Goal: Task Accomplishment & Management: Manage account settings

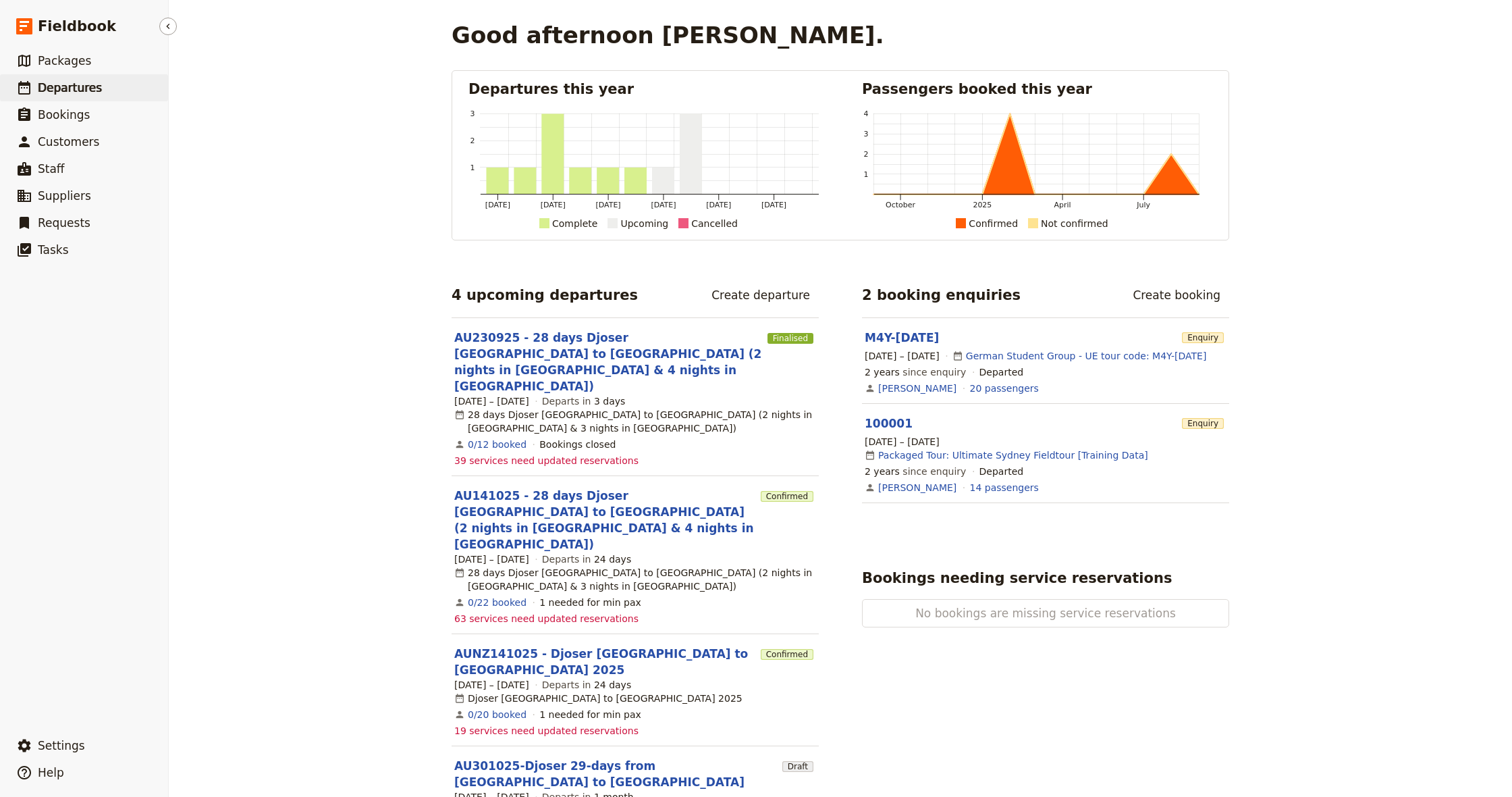
click at [85, 89] on span "Departures" at bounding box center [70, 88] width 64 height 14
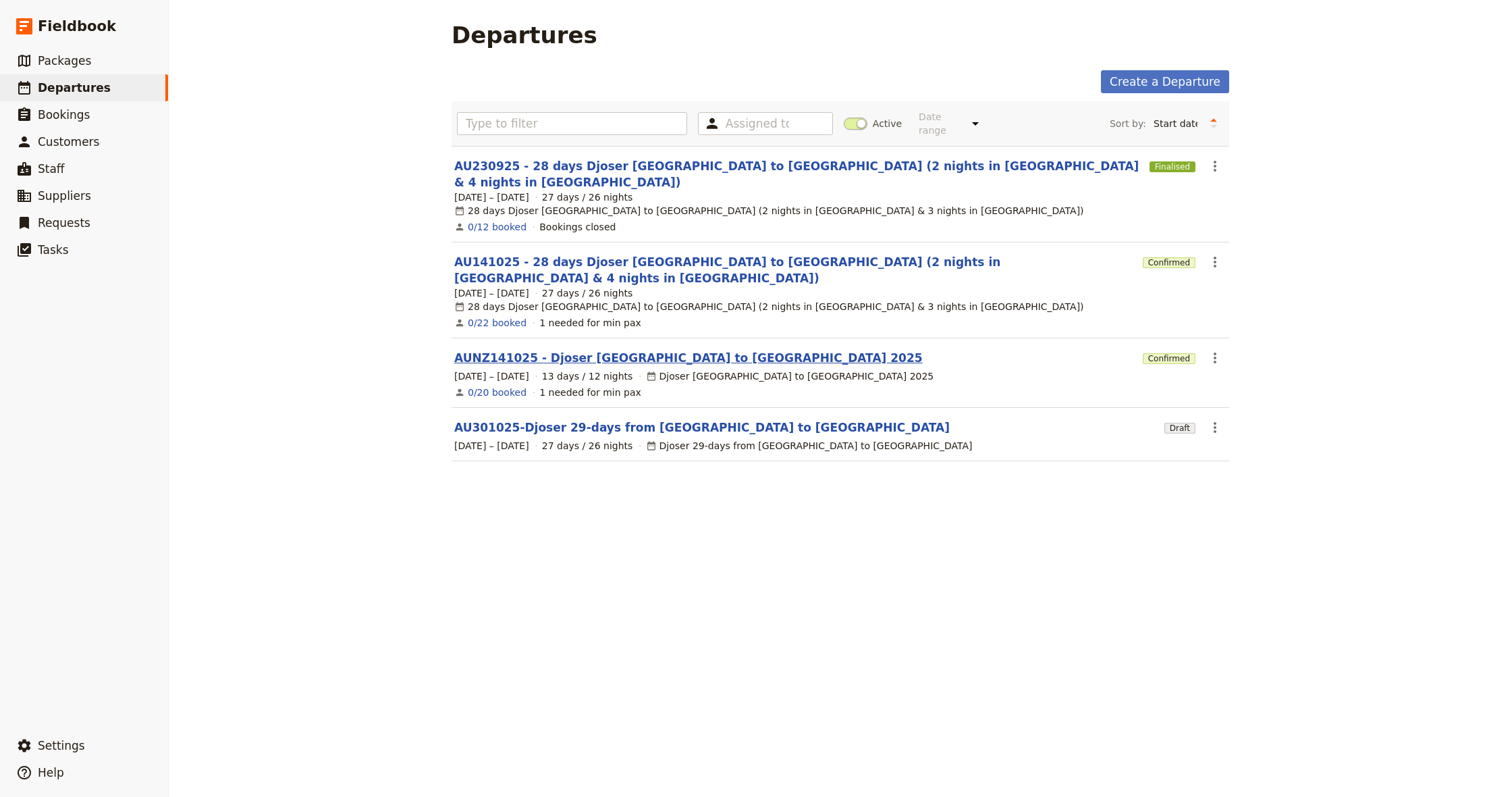
click at [679, 349] on link "AUNZ141025 - Djoser [GEOGRAPHIC_DATA] to [GEOGRAPHIC_DATA] 2025" at bounding box center [688, 357] width 468 height 16
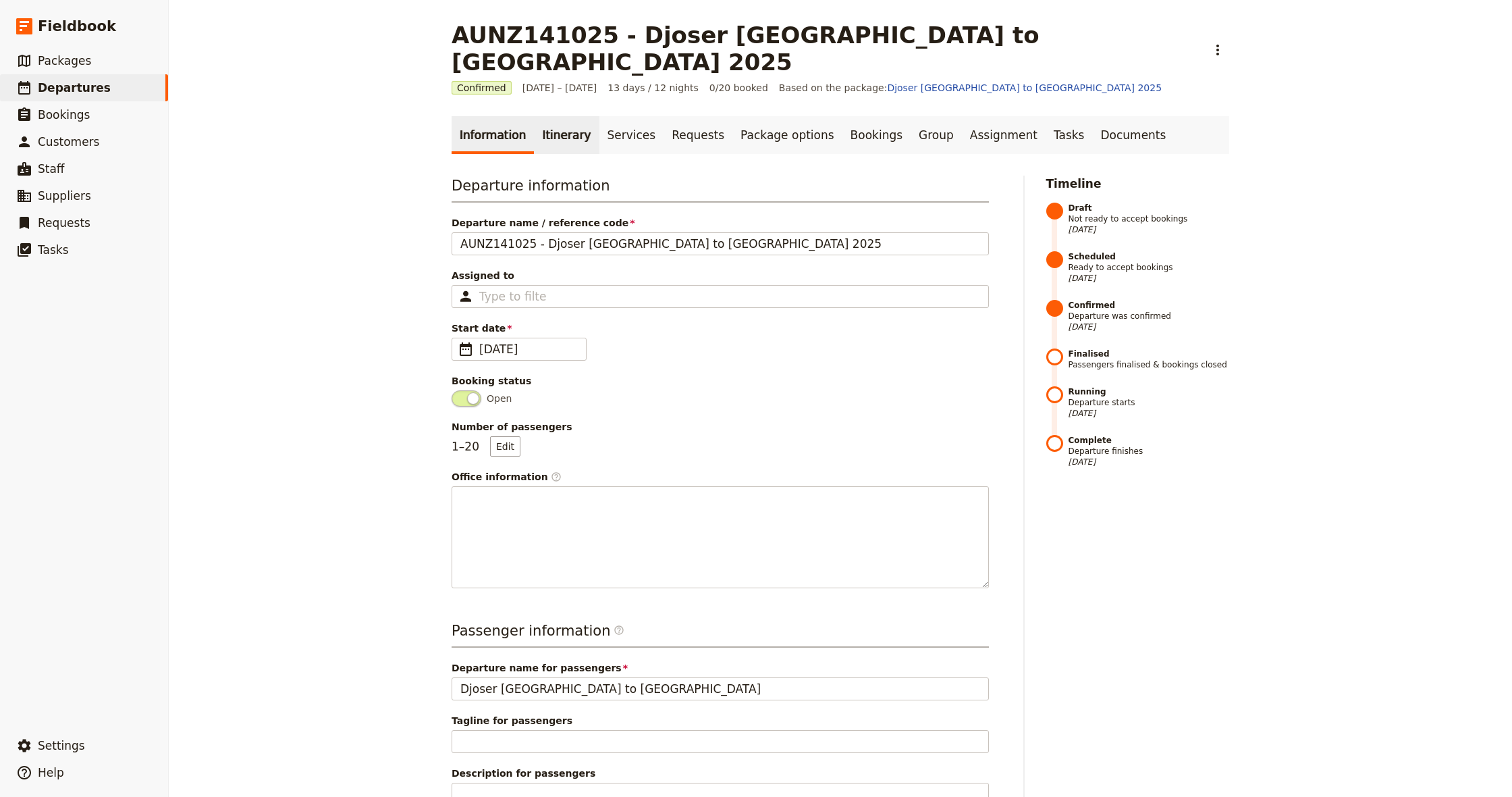
click at [550, 116] on link "Itinerary" at bounding box center [566, 135] width 65 height 38
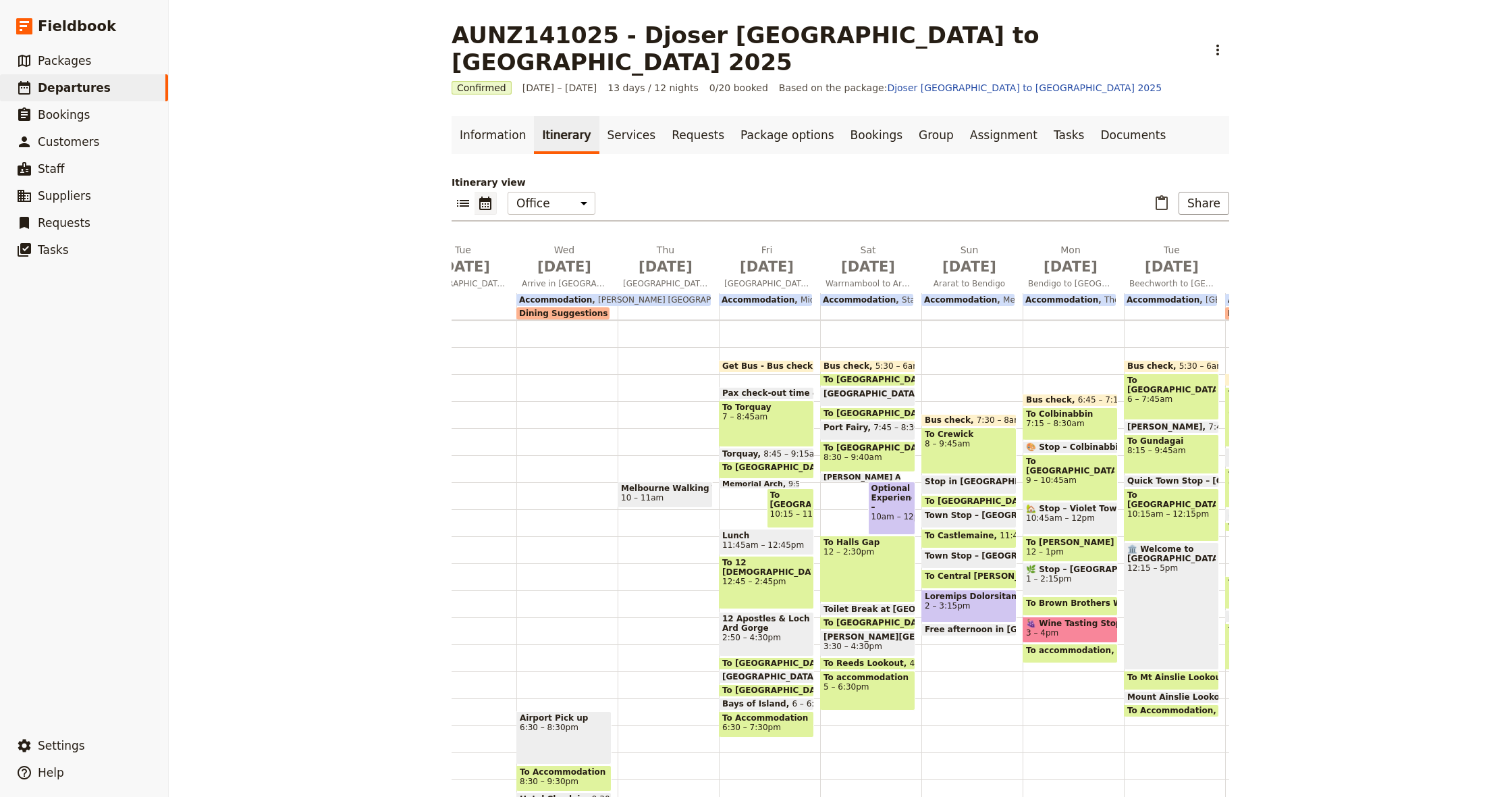
scroll to position [0, 70]
click at [792, 361] on span "Get Bus - Bus check" at bounding box center [771, 365] width 97 height 9
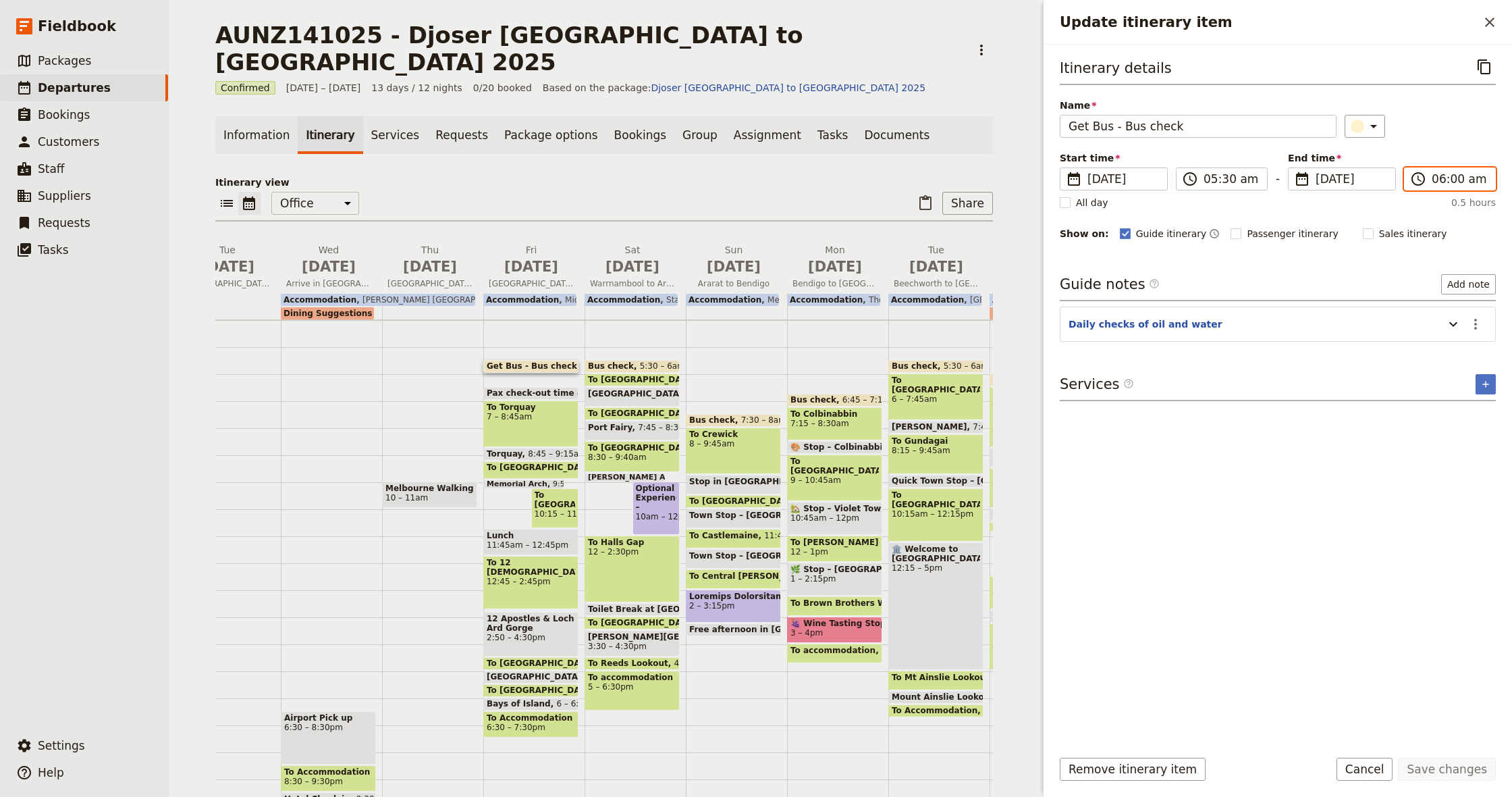
click at [1439, 182] on input "06:00 am" at bounding box center [1459, 179] width 55 height 16
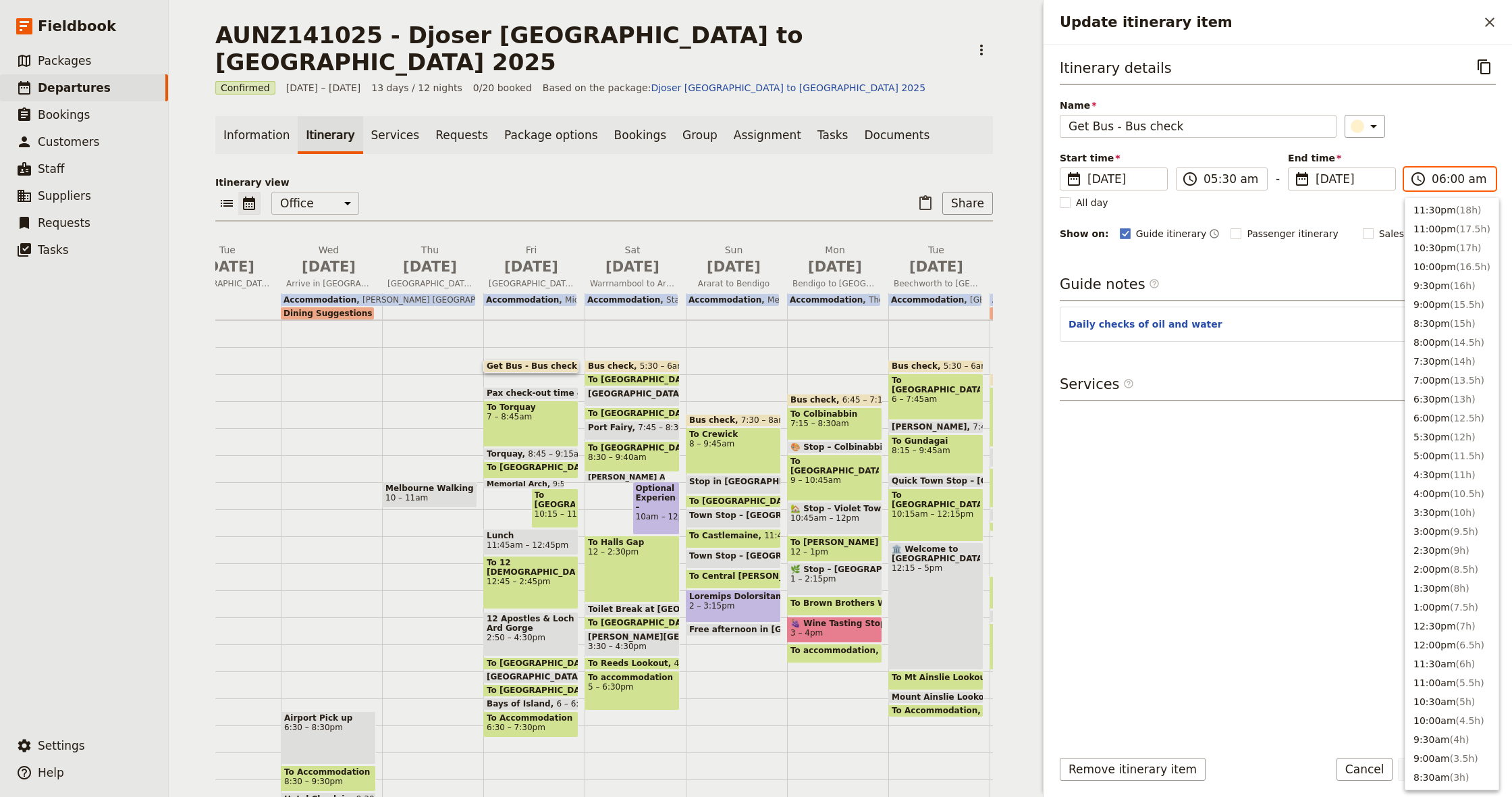
scroll to position [321, 0]
type input "01:00 am"
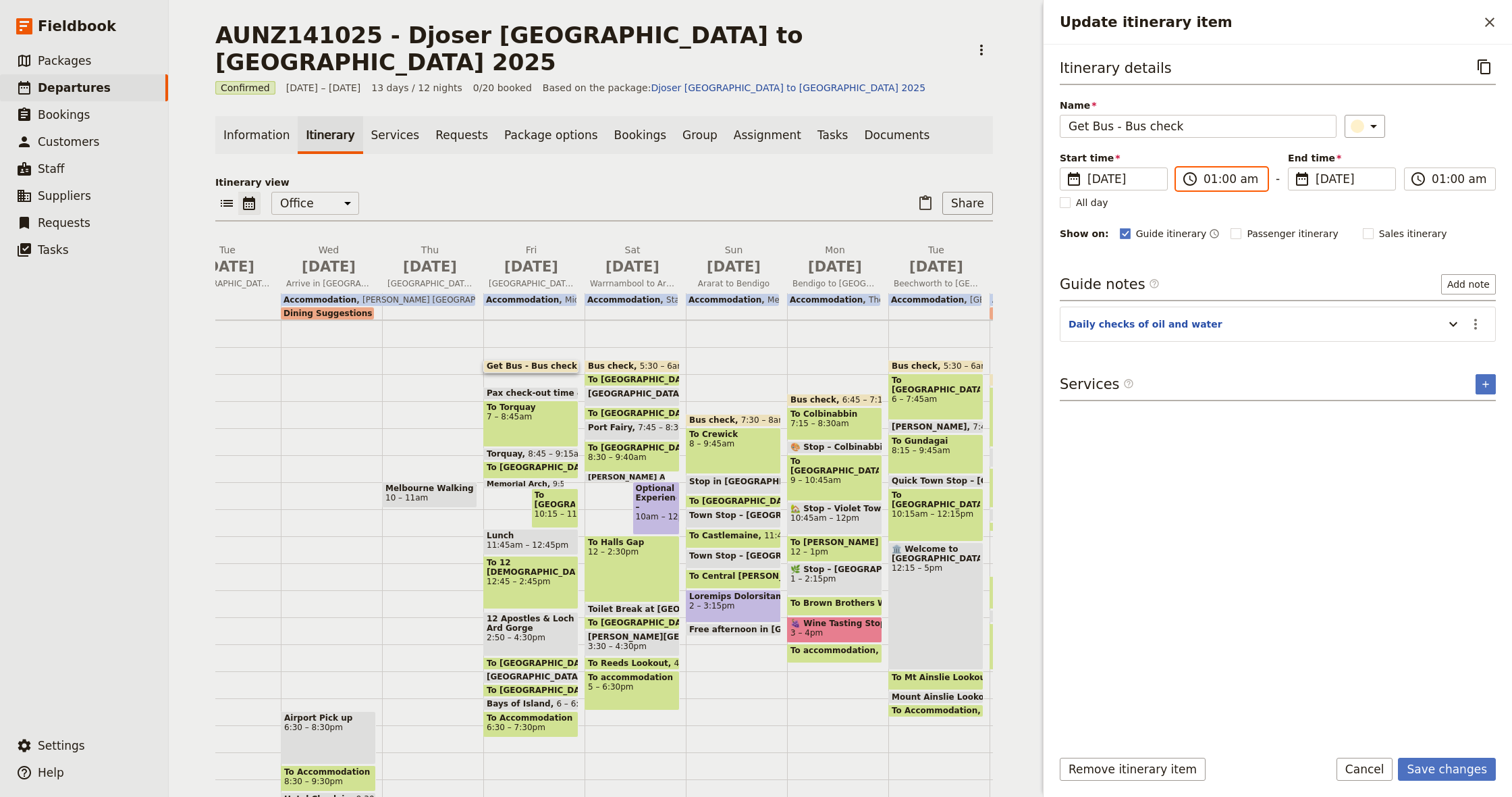
click at [1207, 179] on input "01:00 am" at bounding box center [1231, 179] width 55 height 16
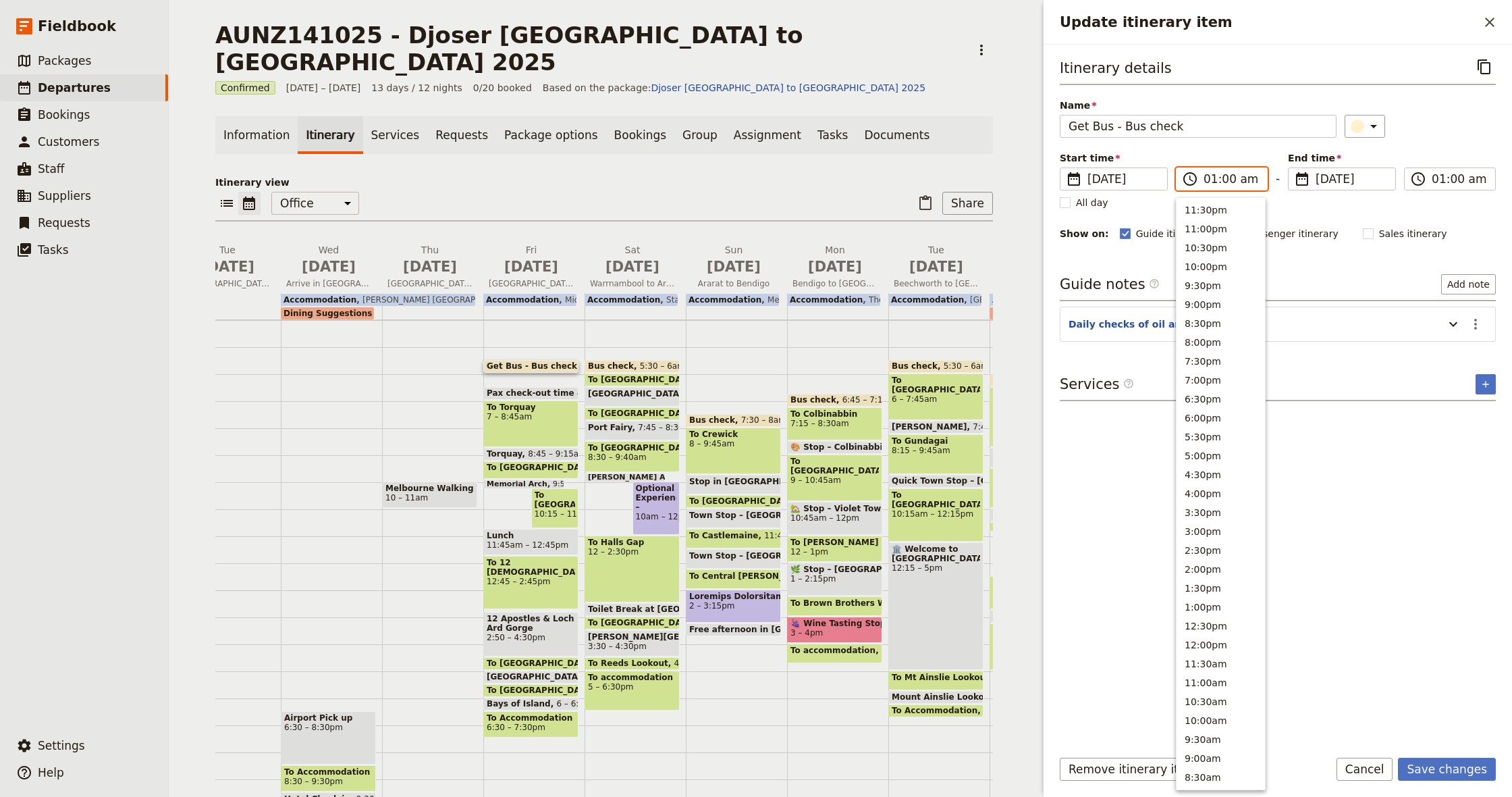
type input "05:00 am"
click at [1229, 178] on input "05:00 am" at bounding box center [1231, 179] width 55 height 16
click at [1232, 178] on input "05:36 am" at bounding box center [1231, 179] width 55 height 16
click at [1226, 177] on input "05:59 am" at bounding box center [1231, 179] width 55 height 16
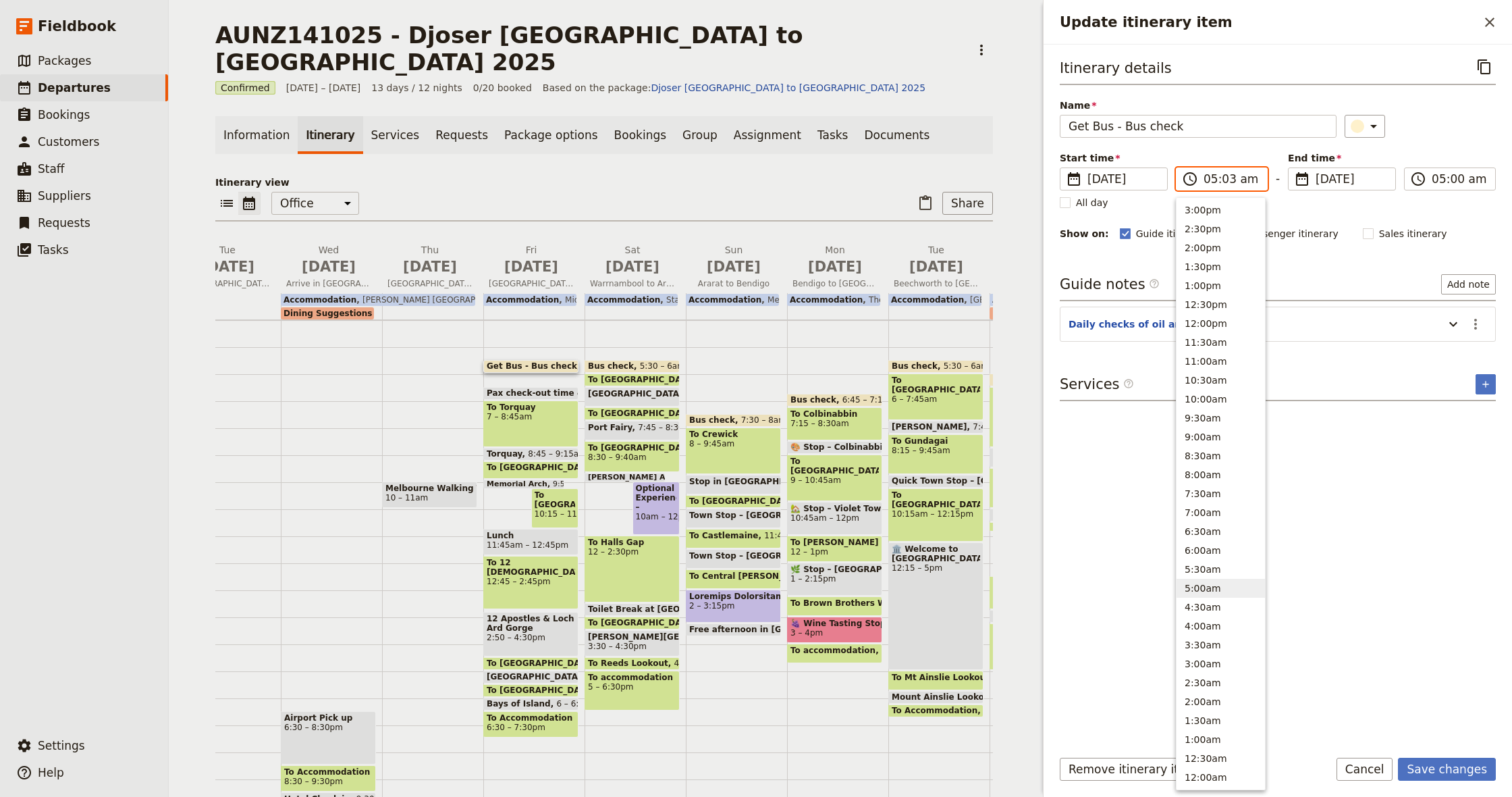
type input "05:30 am"
click at [1438, 135] on div "​" at bounding box center [1420, 126] width 152 height 23
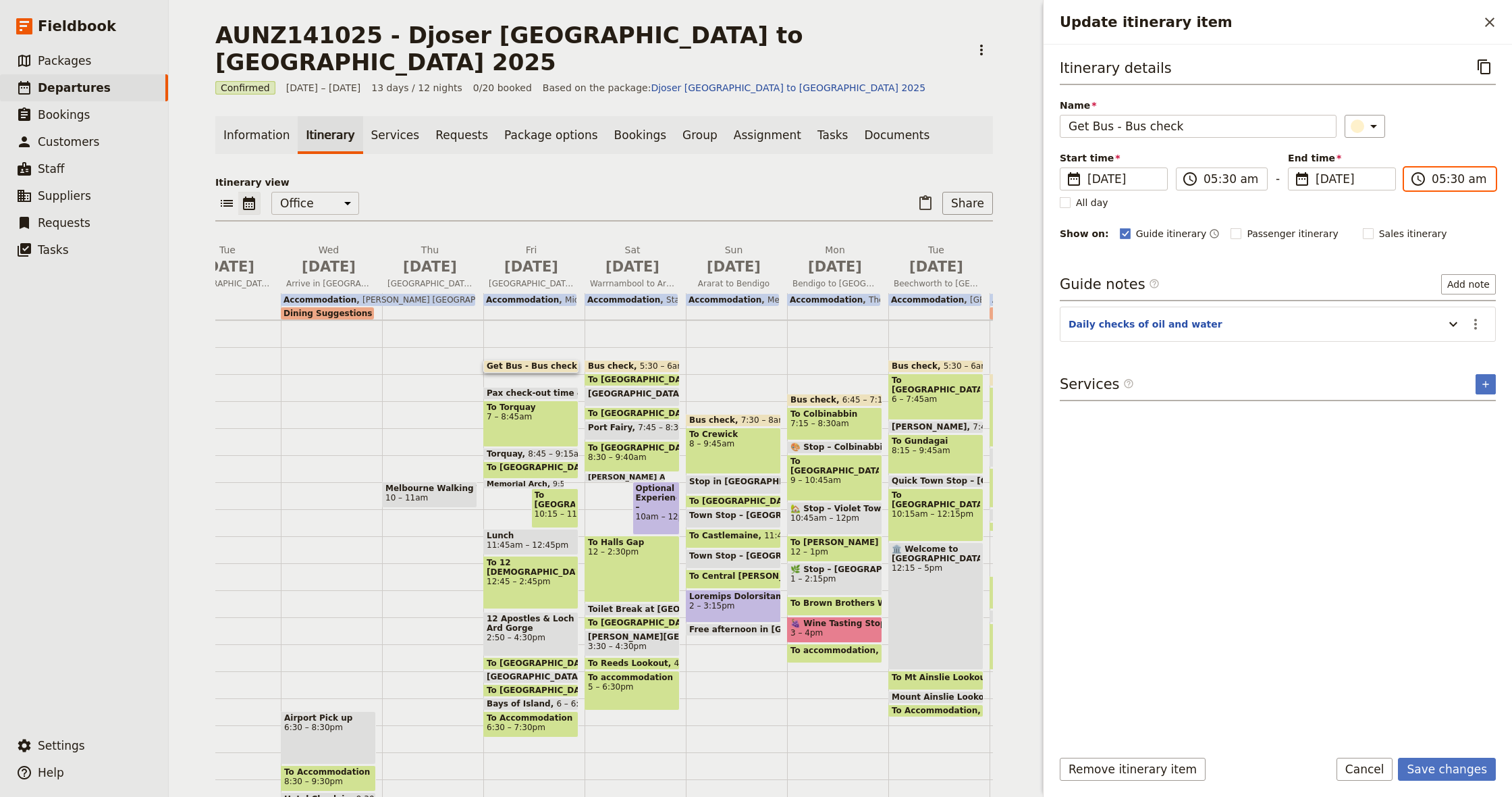
click at [1439, 179] on input "05:30 am" at bounding box center [1459, 179] width 55 height 16
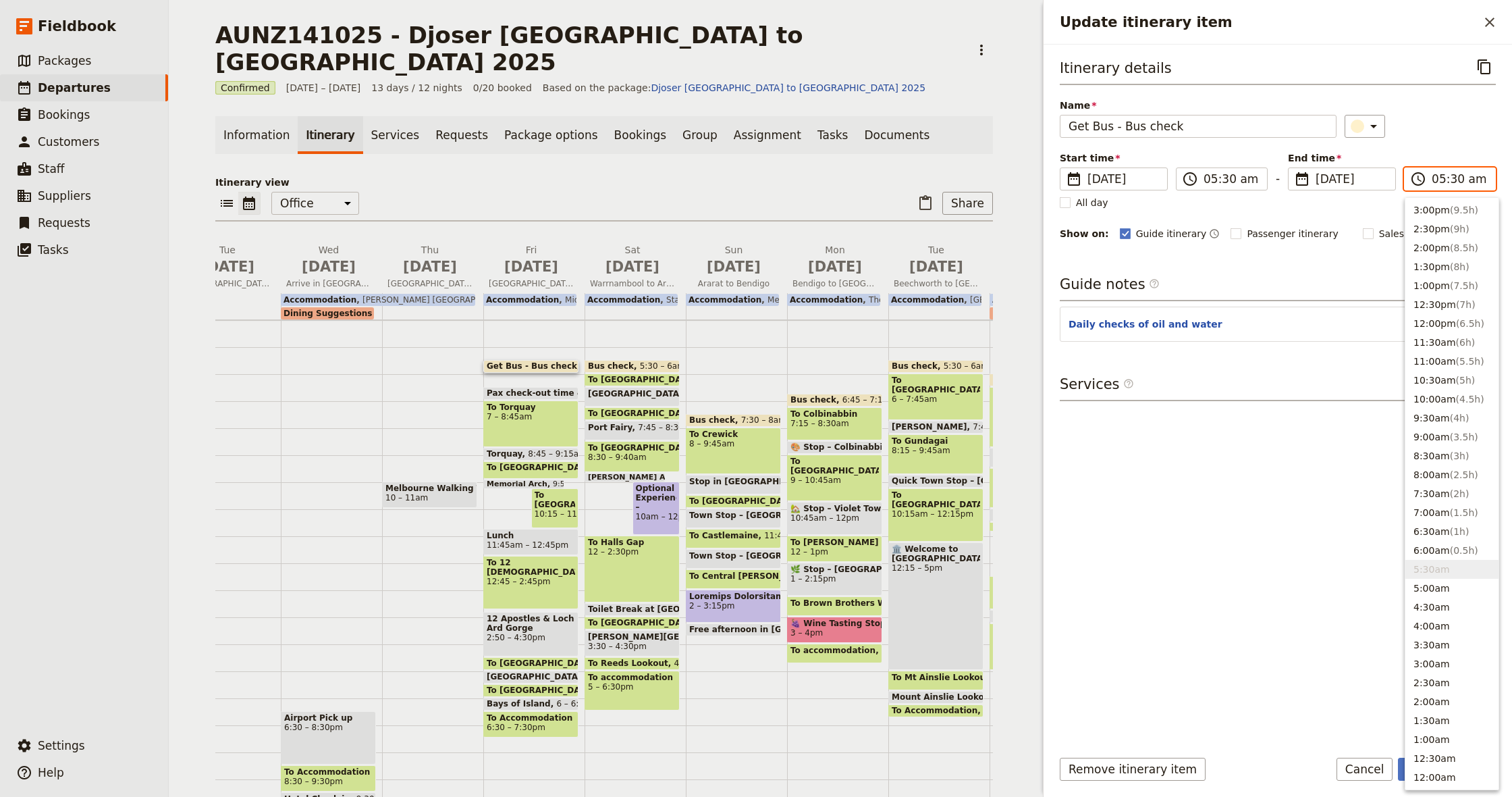
type input "06:30 am"
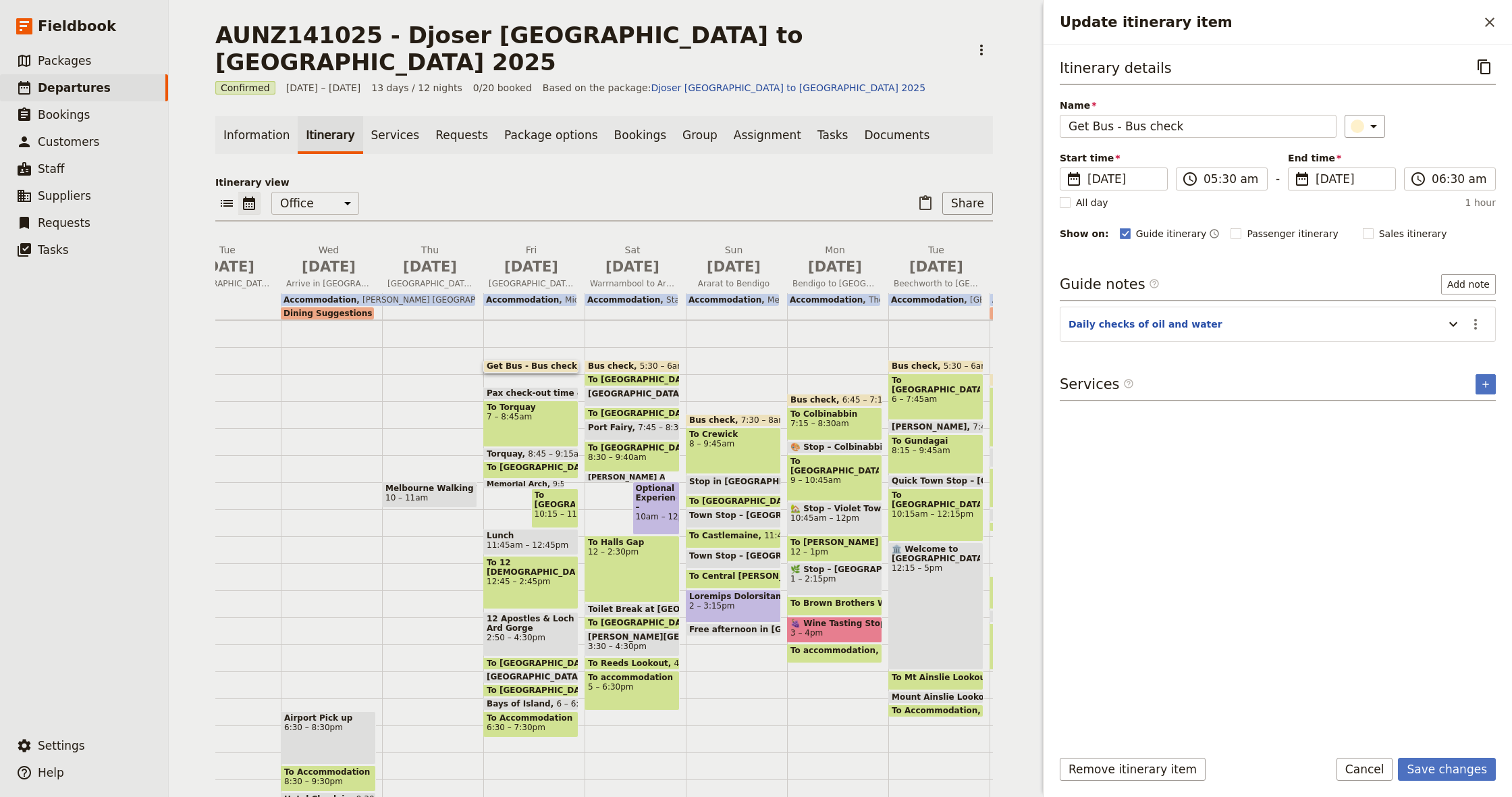
click at [1447, 123] on div "​" at bounding box center [1420, 126] width 152 height 23
click at [1451, 323] on icon "Update itinerary item" at bounding box center [1453, 324] width 16 height 16
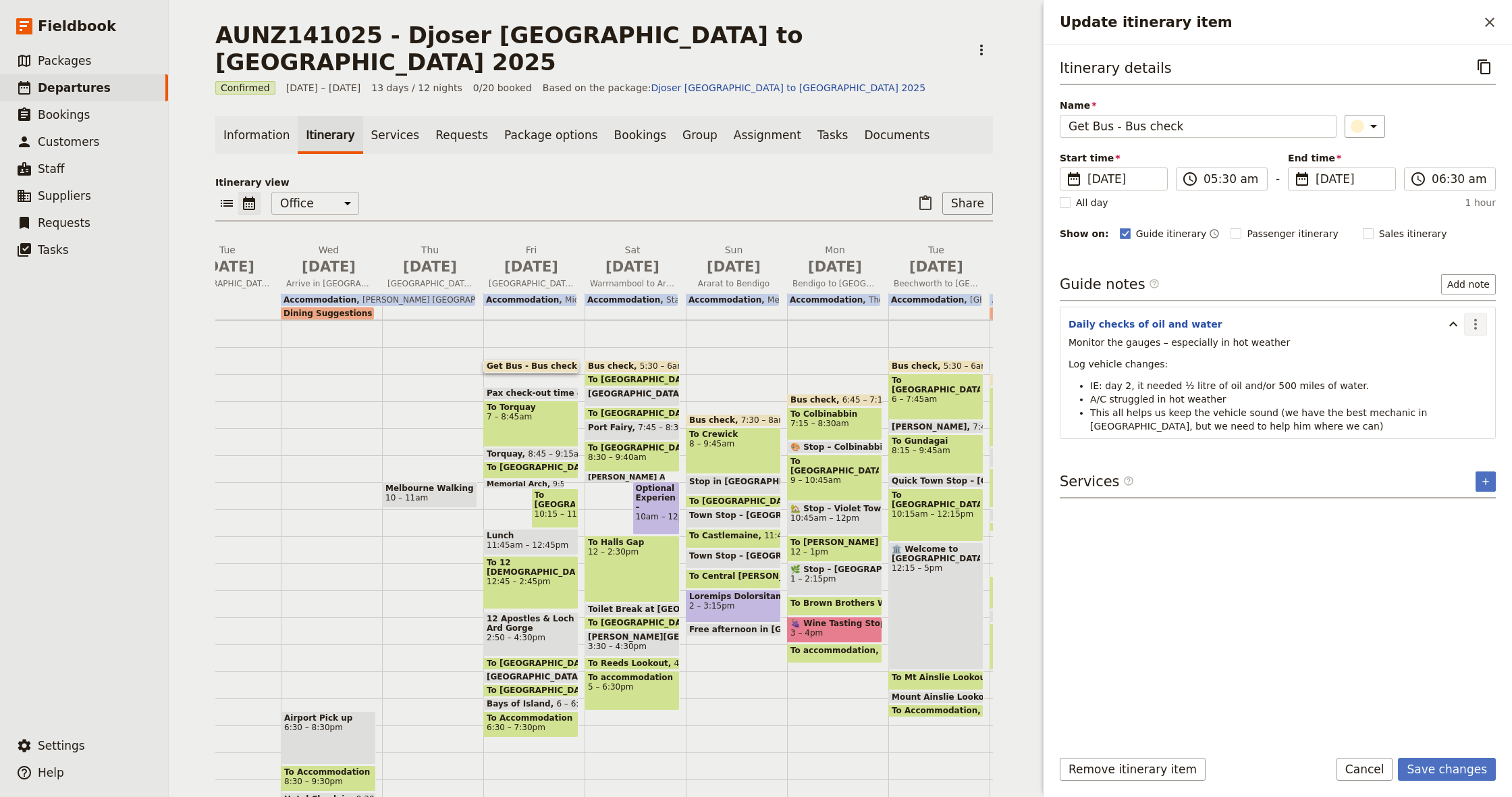
click at [1471, 323] on icon "Actions" at bounding box center [1476, 324] width 16 height 16
click at [1458, 358] on span "Edit note" at bounding box center [1436, 354] width 43 height 14
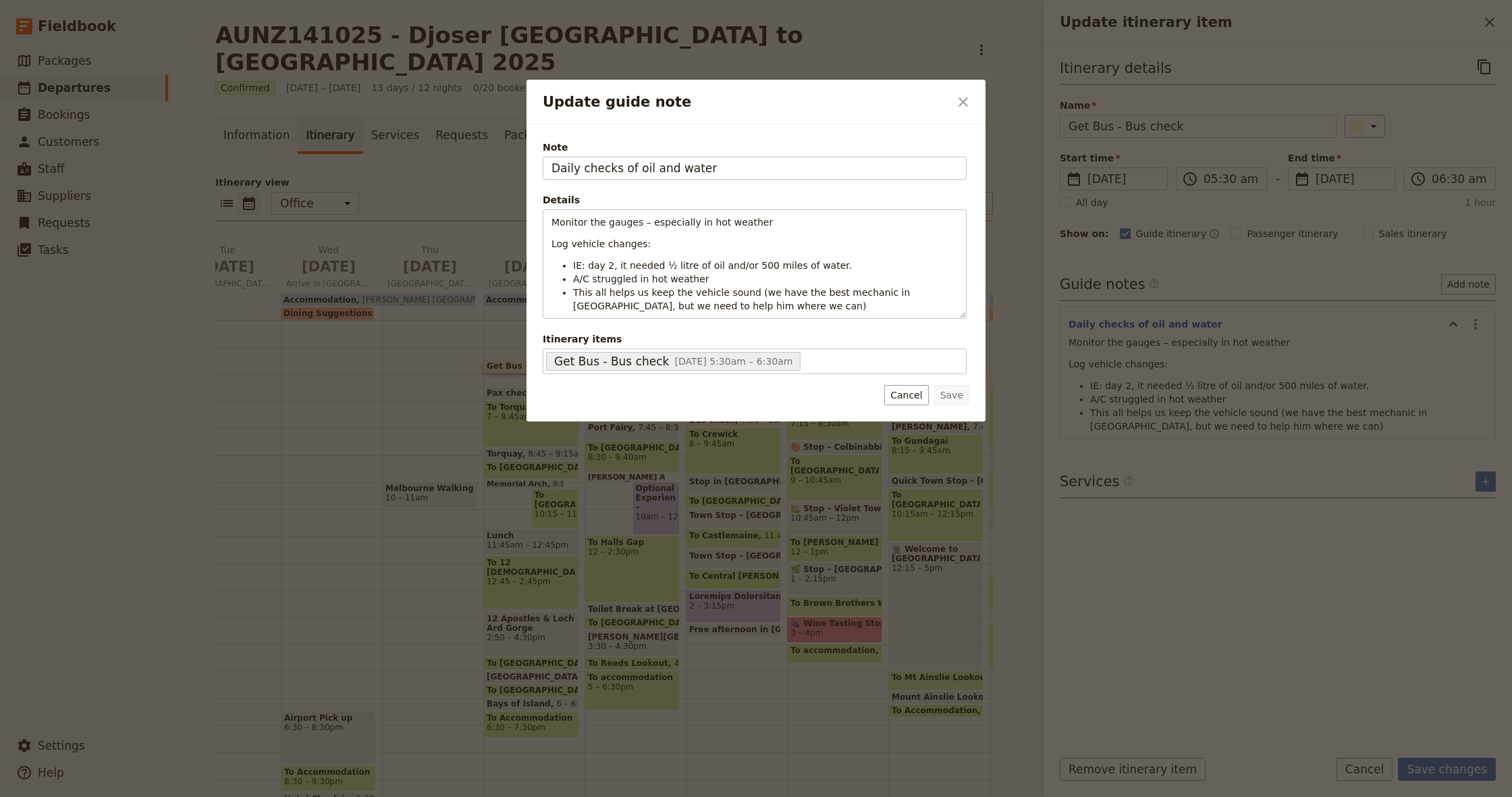
click at [874, 319] on div "Note Daily checks of oil and water Details Monitor the gauges – especially in h…" at bounding box center [755, 257] width 424 height 234
click at [860, 312] on div "Monitor the gauges – especially in hot weather Log vehicle changes: IE: day 2, …" at bounding box center [755, 264] width 424 height 110
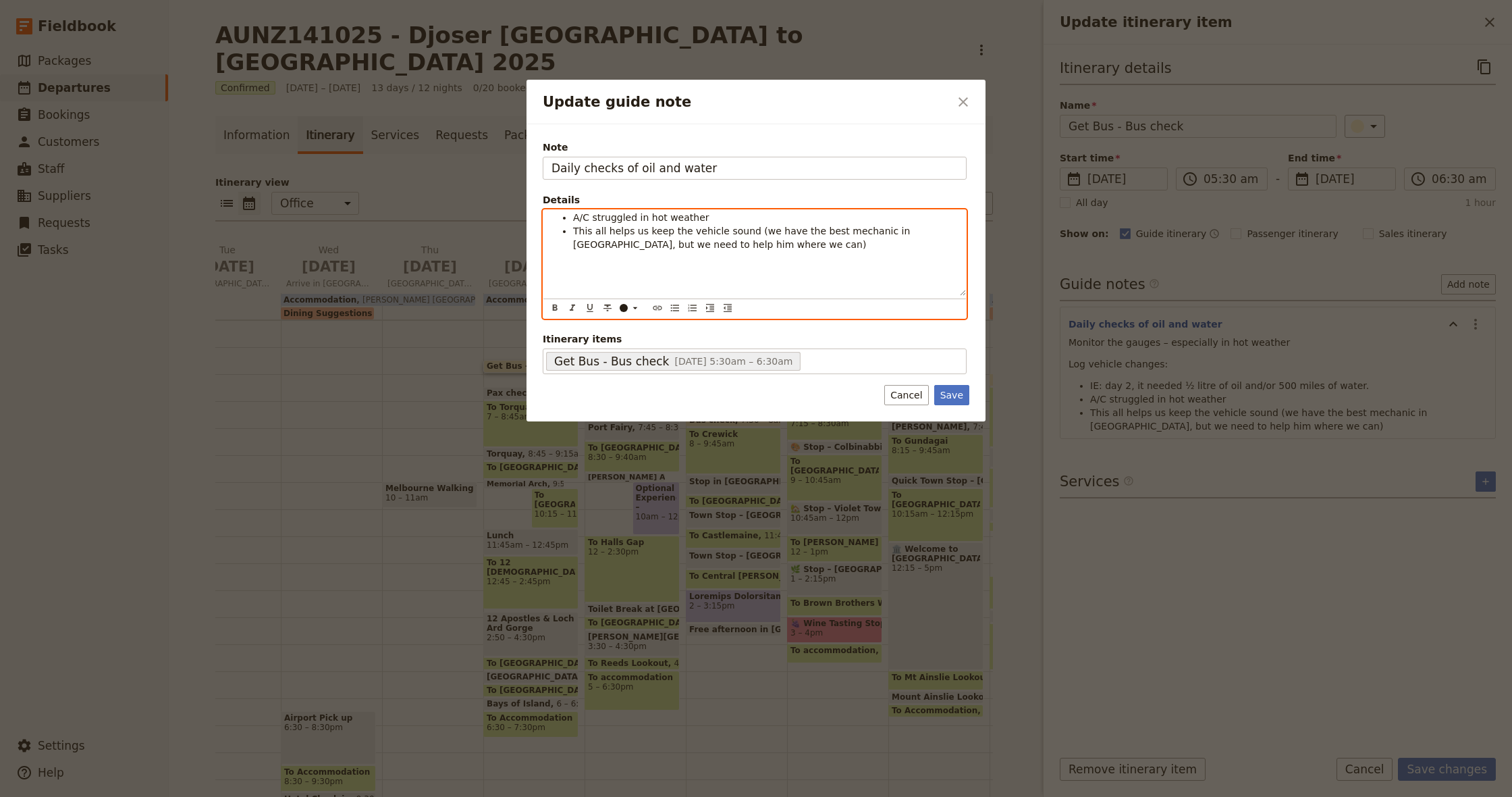
scroll to position [41, 0]
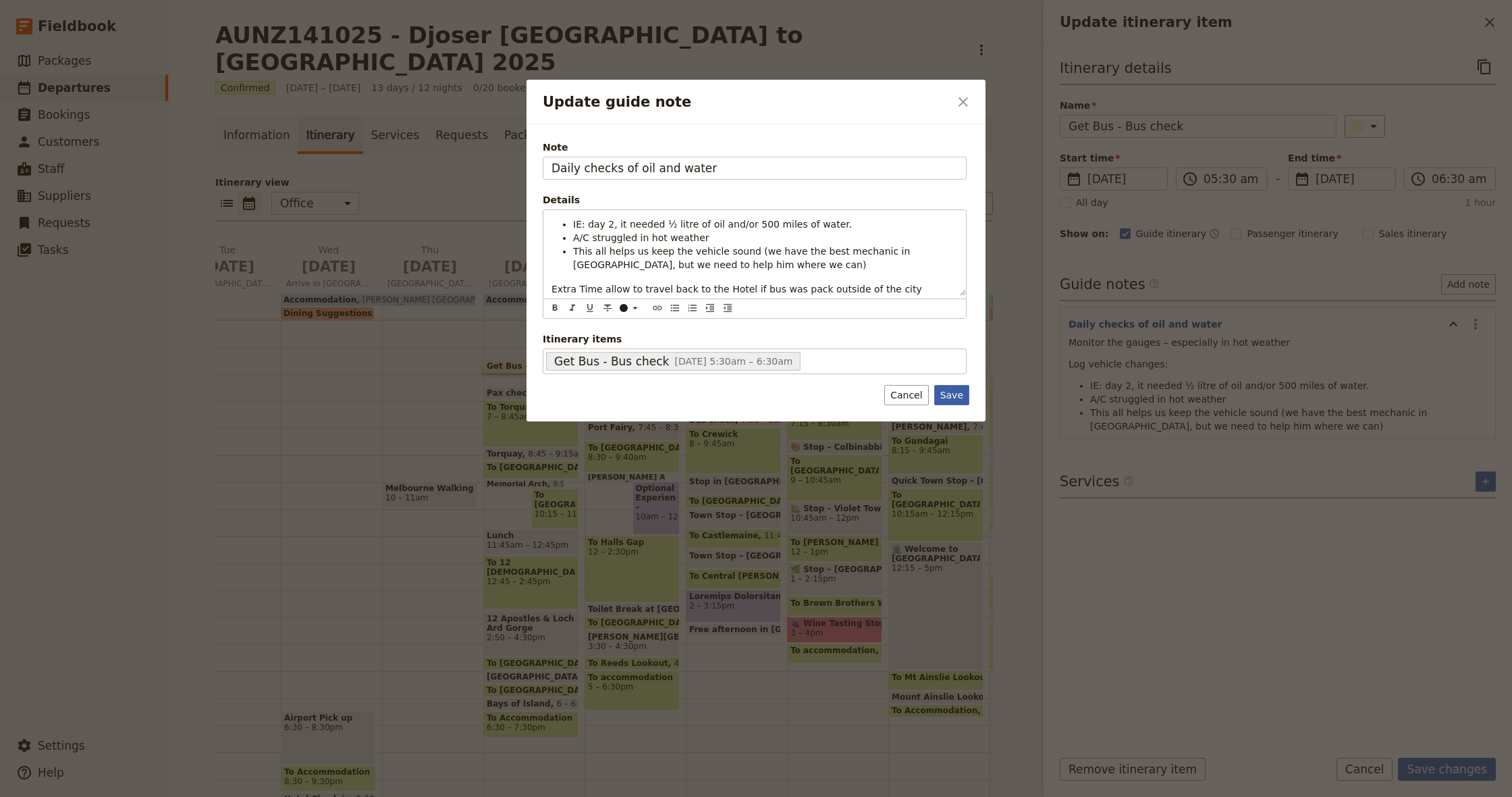
click at [948, 402] on button "Save" at bounding box center [951, 395] width 35 height 20
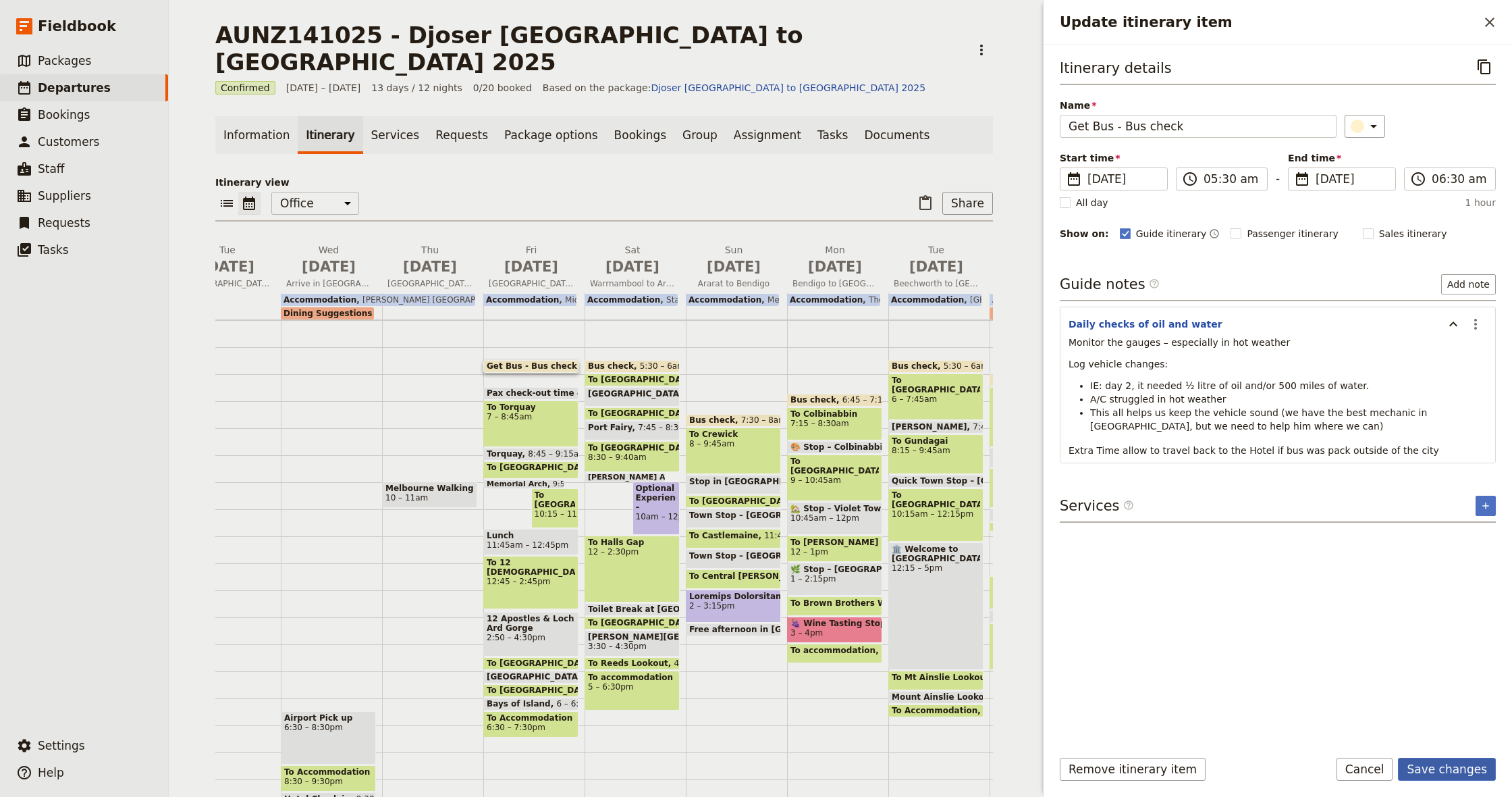
click at [1450, 774] on button "Save changes" at bounding box center [1447, 769] width 98 height 23
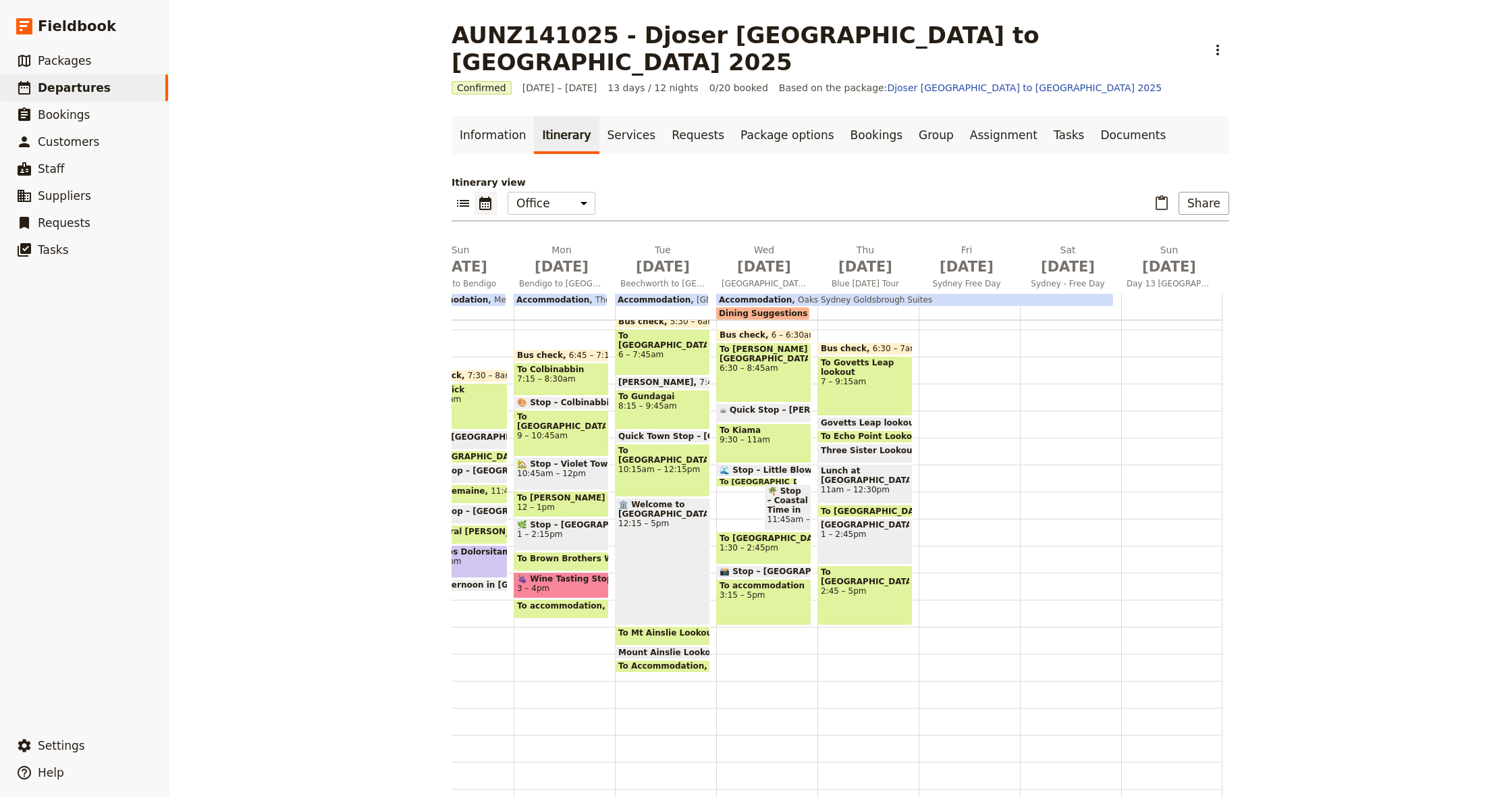
scroll to position [0, 579]
click at [1092, 116] on link "Documents" at bounding box center [1133, 135] width 81 height 38
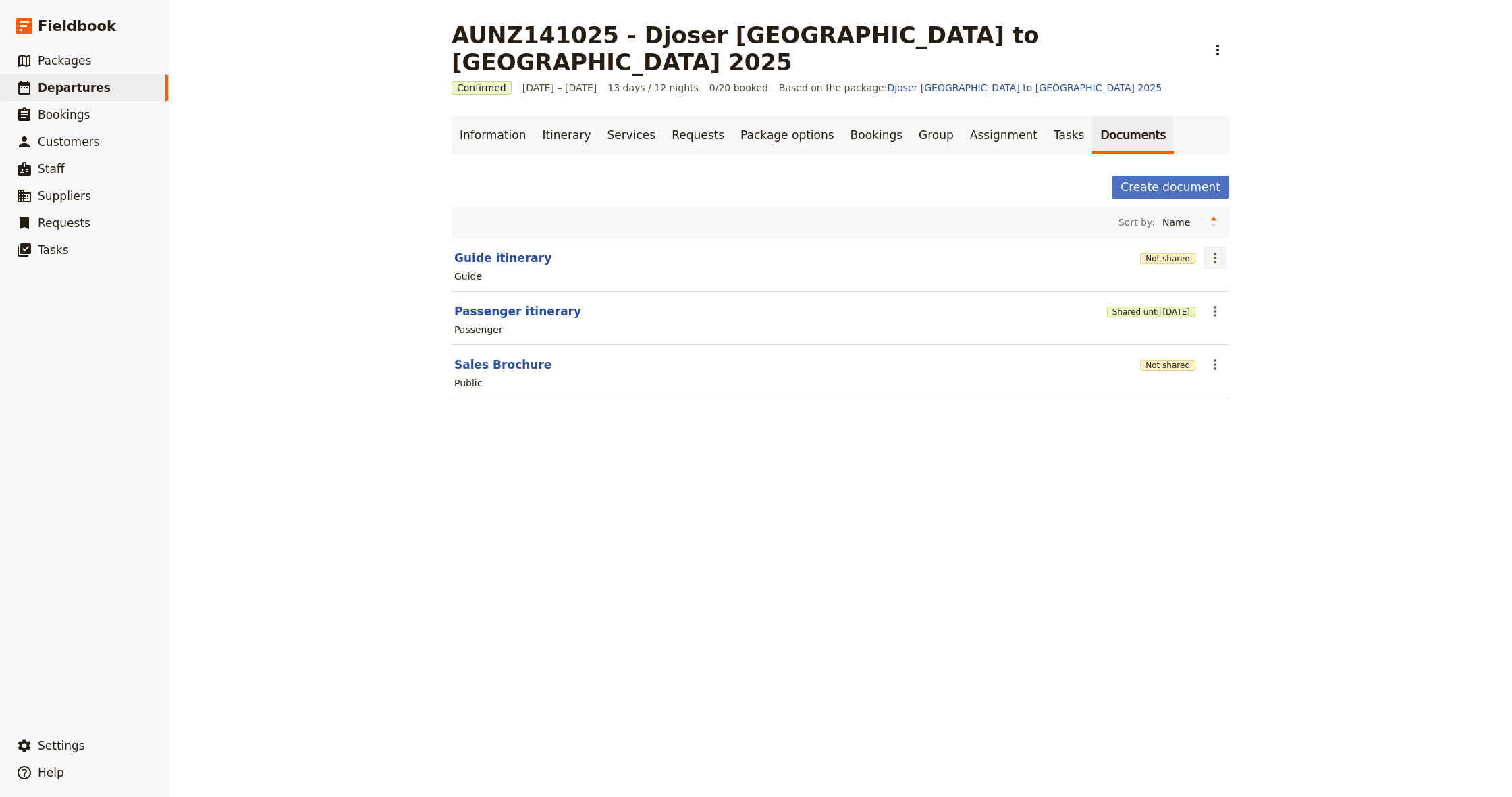
click at [1215, 253] on icon "Actions" at bounding box center [1215, 258] width 3 height 11
click at [1242, 261] on span "Share" at bounding box center [1253, 260] width 81 height 14
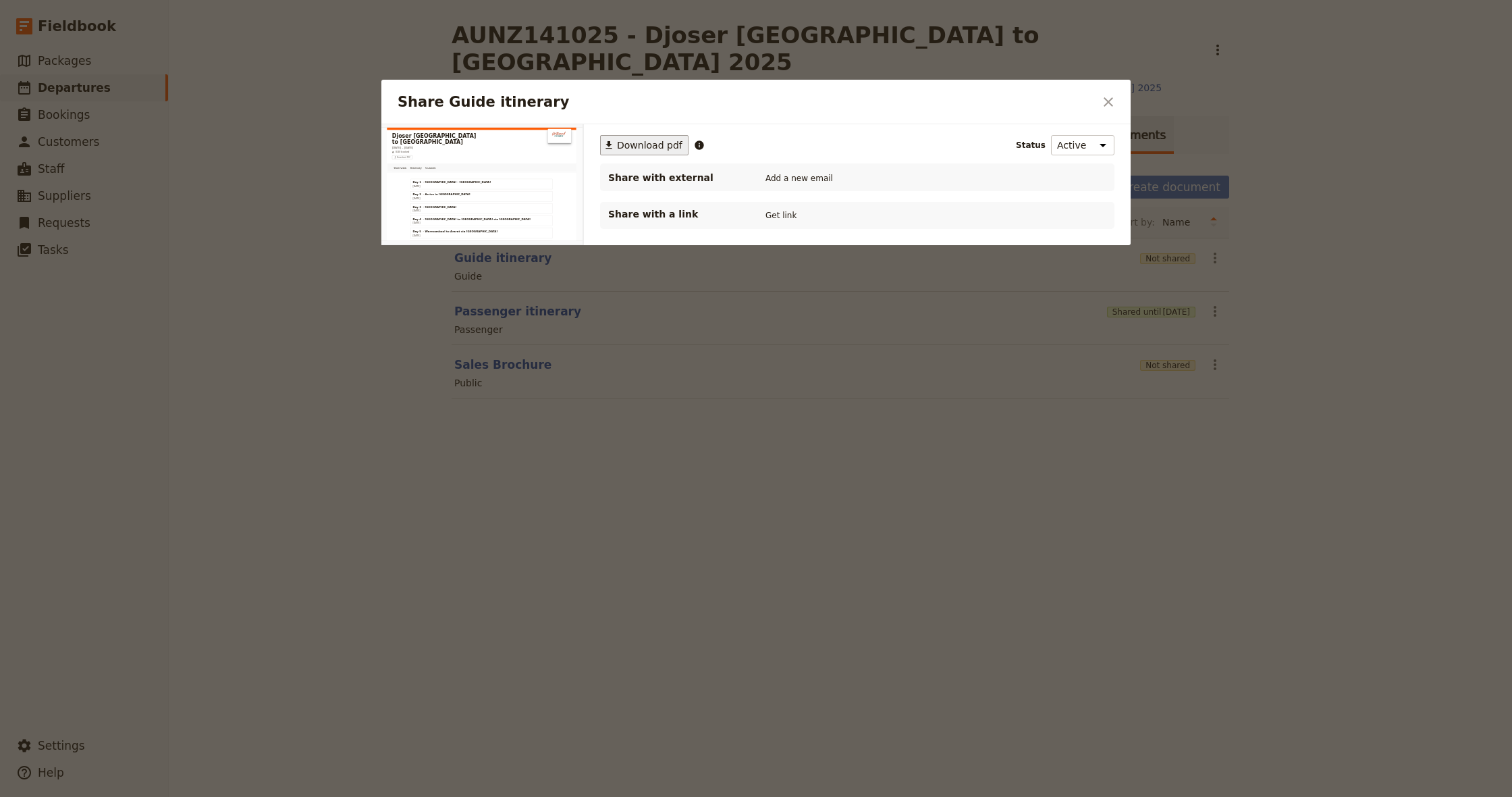
click at [644, 145] on span "Download pdf" at bounding box center [650, 145] width 65 height 14
click at [1110, 103] on icon "Close dialog" at bounding box center [1108, 102] width 16 height 16
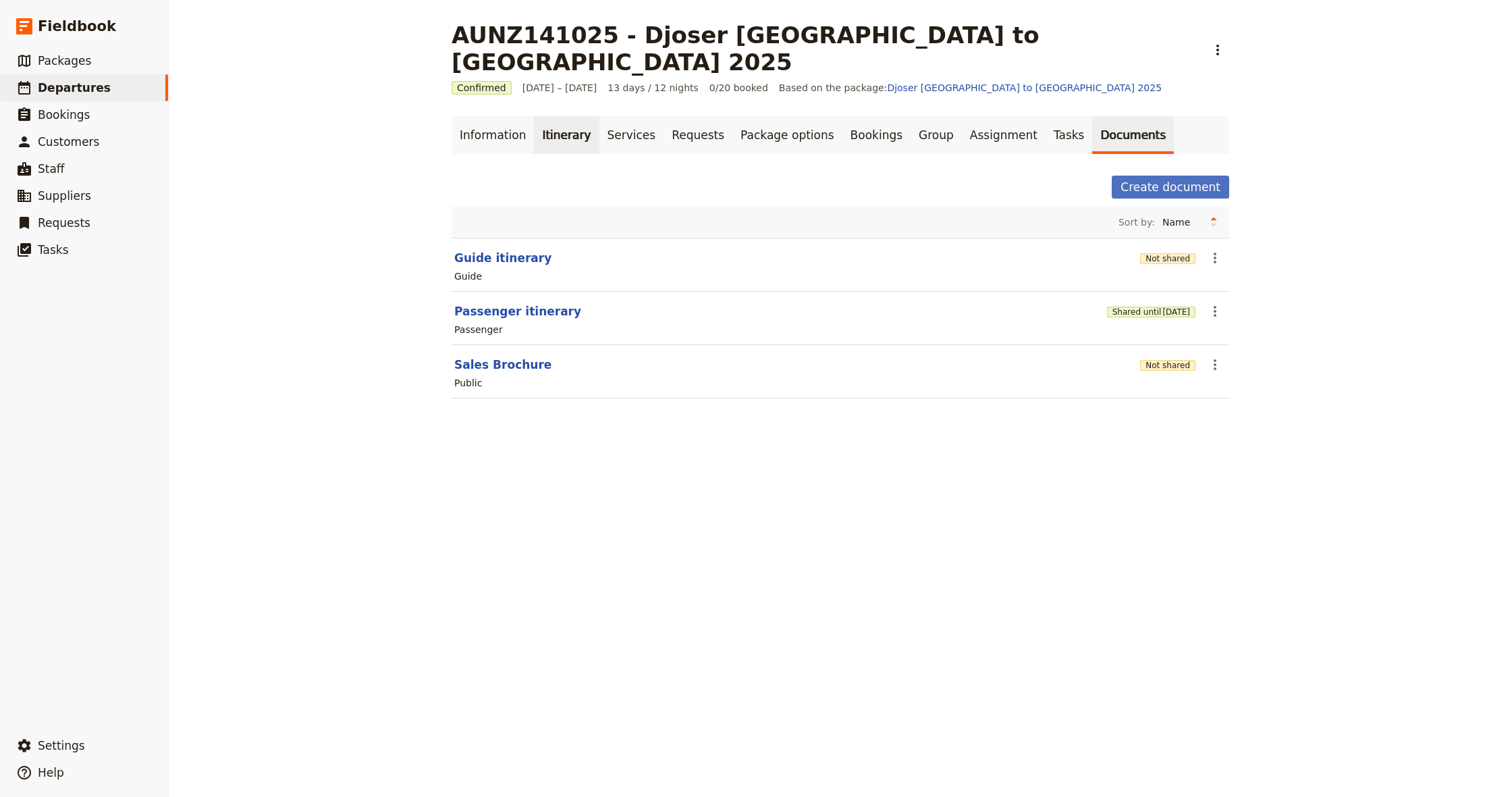
click at [558, 116] on link "Itinerary" at bounding box center [566, 135] width 65 height 38
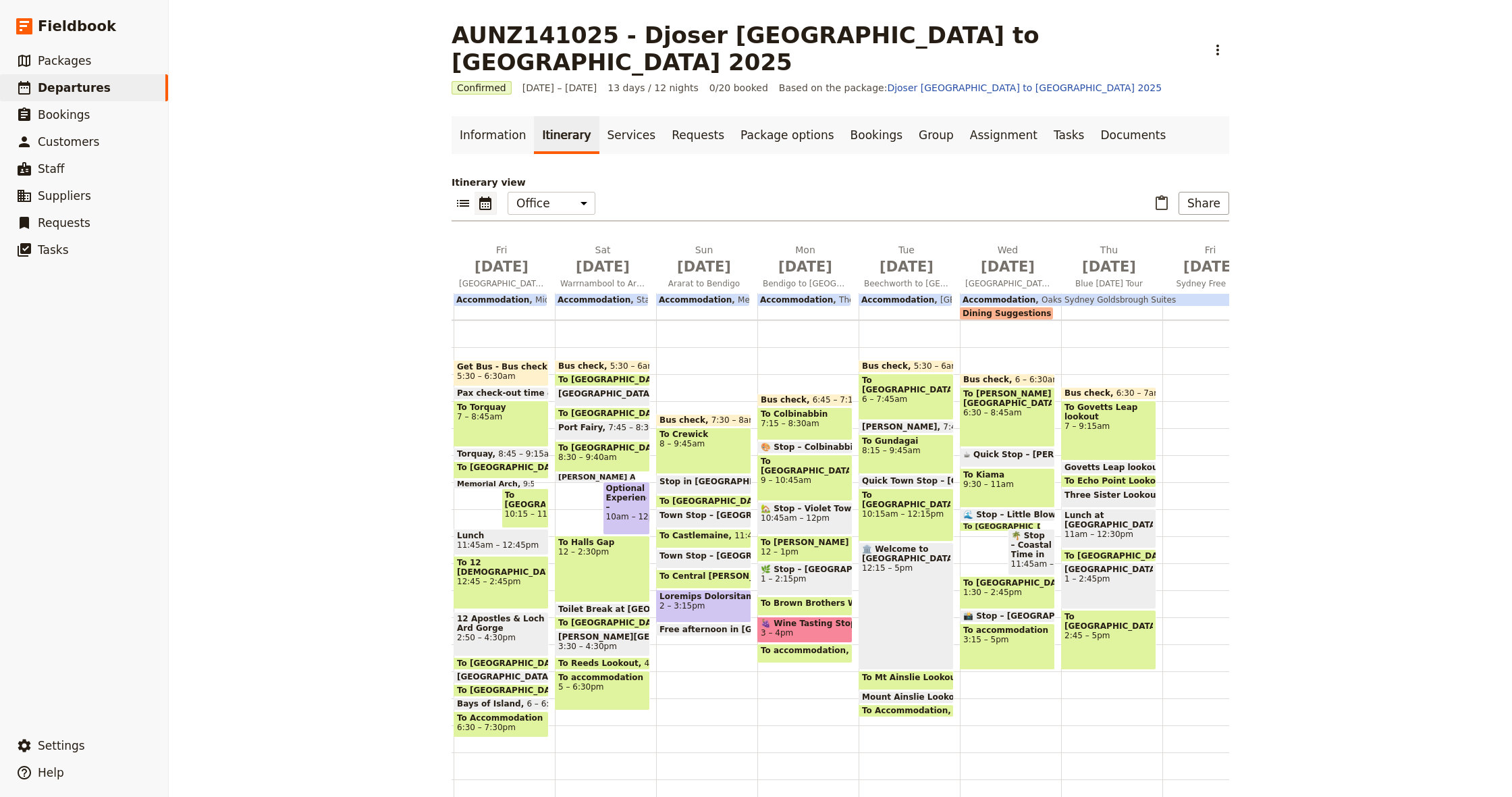
scroll to position [0, 337]
click at [704, 256] on span "[DATE]" at bounding box center [702, 267] width 85 height 20
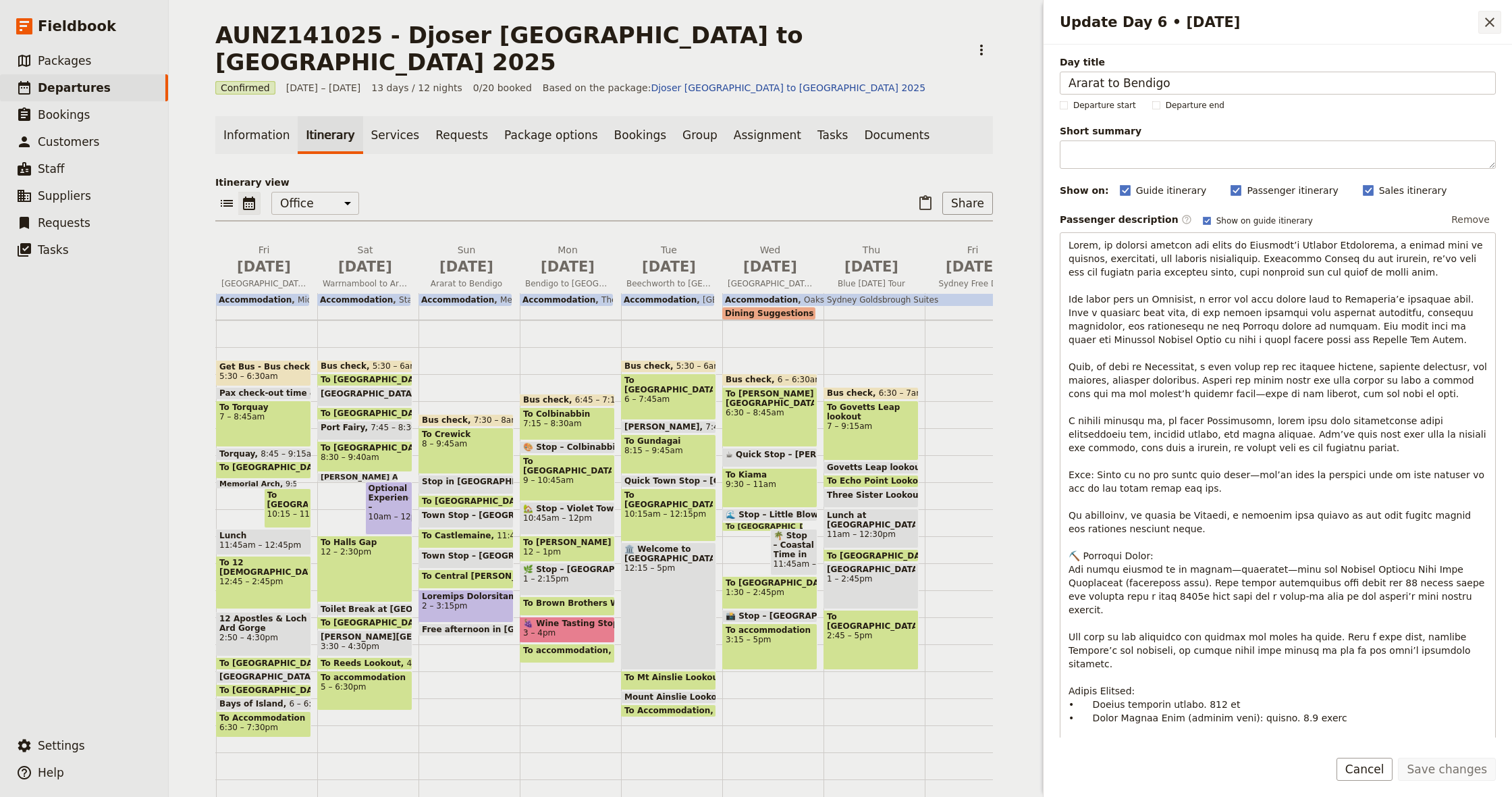
click at [1492, 24] on icon "Close drawer" at bounding box center [1489, 23] width 16 height 16
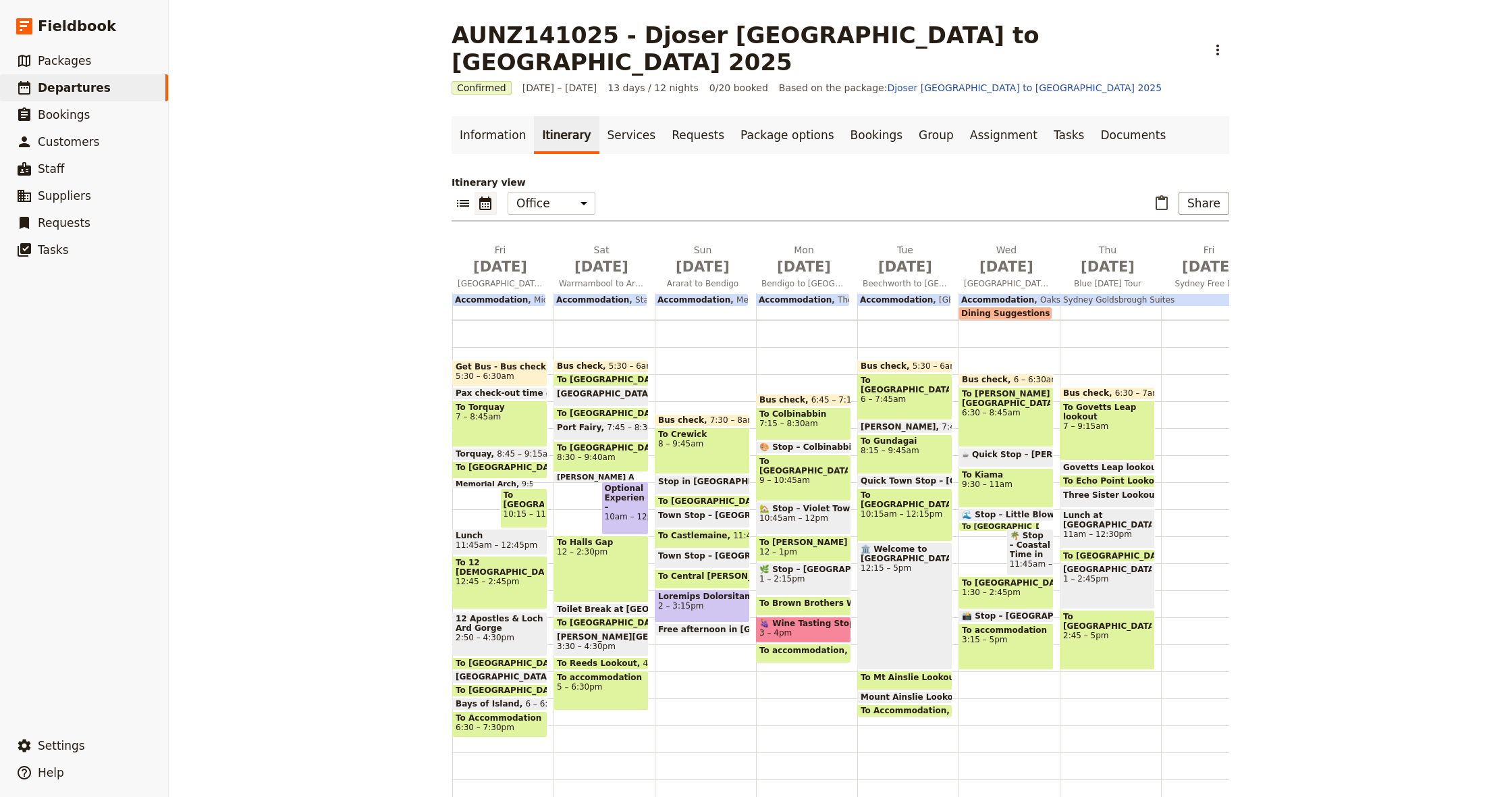
click at [693, 601] on span "2 – 3:15pm" at bounding box center [702, 605] width 89 height 9
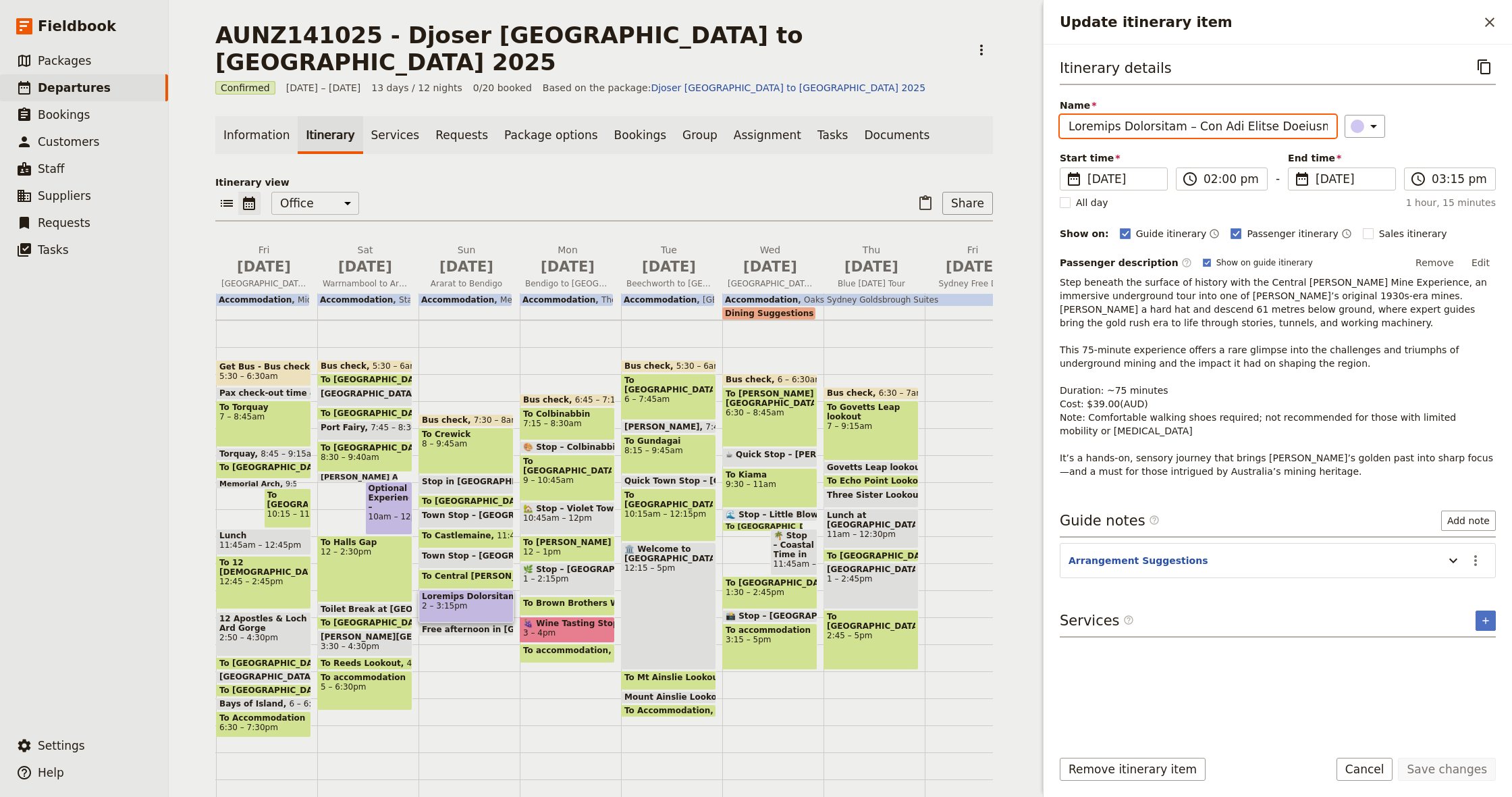
click at [1211, 120] on input "Name" at bounding box center [1198, 126] width 277 height 23
drag, startPoint x: 1187, startPoint y: 126, endPoint x: 1338, endPoint y: 147, distance: 152.5
click at [1338, 147] on div "Itinerary details ​ Name ​ Start time ​ [DATE] [DATE] [DATE] 14:00 ​ 02:00 pm -…" at bounding box center [1277, 267] width 436 height 423
click at [1484, 25] on icon "Close drawer" at bounding box center [1489, 23] width 16 height 16
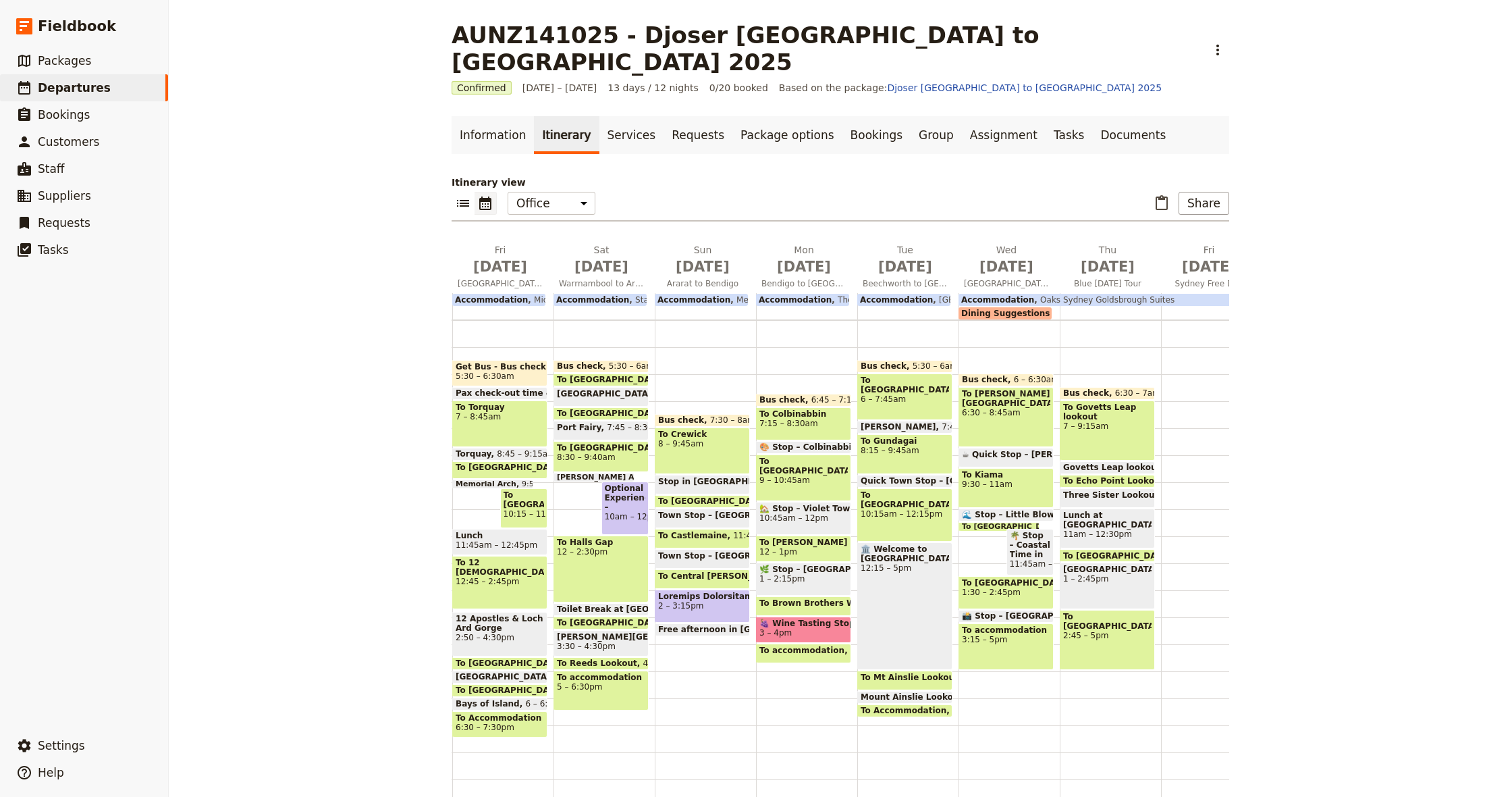
click at [703, 571] on span "To Central [PERSON_NAME] Mine" at bounding box center [736, 575] width 155 height 9
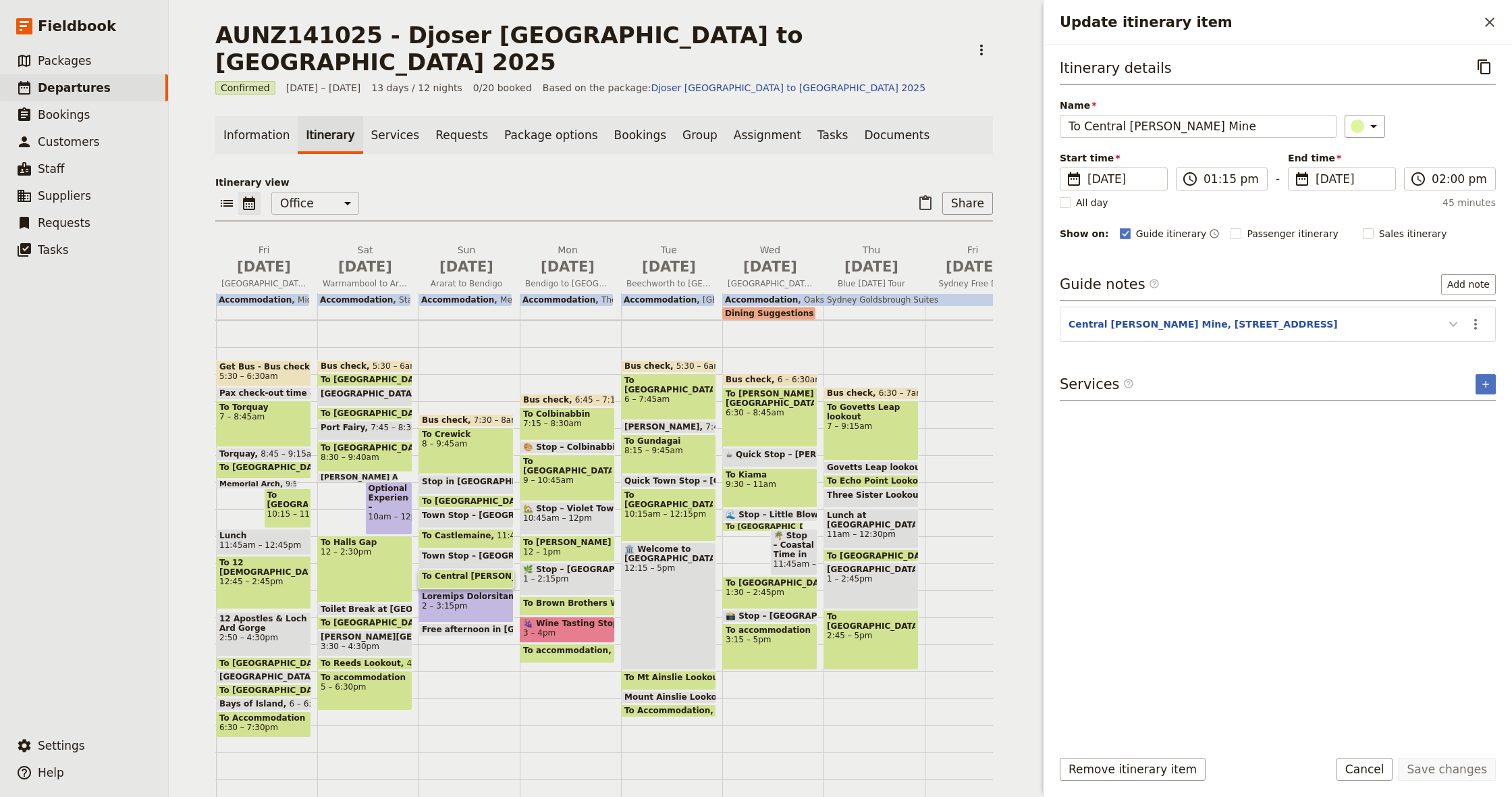
click at [1448, 326] on icon "Update itinerary item" at bounding box center [1453, 324] width 16 height 16
click at [1484, 26] on icon "Close drawer" at bounding box center [1489, 23] width 16 height 16
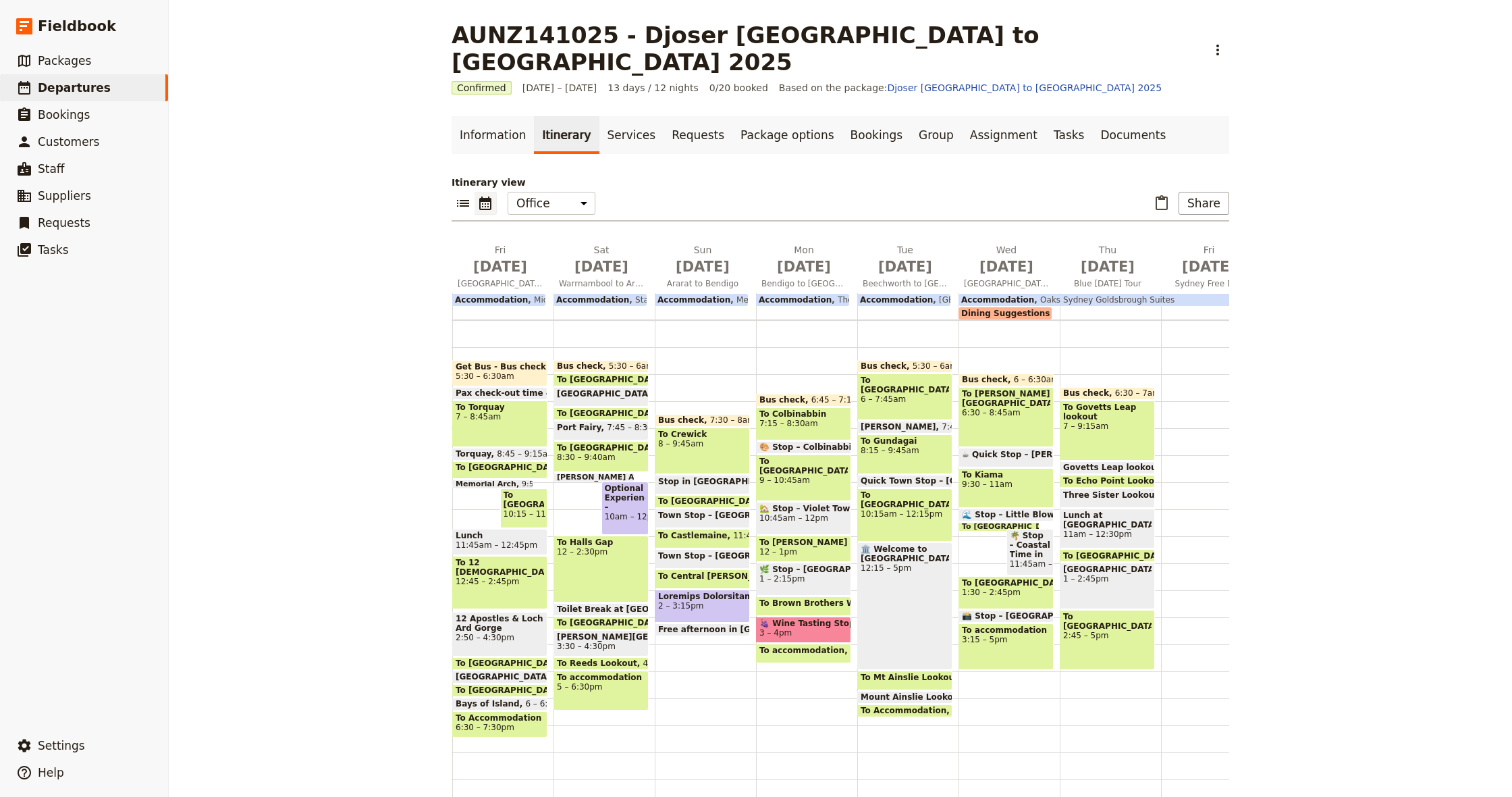
click at [697, 589] on div "2 – 3:15pm" at bounding box center [702, 606] width 95 height 33
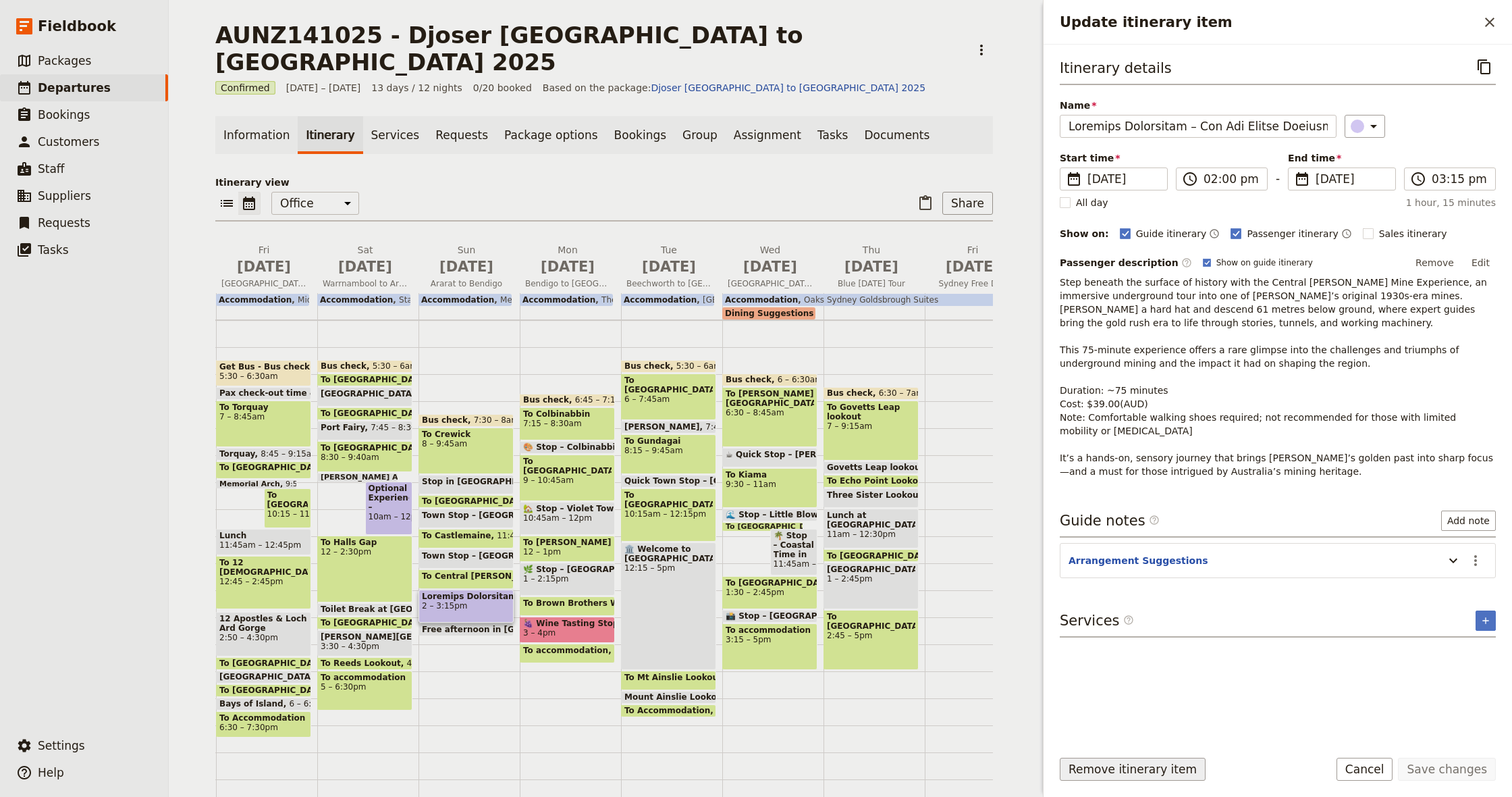
click at [1145, 770] on button "Remove itinerary item" at bounding box center [1132, 769] width 146 height 23
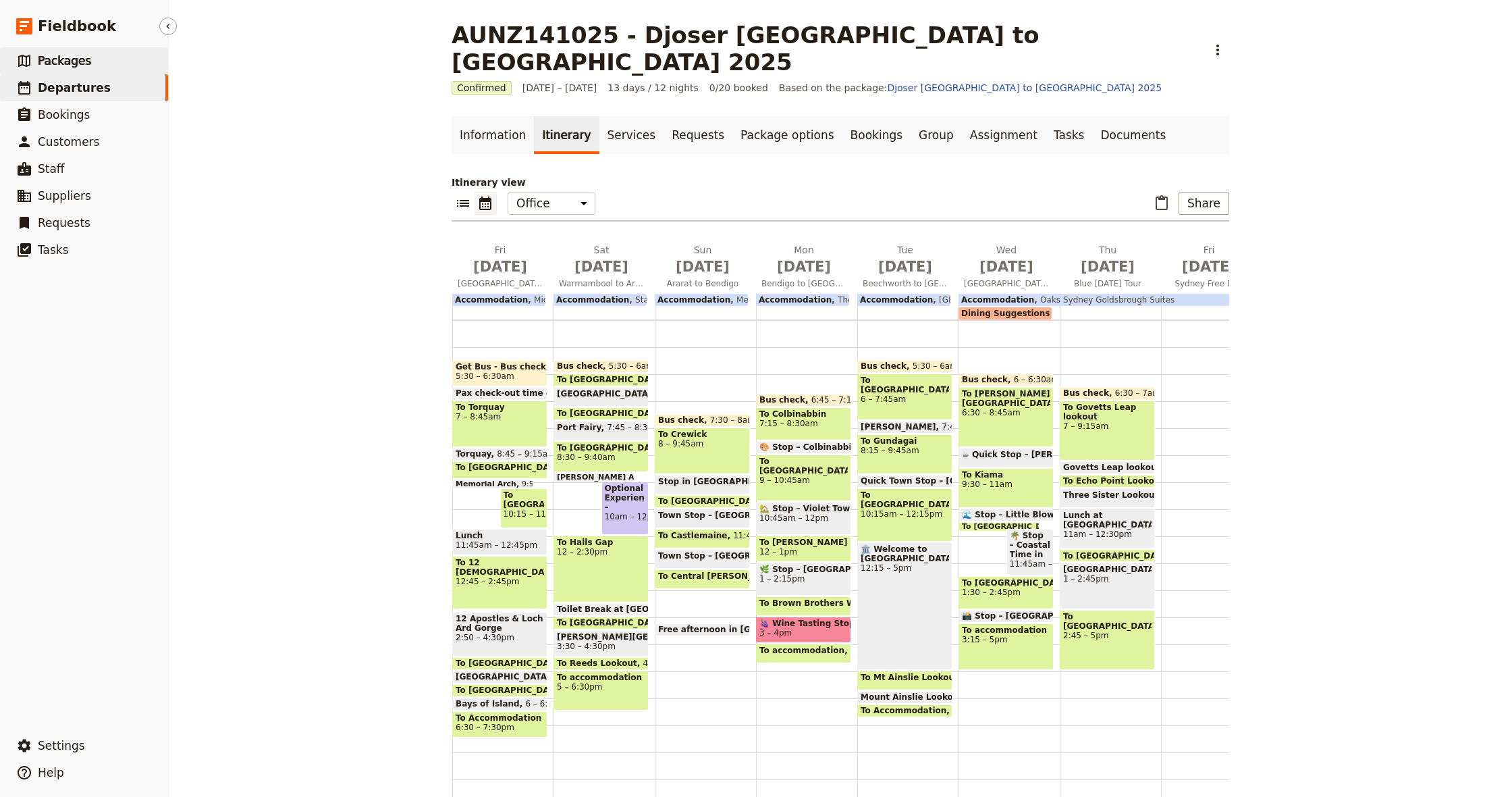
click at [70, 60] on span "Packages" at bounding box center [64, 60] width 53 height 14
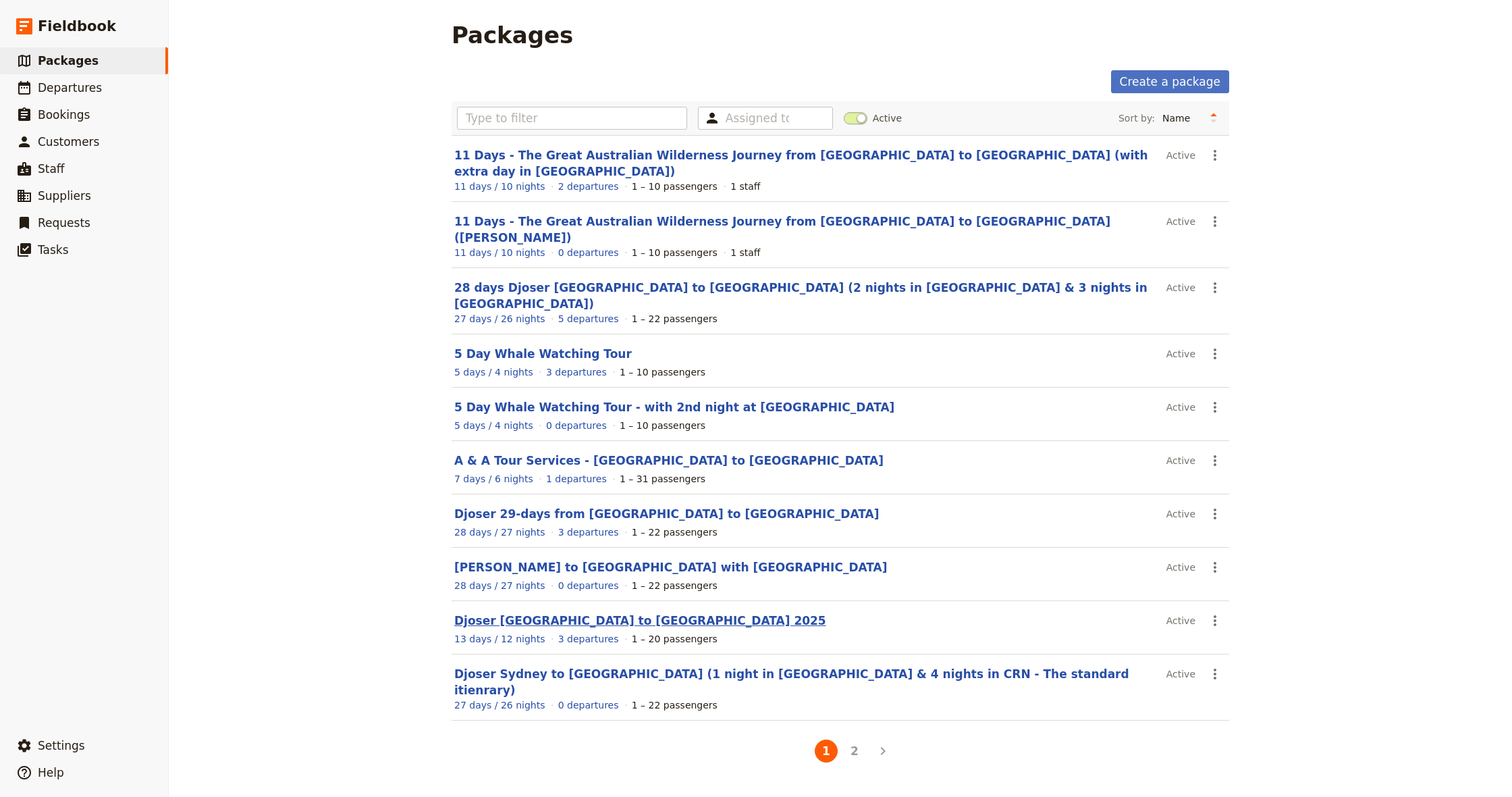
click at [548, 614] on link "Djoser [GEOGRAPHIC_DATA] to [GEOGRAPHIC_DATA] 2025" at bounding box center [641, 620] width 372 height 14
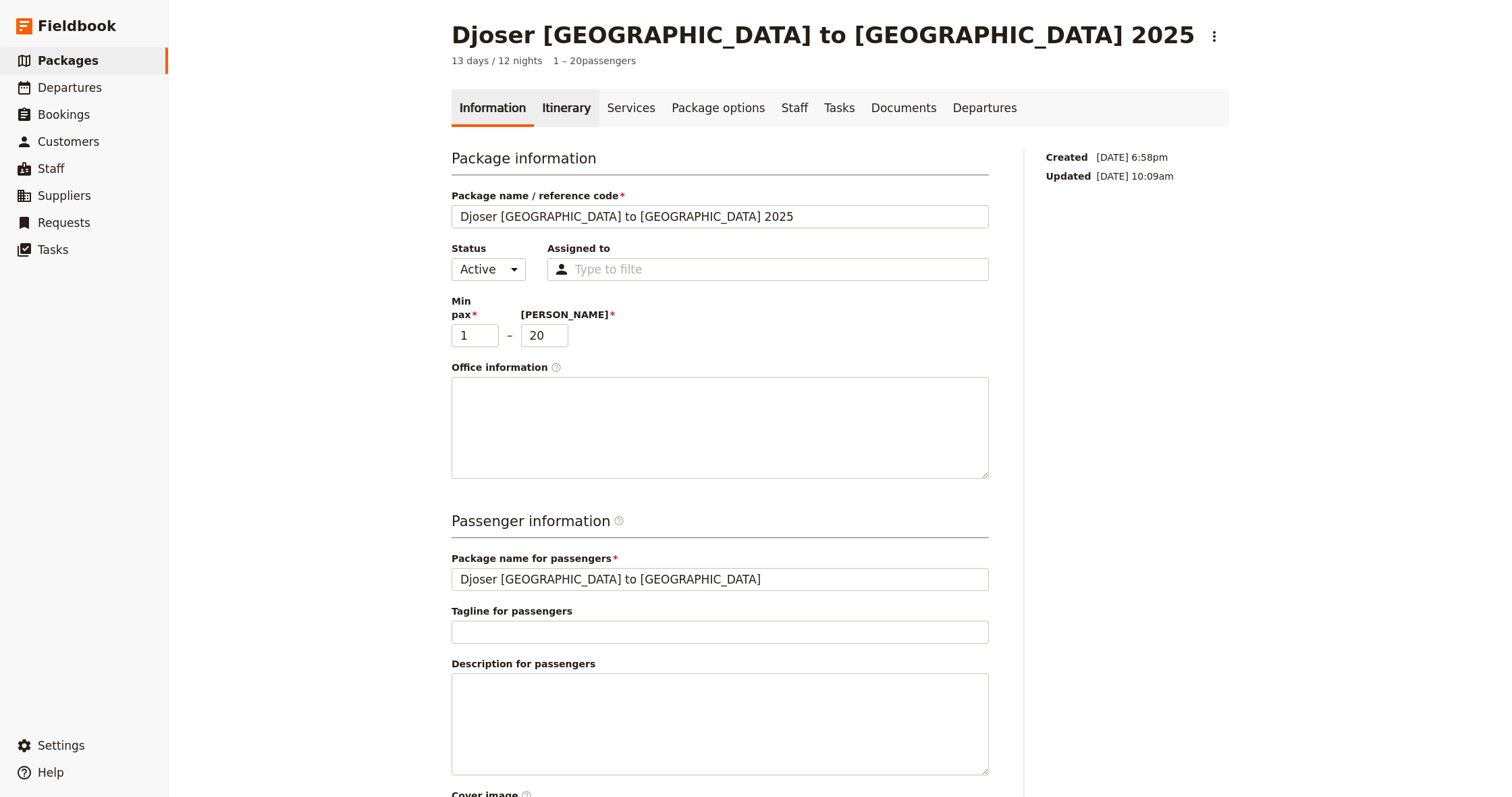
click at [562, 108] on link "Itinerary" at bounding box center [566, 108] width 65 height 38
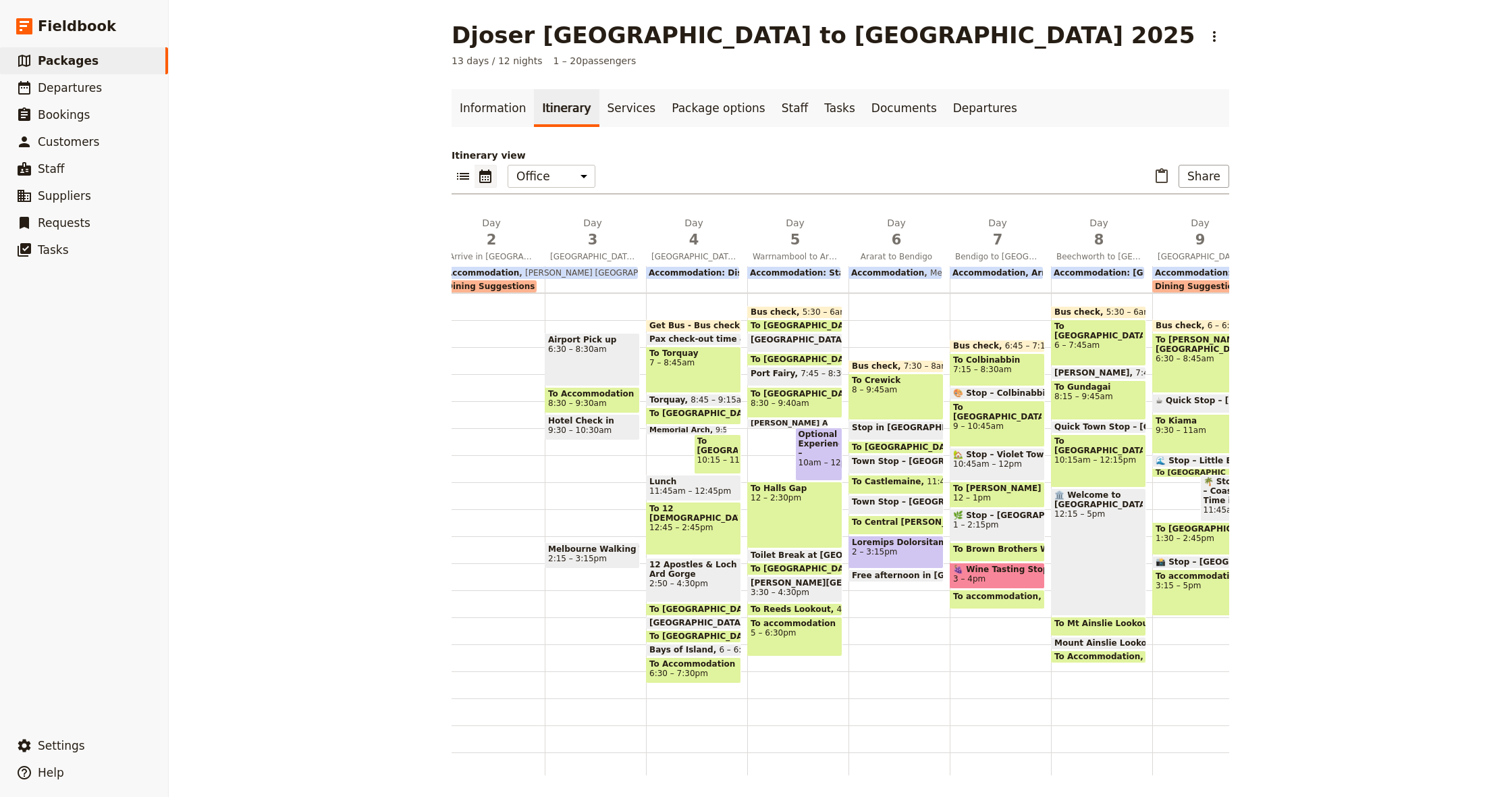
scroll to position [0, 151]
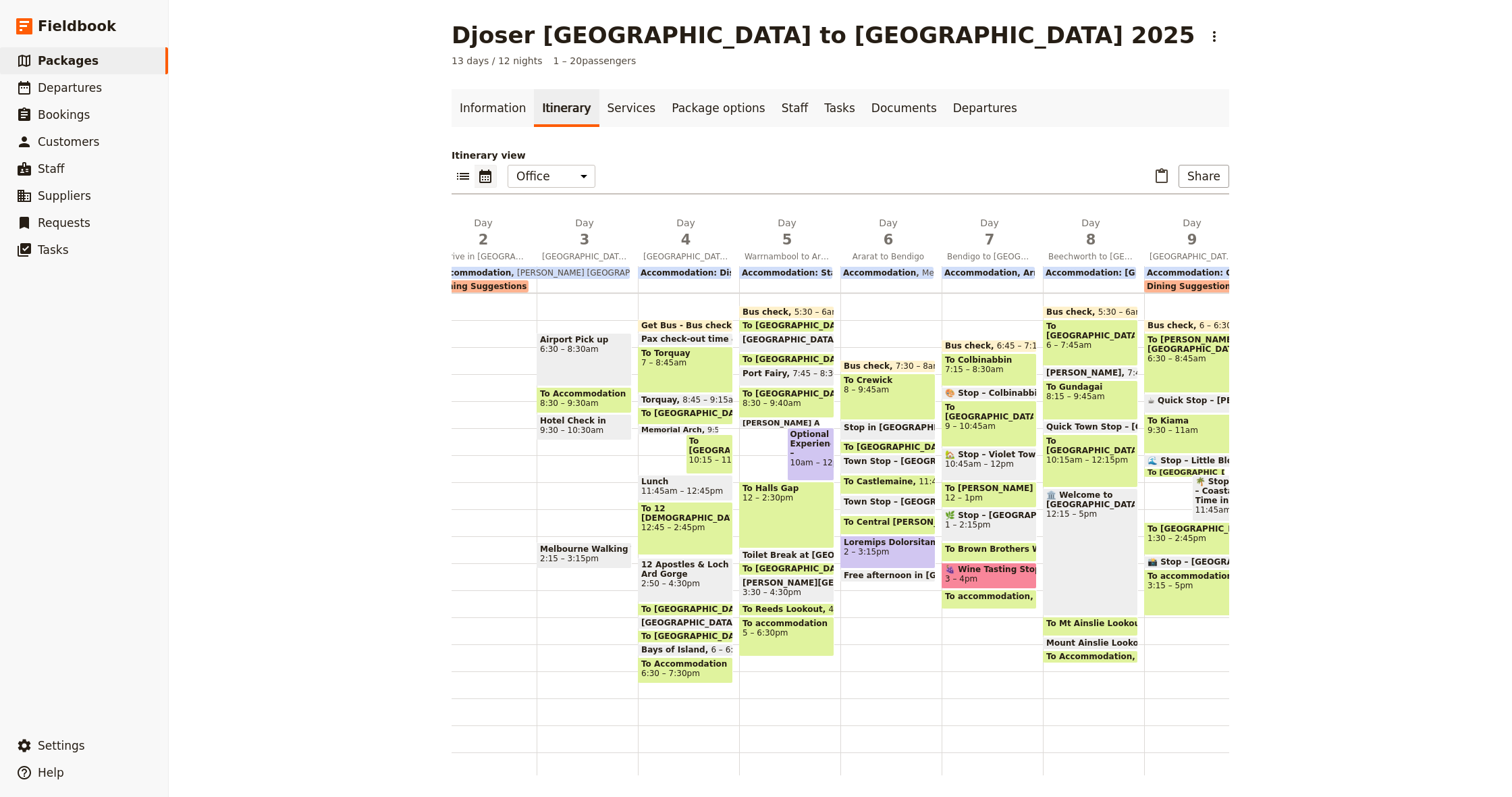
click at [892, 543] on span at bounding box center [888, 542] width 89 height 9
select select "6"
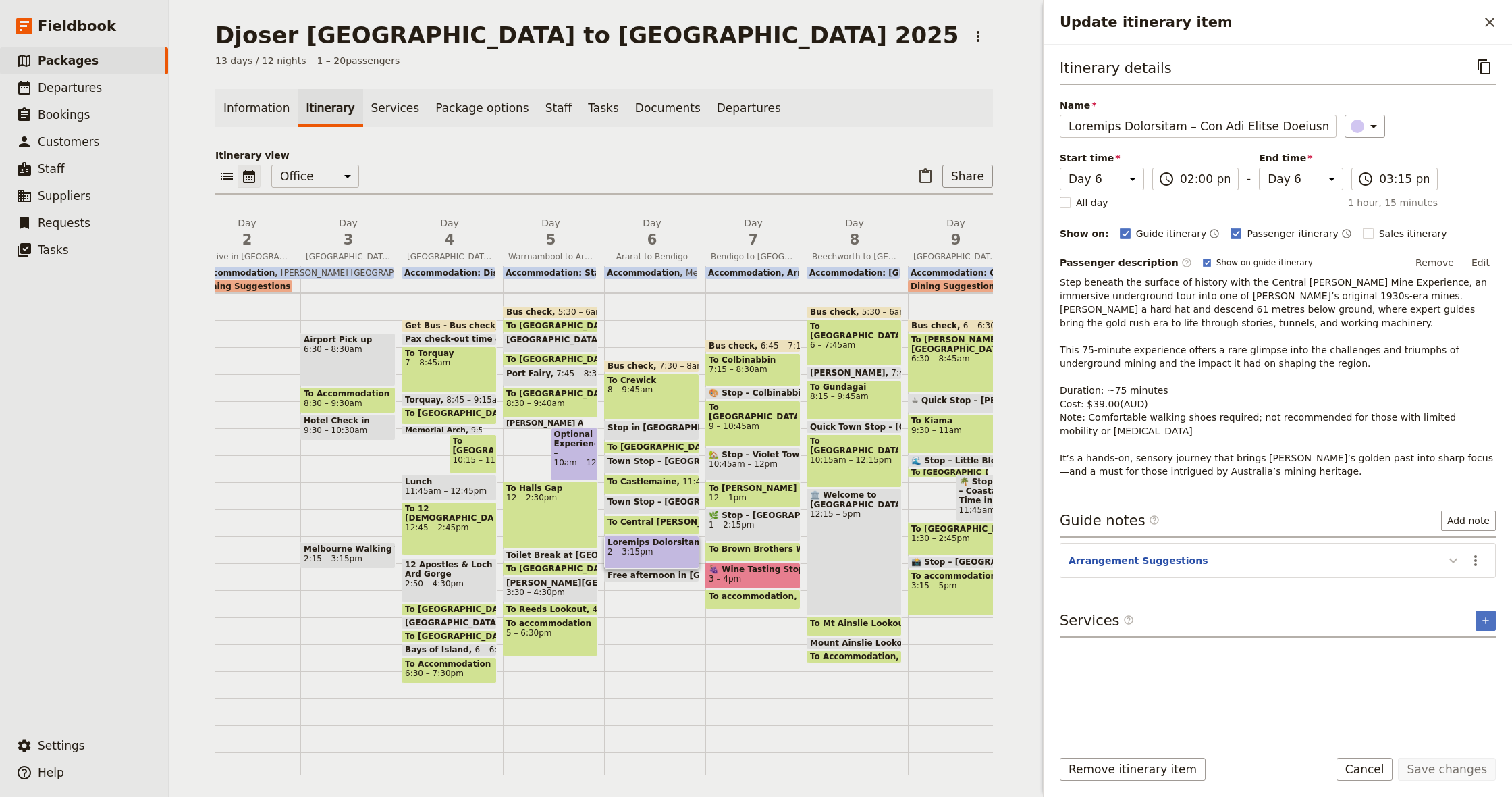
click at [1450, 563] on icon "Update itinerary item" at bounding box center [1453, 560] width 16 height 16
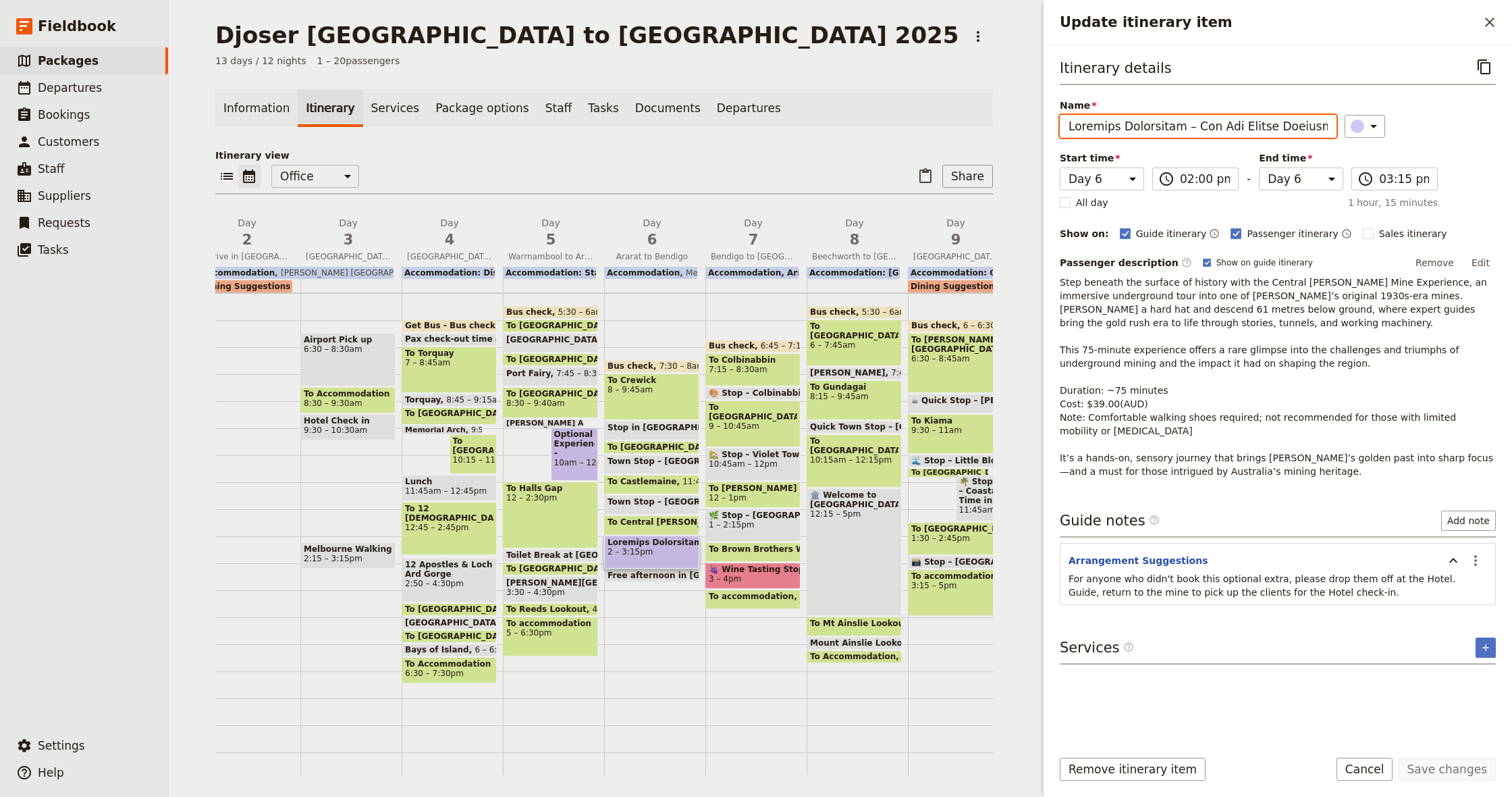
click at [1199, 121] on input "Name" at bounding box center [1198, 126] width 277 height 23
click at [1186, 124] on input "Name" at bounding box center [1198, 126] width 277 height 23
click at [1172, 121] on input "Optional Experience – Gold Mine Experience" at bounding box center [1198, 126] width 277 height 23
drag, startPoint x: 1172, startPoint y: 121, endPoint x: 1180, endPoint y: 125, distance: 8.9
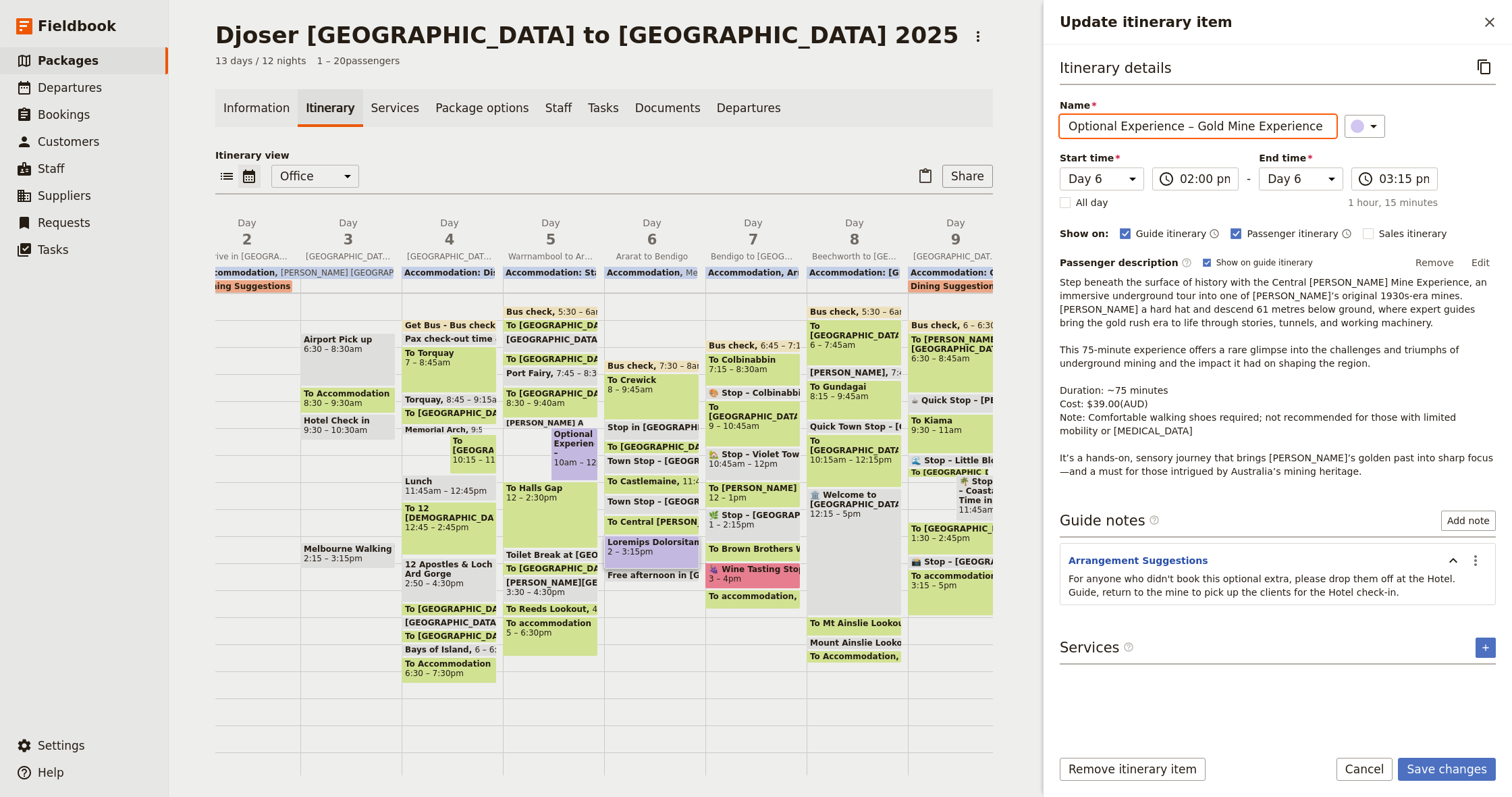
click at [1172, 121] on input "Optional Experience – Gold Mine Experience" at bounding box center [1198, 126] width 277 height 23
type input "Optional Experience – Gold Mine Experience"
click at [1331, 442] on p "Step beneath the surface of history with the Central [PERSON_NAME] Mine Experie…" at bounding box center [1277, 376] width 436 height 203
click at [1434, 771] on button "Save changes" at bounding box center [1447, 769] width 98 height 23
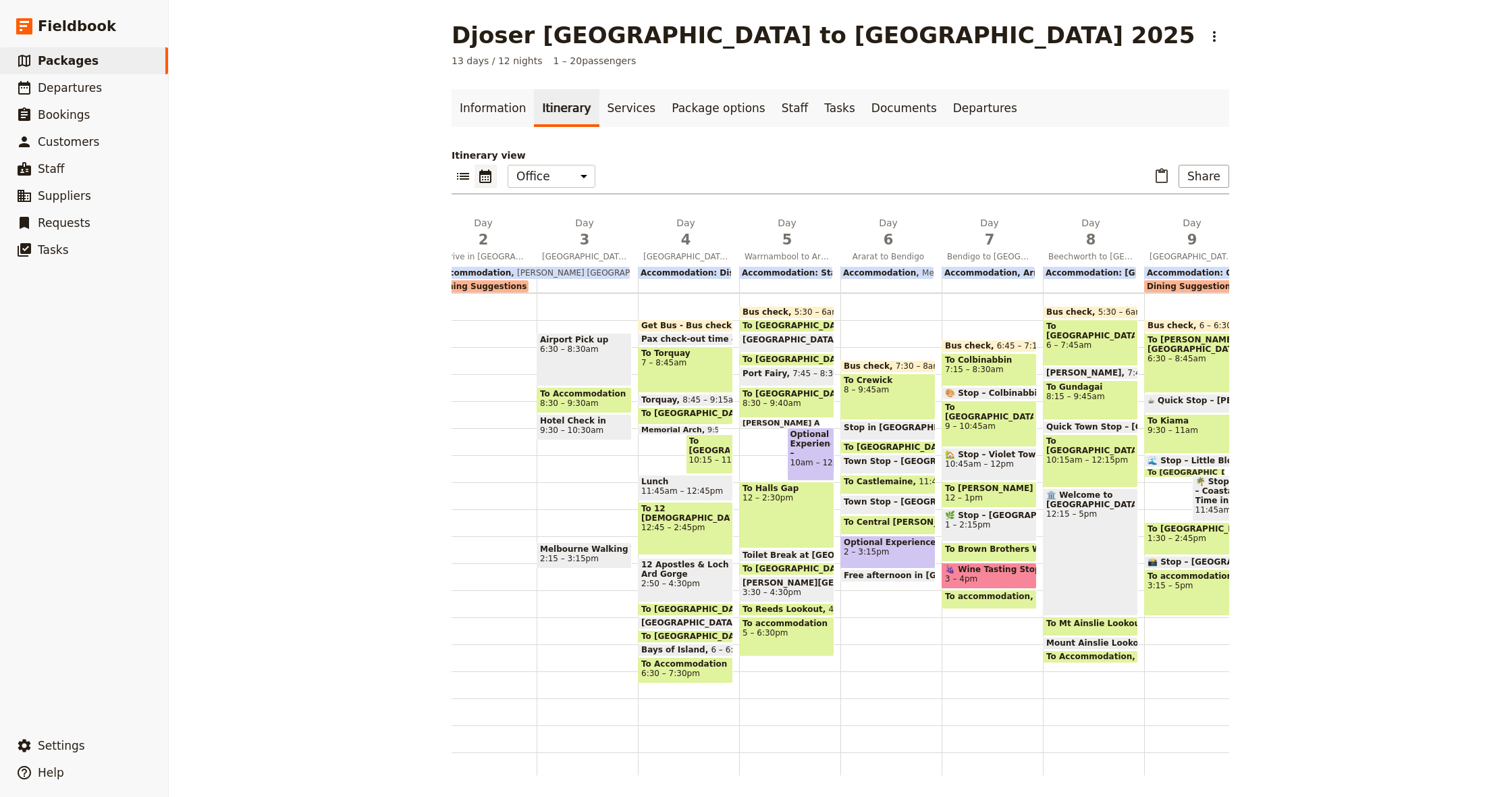
click at [810, 450] on span "Optional Experience – [PERSON_NAME] Guided Cultural Walk" at bounding box center [810, 443] width 41 height 28
select select "5"
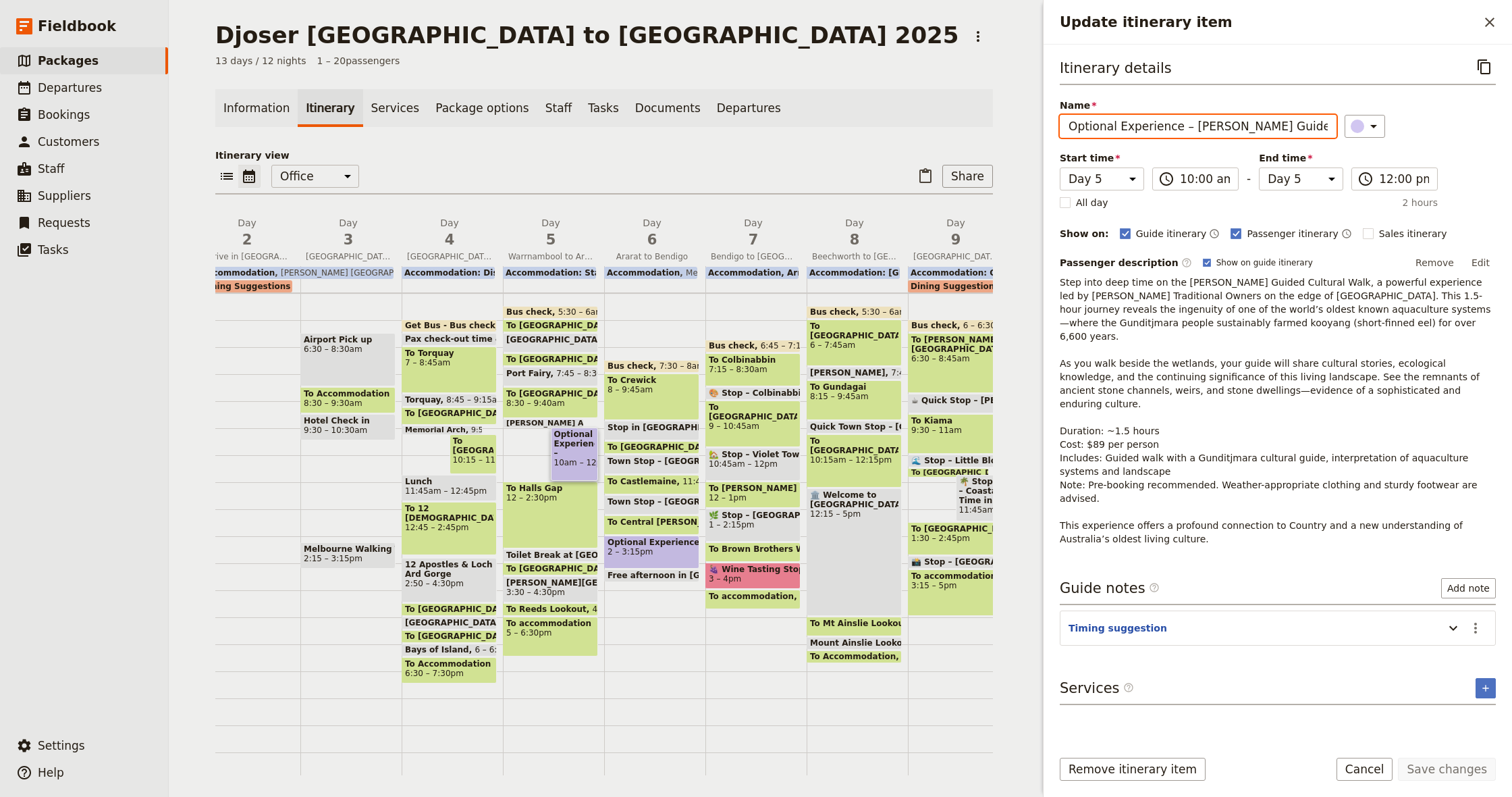
click at [1285, 125] on input "Optional Experience – [PERSON_NAME] Guided Cultural Walk" at bounding box center [1198, 126] width 277 height 23
click at [1490, 20] on icon "Close drawer" at bounding box center [1489, 23] width 16 height 16
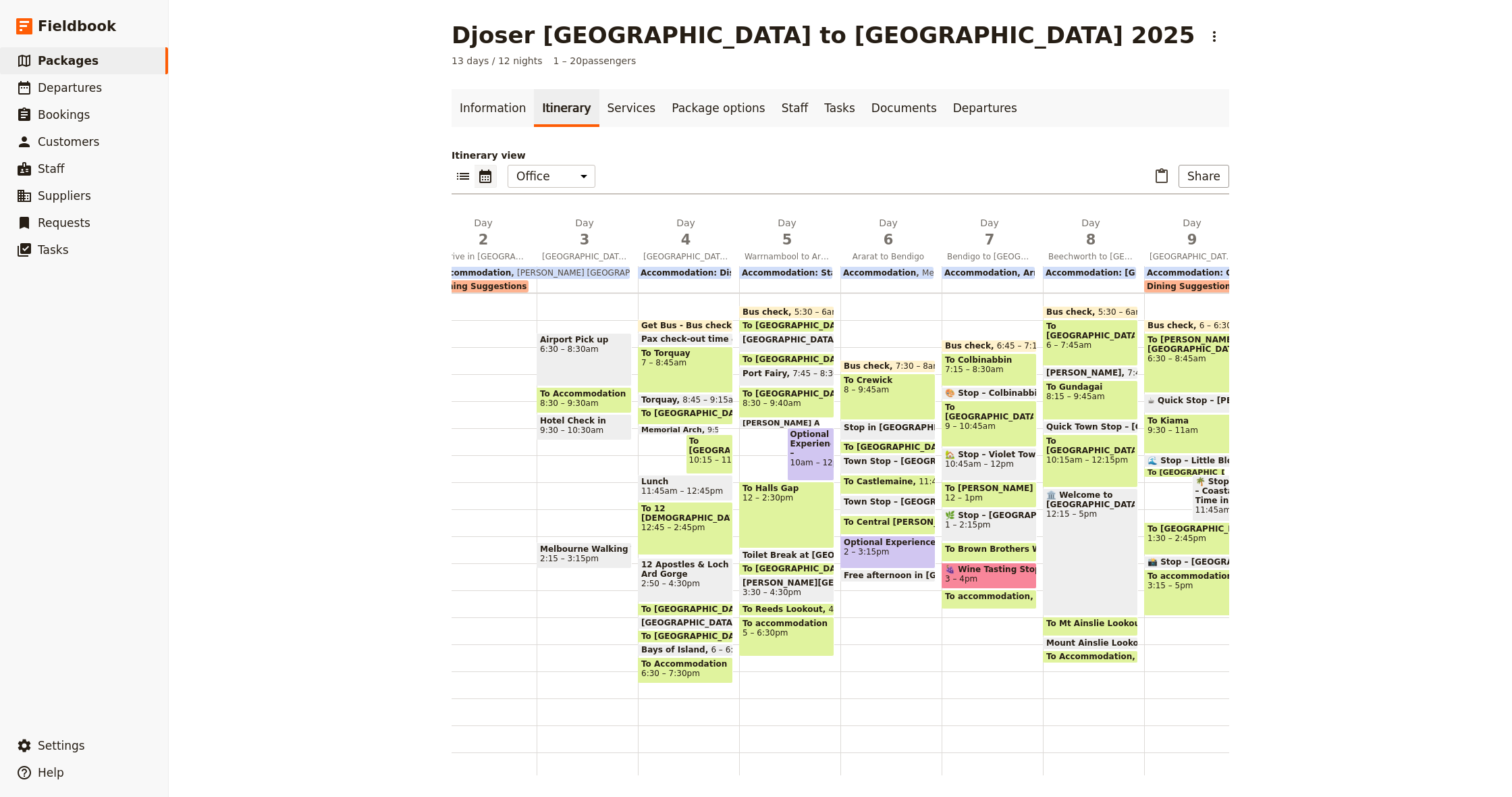
click at [890, 550] on span "2 – 3:15pm" at bounding box center [888, 551] width 89 height 9
select select "6"
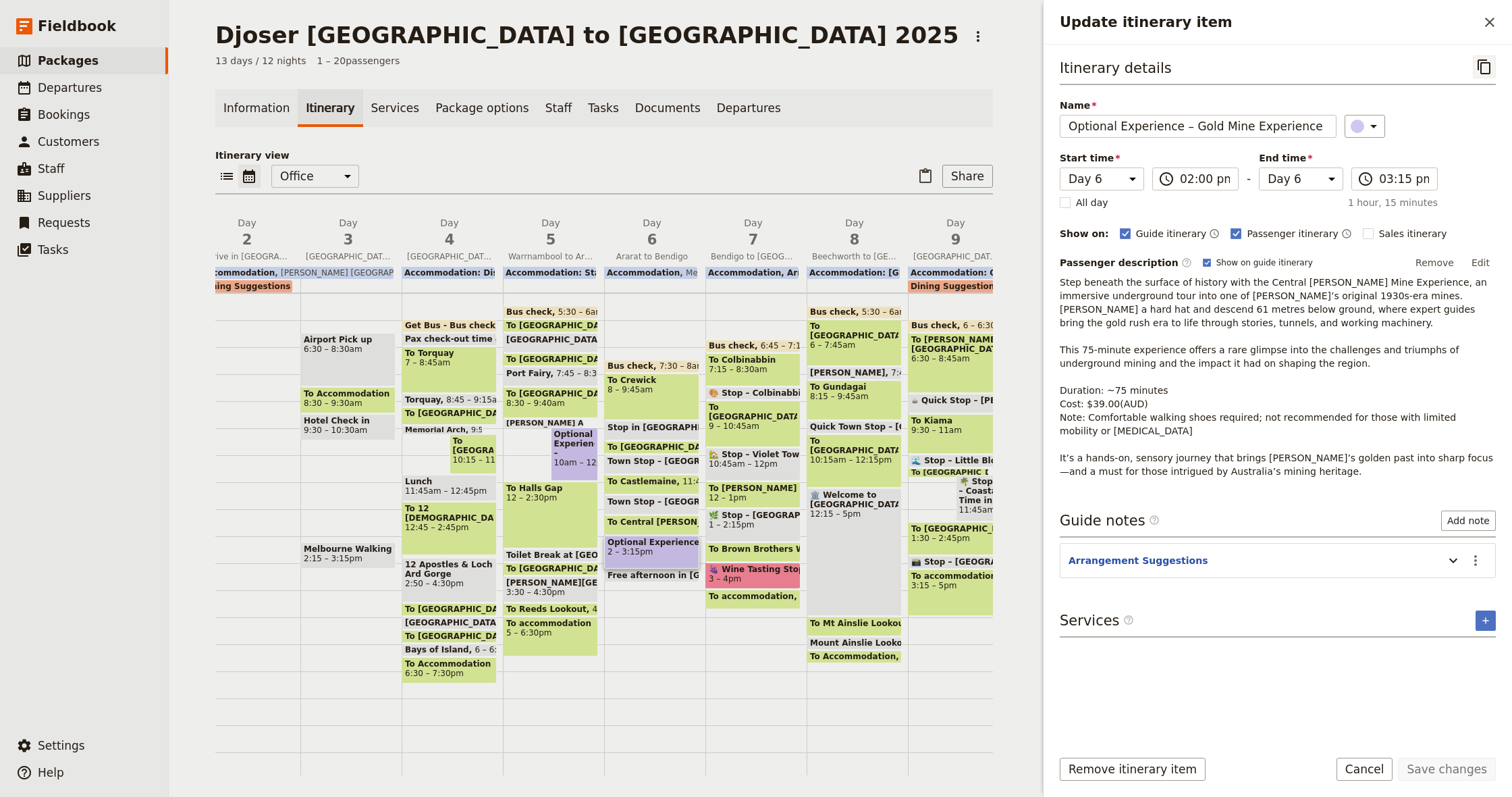
click at [1481, 68] on icon "Copy itinerary item" at bounding box center [1484, 67] width 13 height 15
click at [1491, 16] on icon "Close drawer" at bounding box center [1489, 23] width 16 height 16
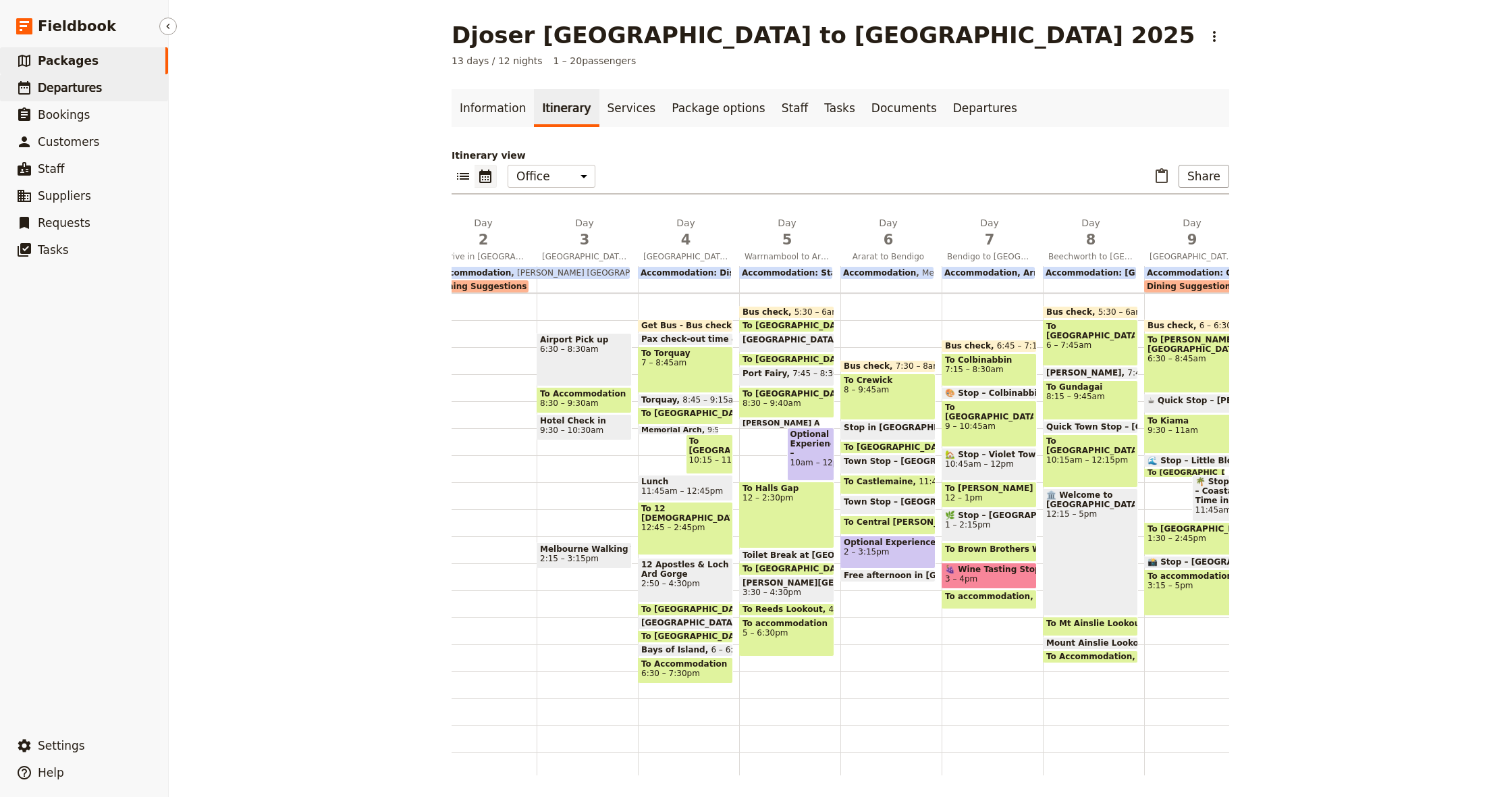
click at [74, 93] on span "Departures" at bounding box center [70, 88] width 64 height 14
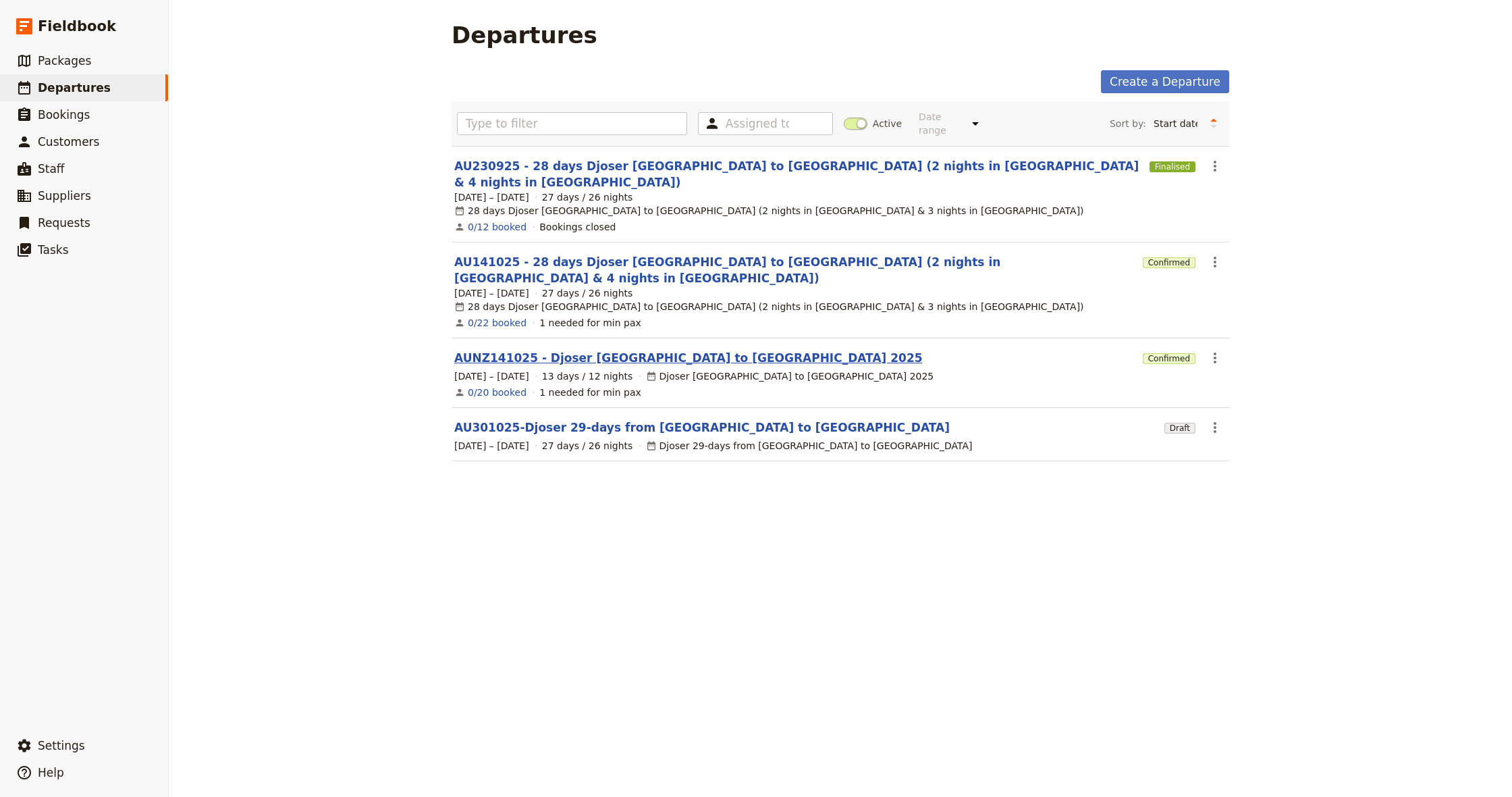
click at [684, 349] on link "AUNZ141025 - Djoser [GEOGRAPHIC_DATA] to [GEOGRAPHIC_DATA] 2025" at bounding box center [688, 357] width 468 height 16
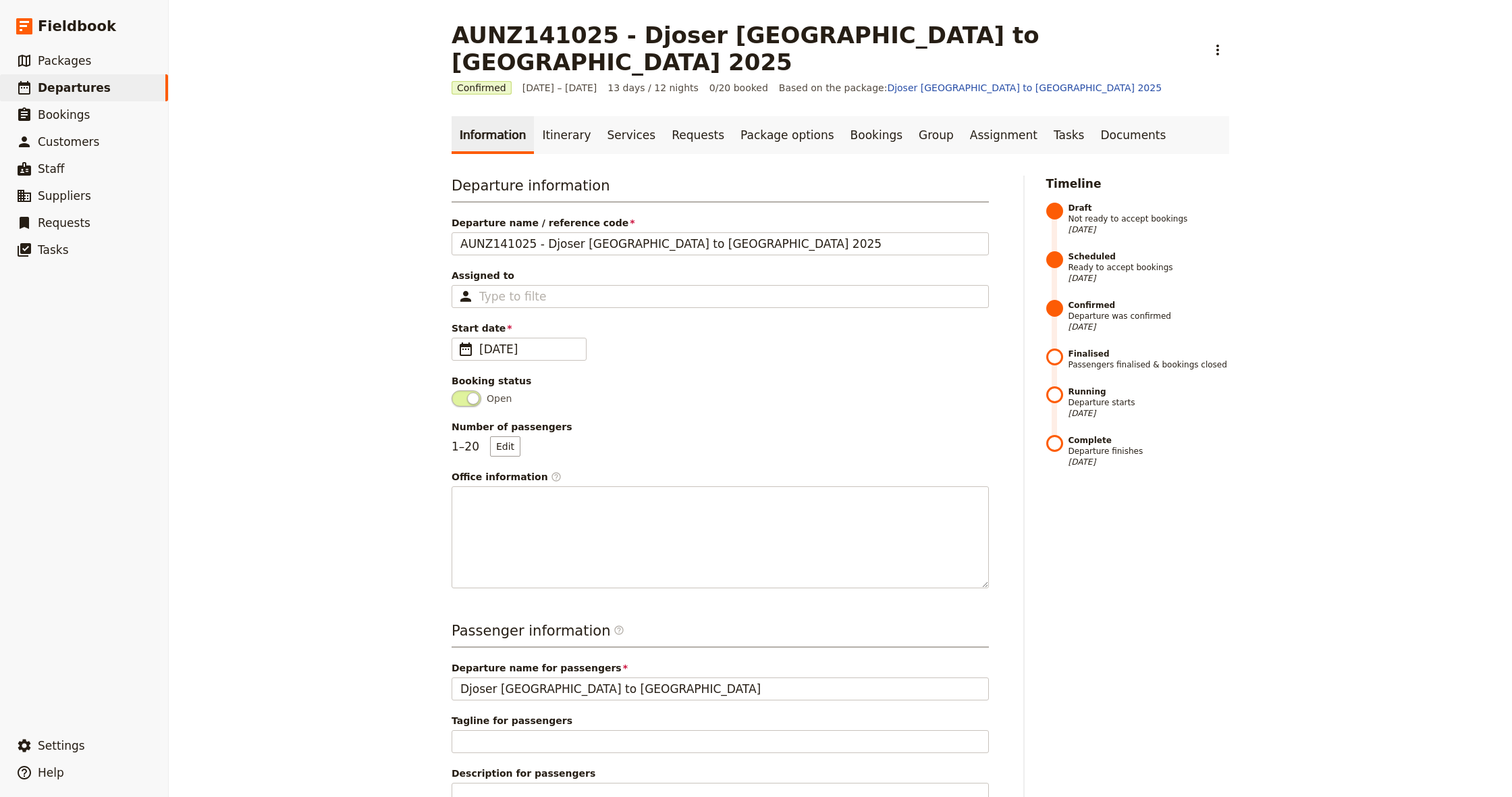
drag, startPoint x: 542, startPoint y: 113, endPoint x: 586, endPoint y: 215, distance: 111.1
click at [542, 116] on link "Itinerary" at bounding box center [566, 135] width 65 height 38
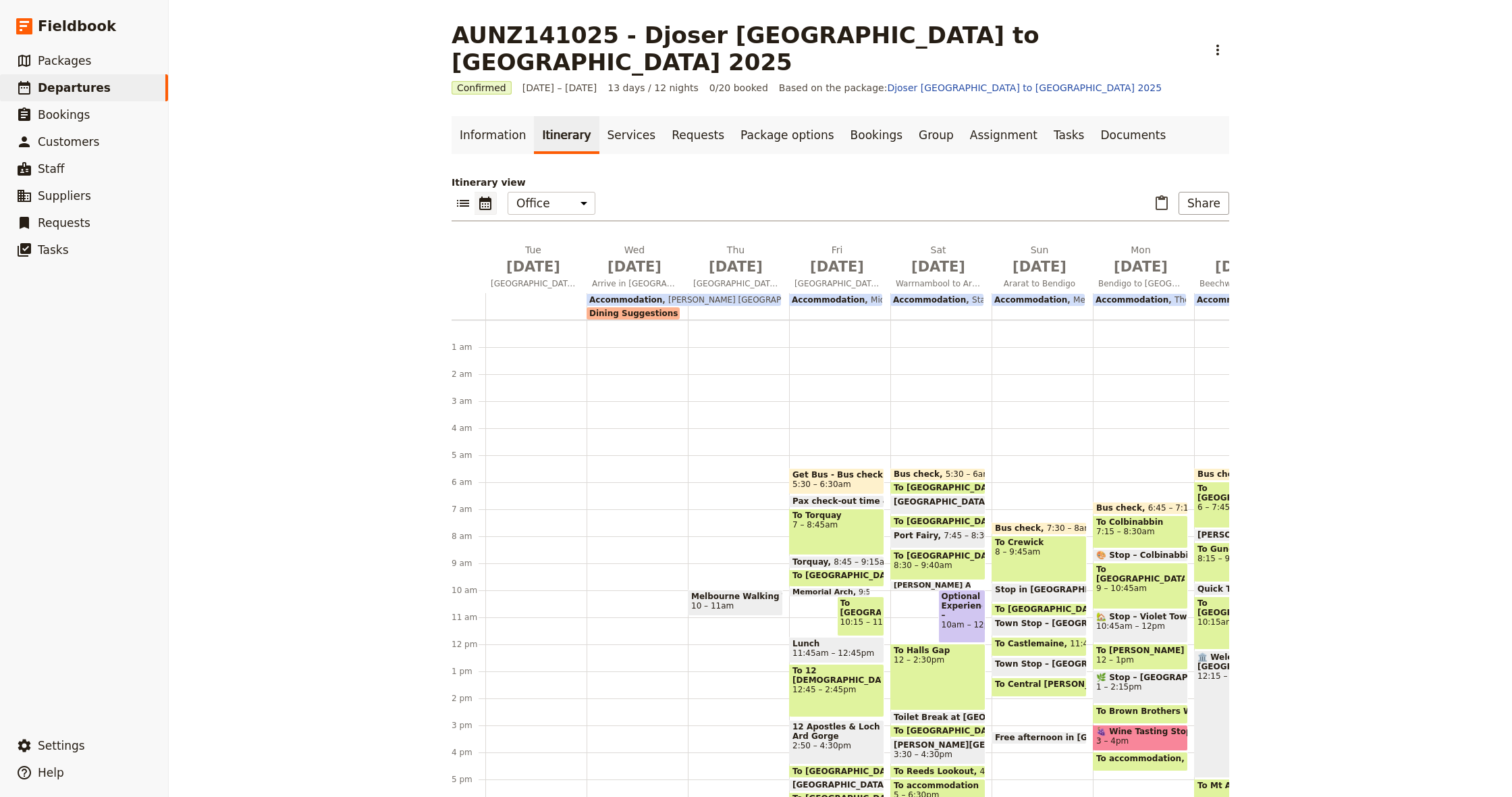
scroll to position [108, 0]
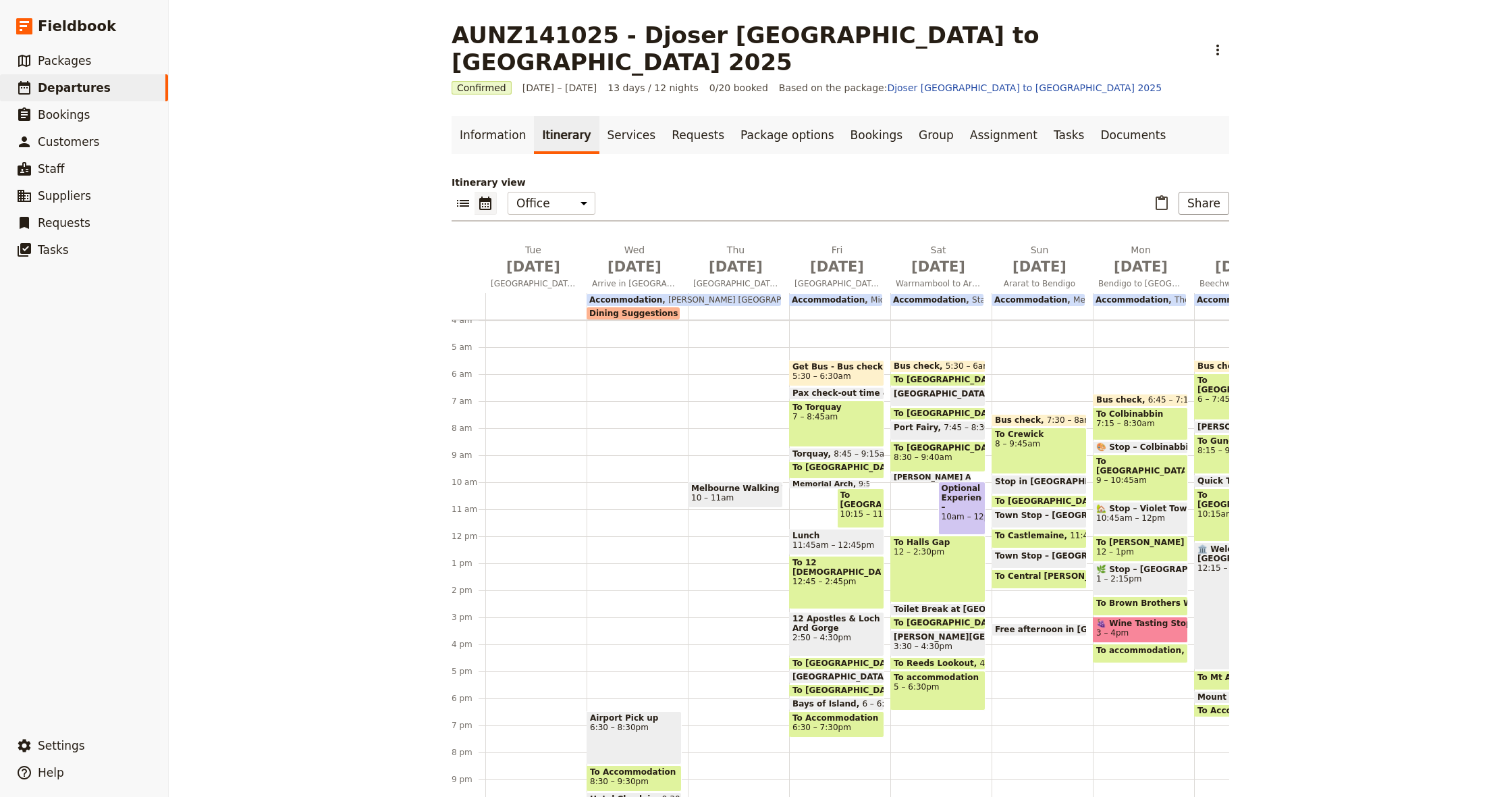
click at [1050, 562] on div "Bus check 7:30 – 8am To [GEOGRAPHIC_DATA] 8 – 9:45am Stop in [GEOGRAPHIC_DATA] …" at bounding box center [1041, 536] width 101 height 648
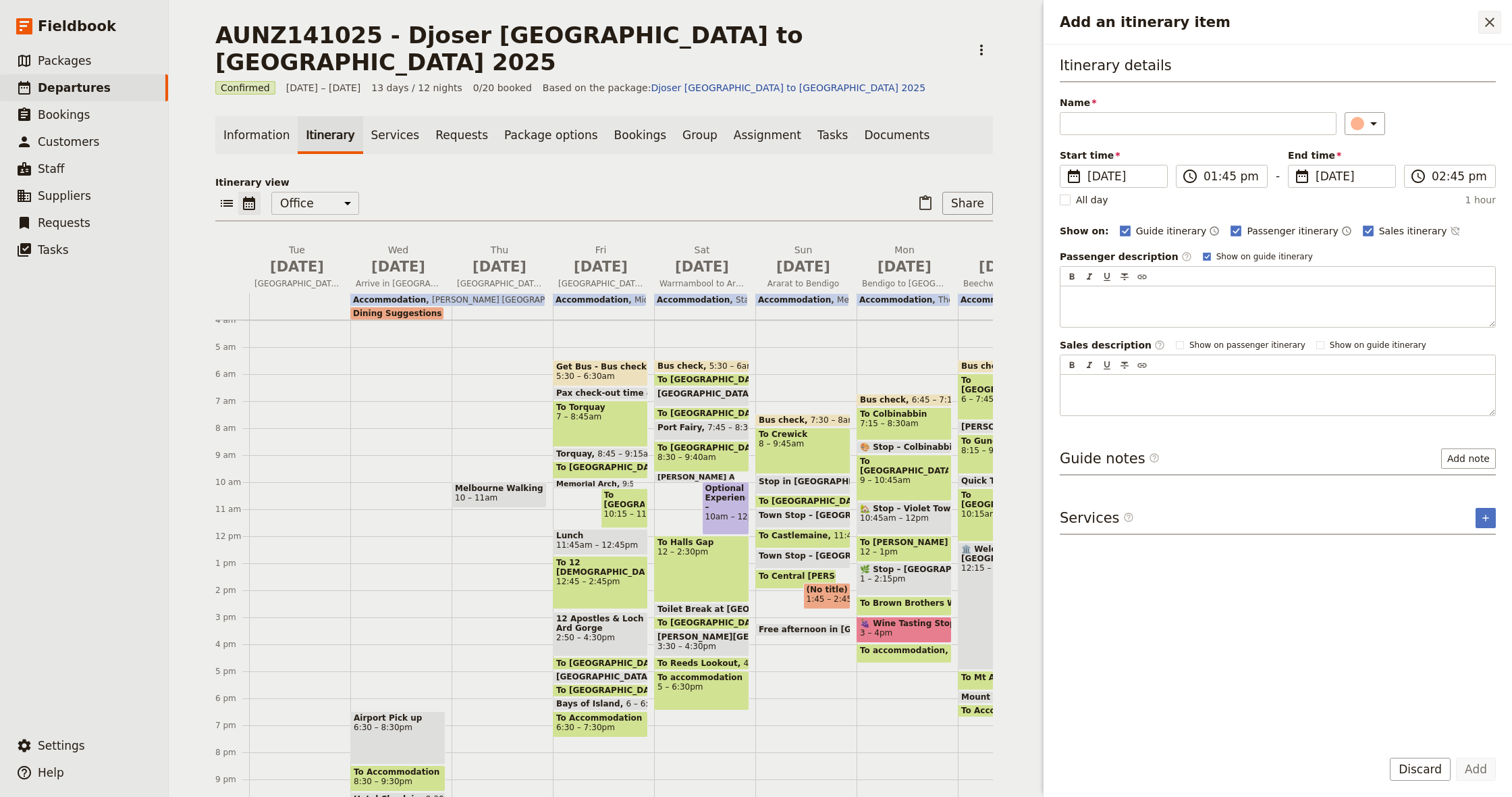
type input "Optional Experience – Gold Mine Experience Day 6, 2:00pm – 3:15pm"
click at [1487, 18] on icon "Close drawer" at bounding box center [1489, 22] width 9 height 9
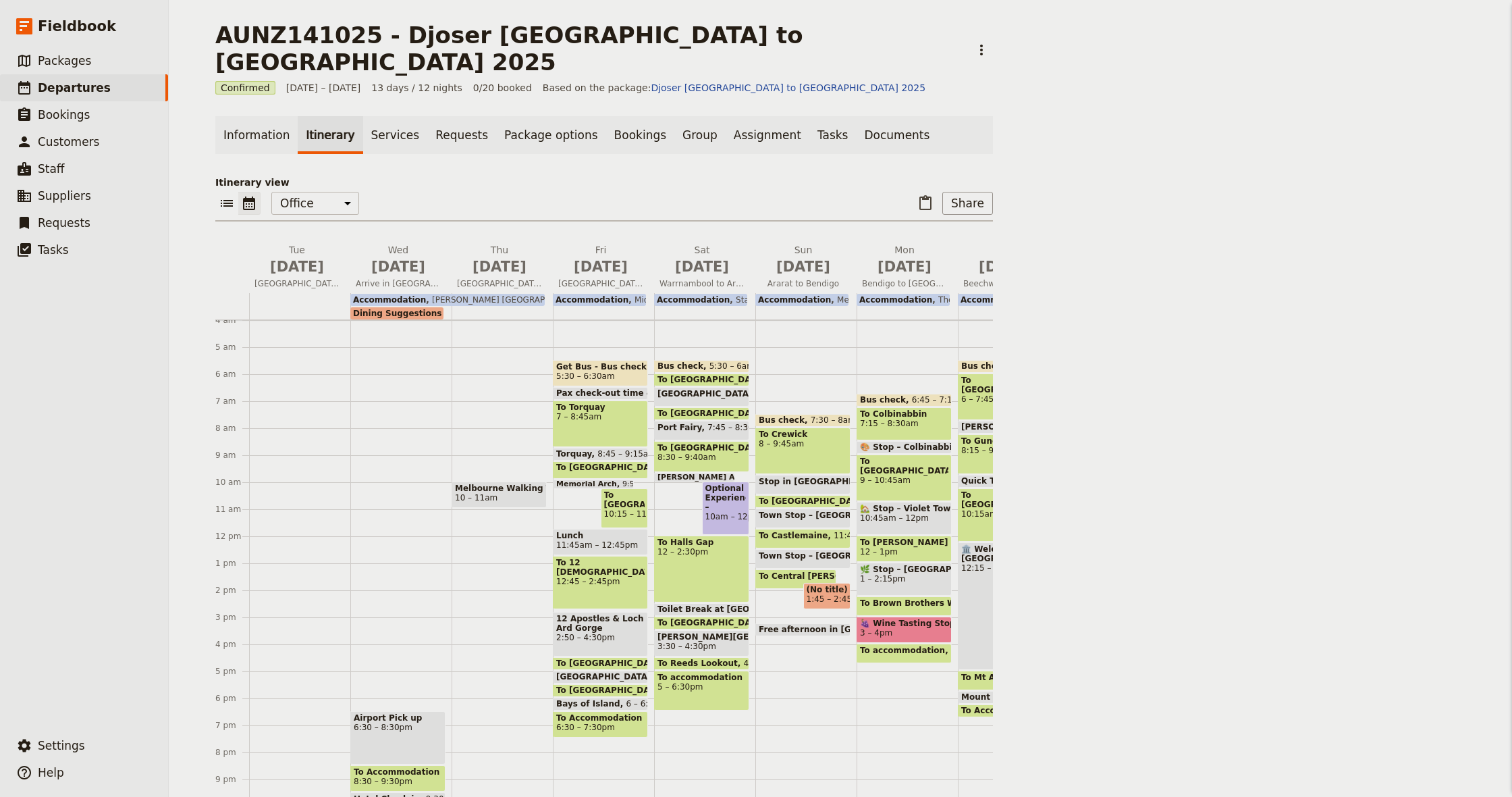
scroll to position [0, 0]
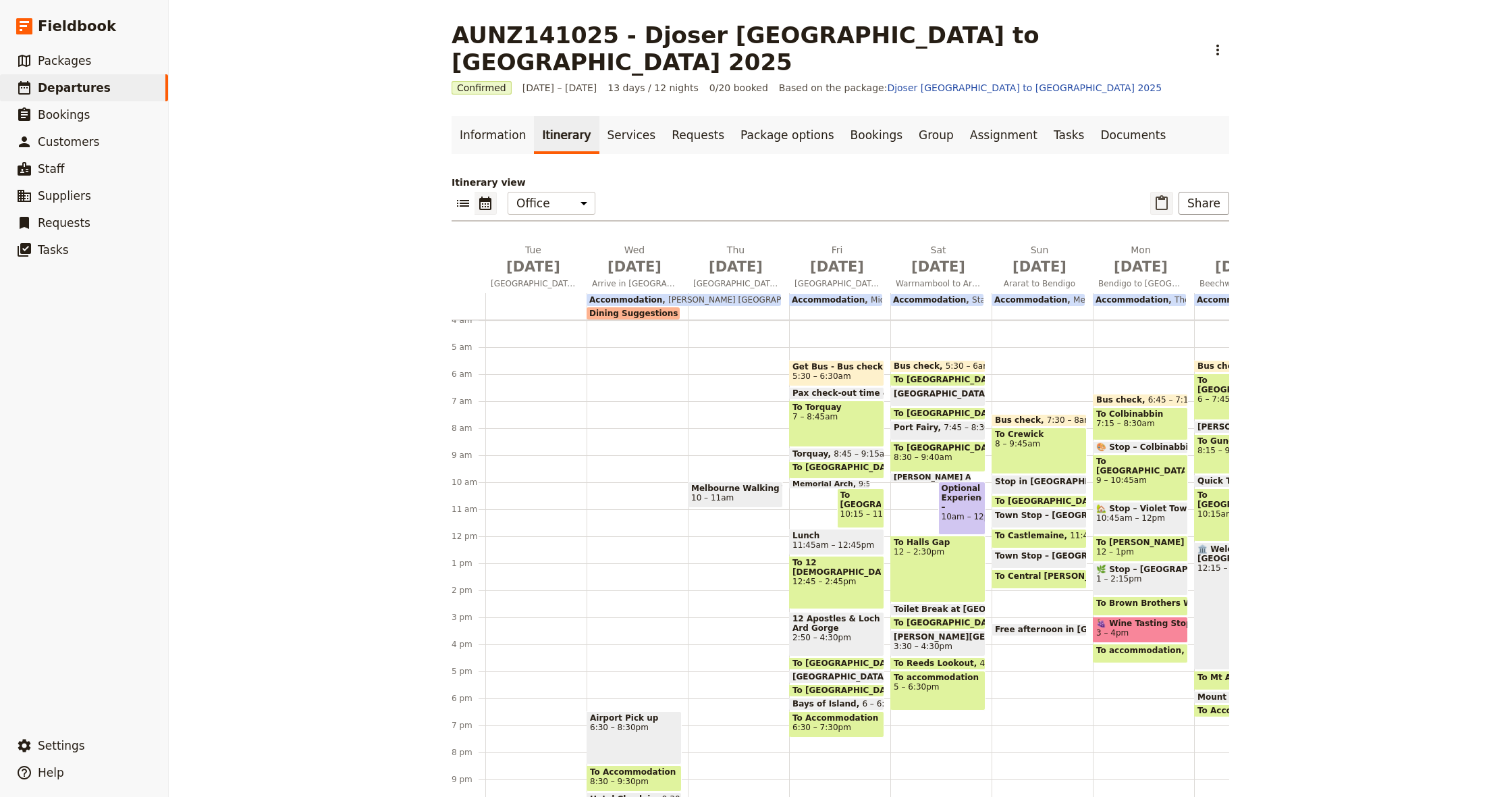
click at [1163, 195] on icon "Paste itinerary item" at bounding box center [1161, 203] width 16 height 16
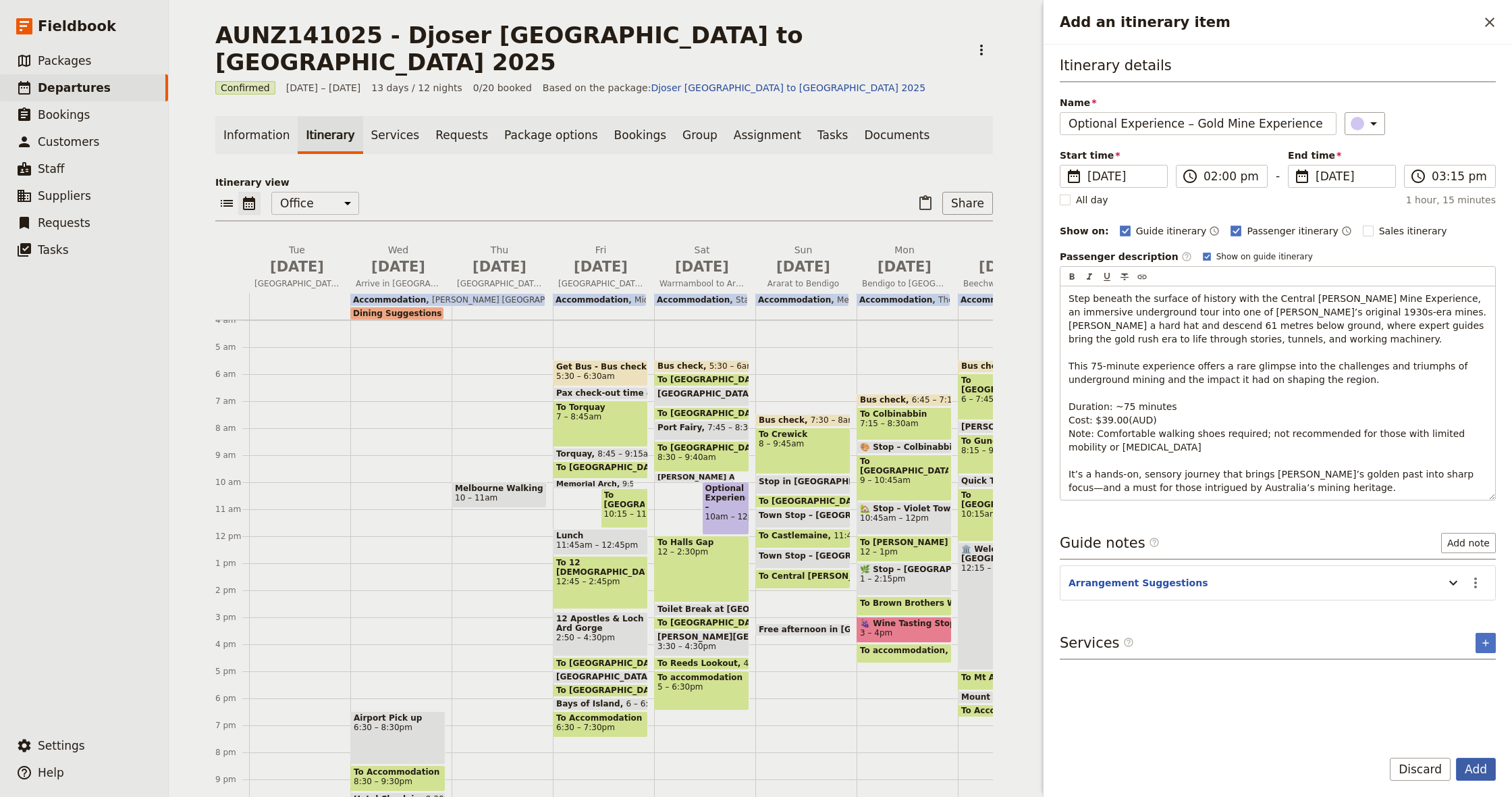
click at [1480, 772] on button "Add" at bounding box center [1476, 769] width 40 height 23
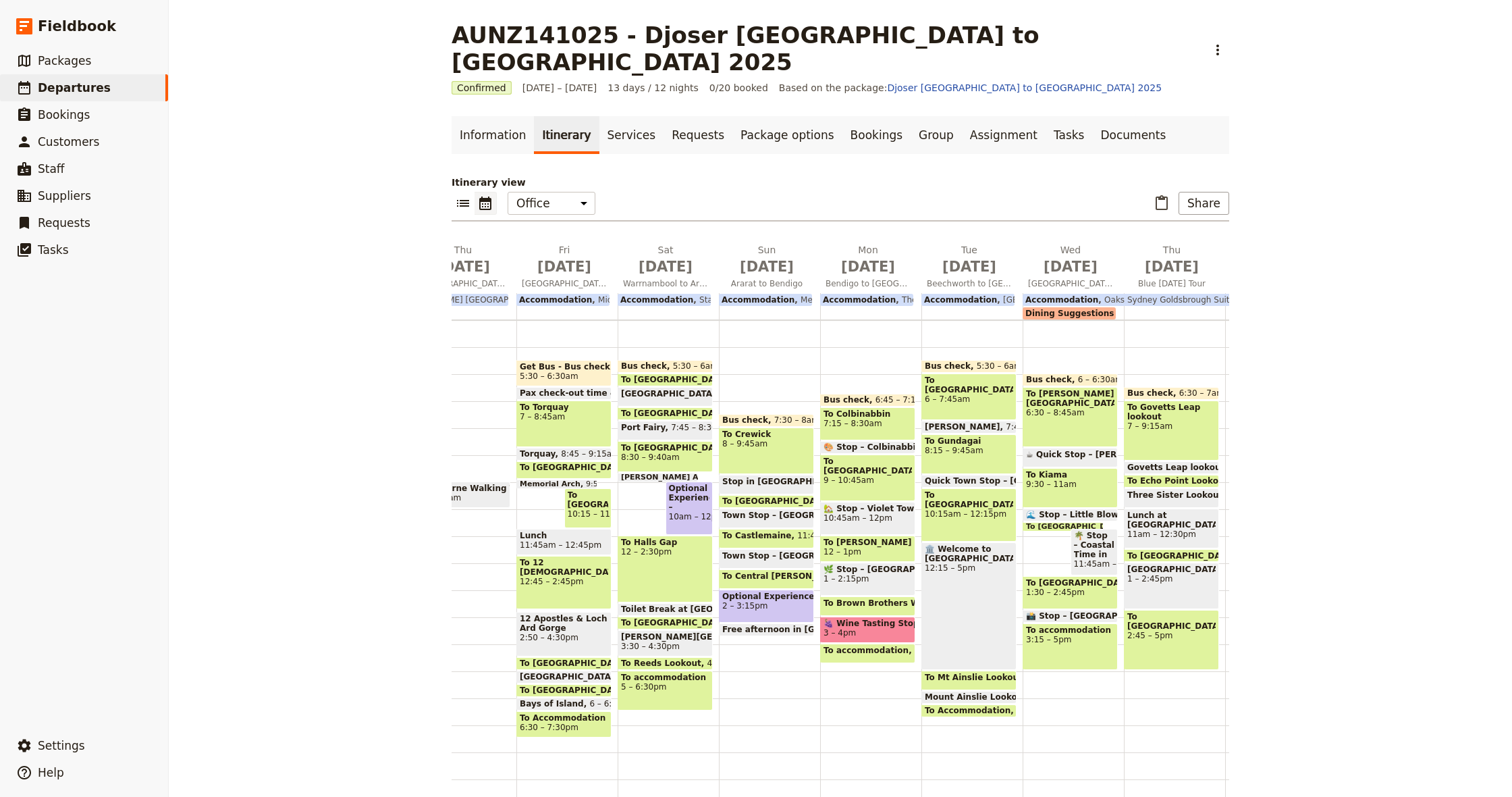
scroll to position [0, 276]
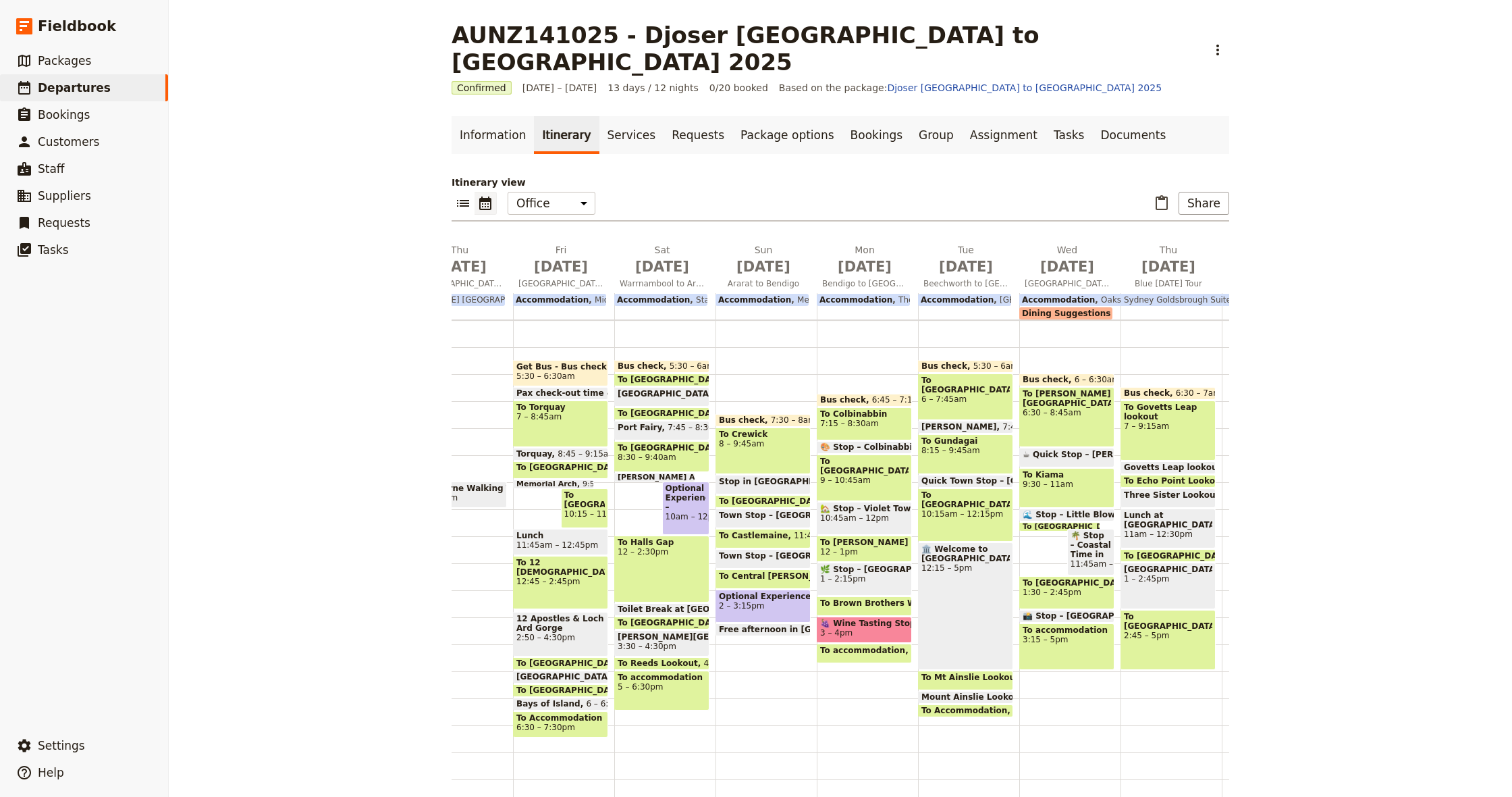
click at [874, 448] on span at bounding box center [864, 450] width 94 height 5
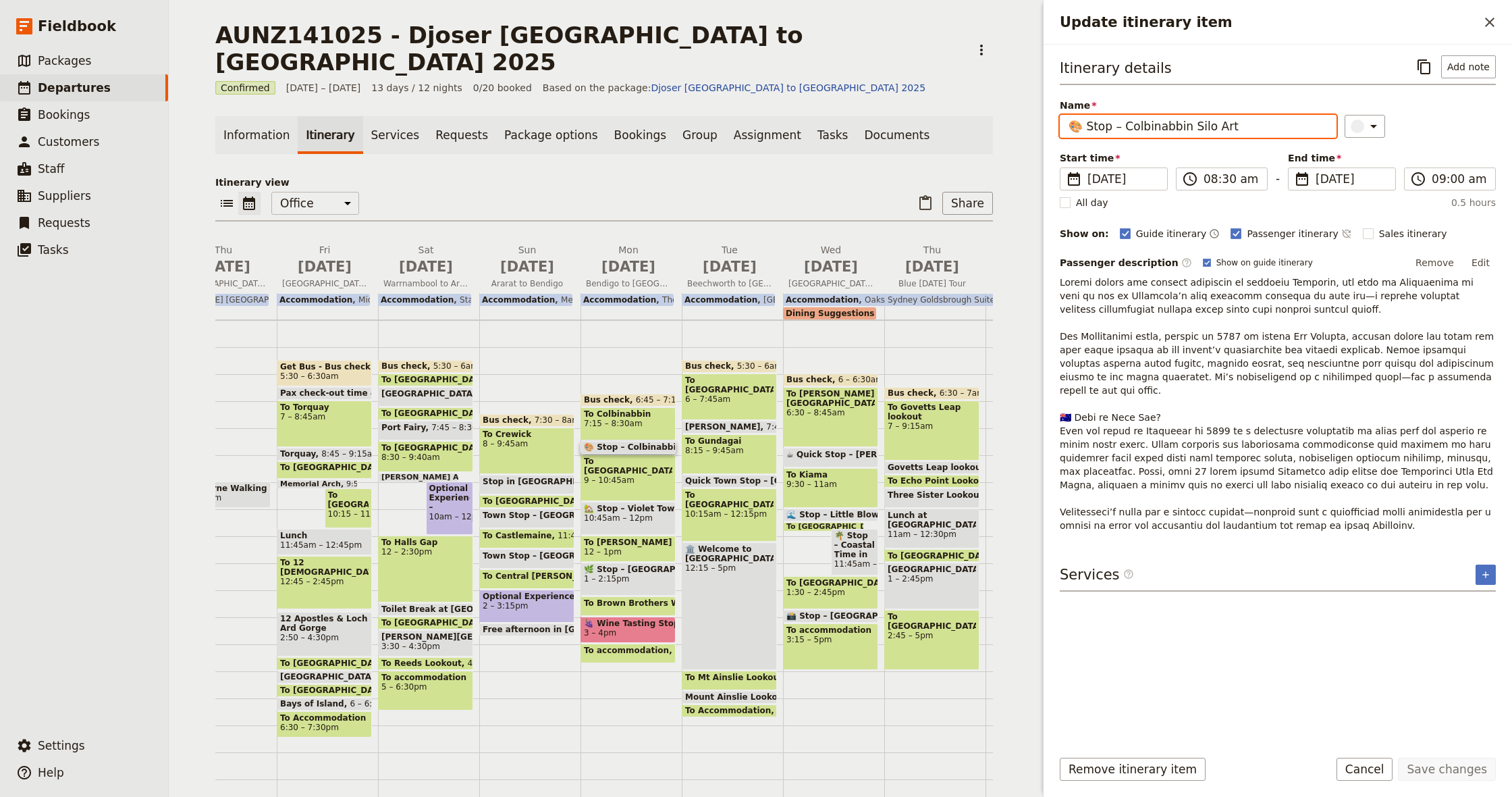
click at [1090, 123] on input "🎨 Stop – Colbinabbin Silo Art" at bounding box center [1198, 126] width 277 height 23
type input "Stop – Colbinabbin Silo Art"
click at [1460, 772] on button "Save changes" at bounding box center [1447, 769] width 98 height 23
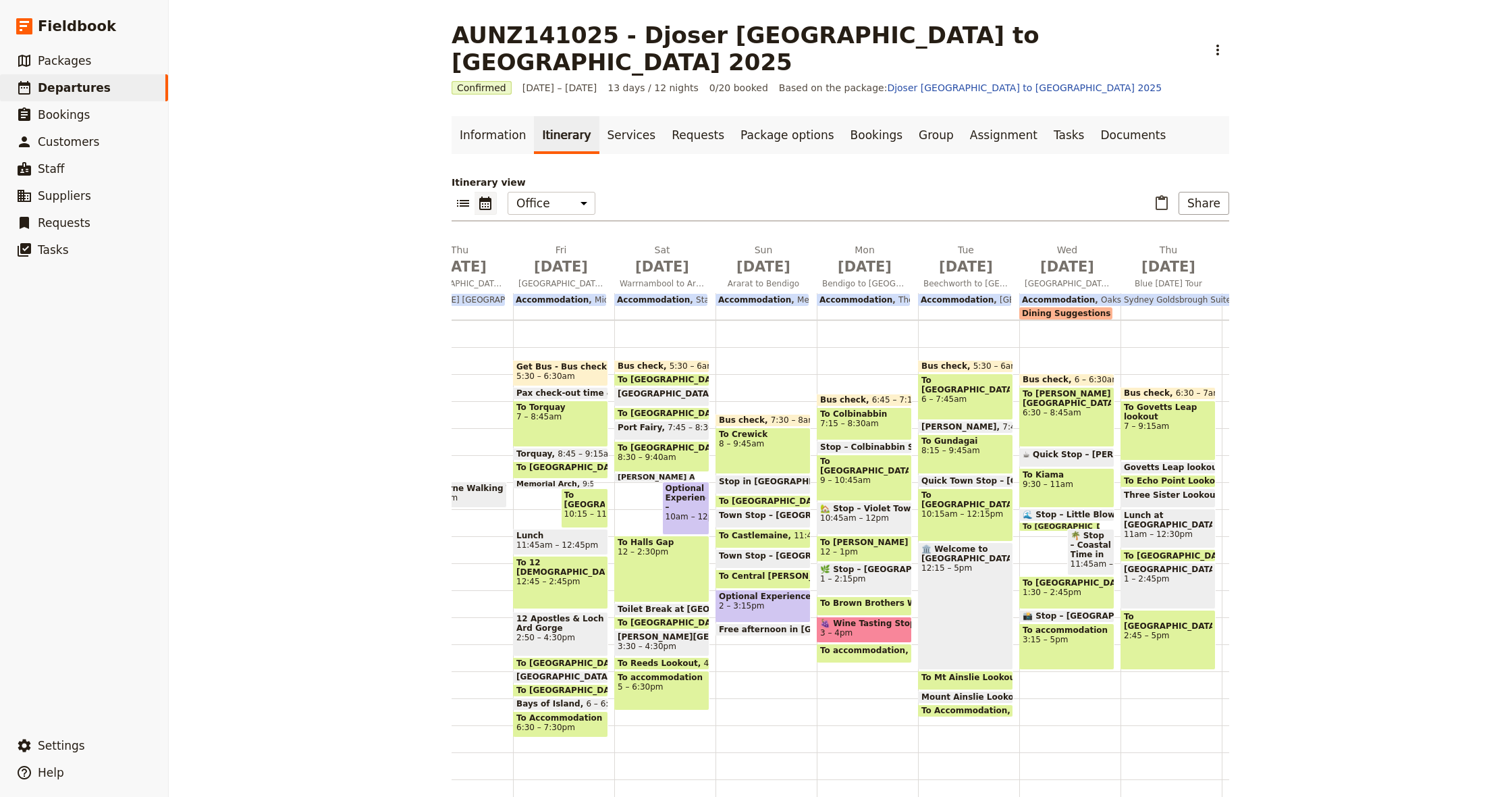
click at [852, 513] on span "10:45am – 12pm" at bounding box center [864, 517] width 89 height 9
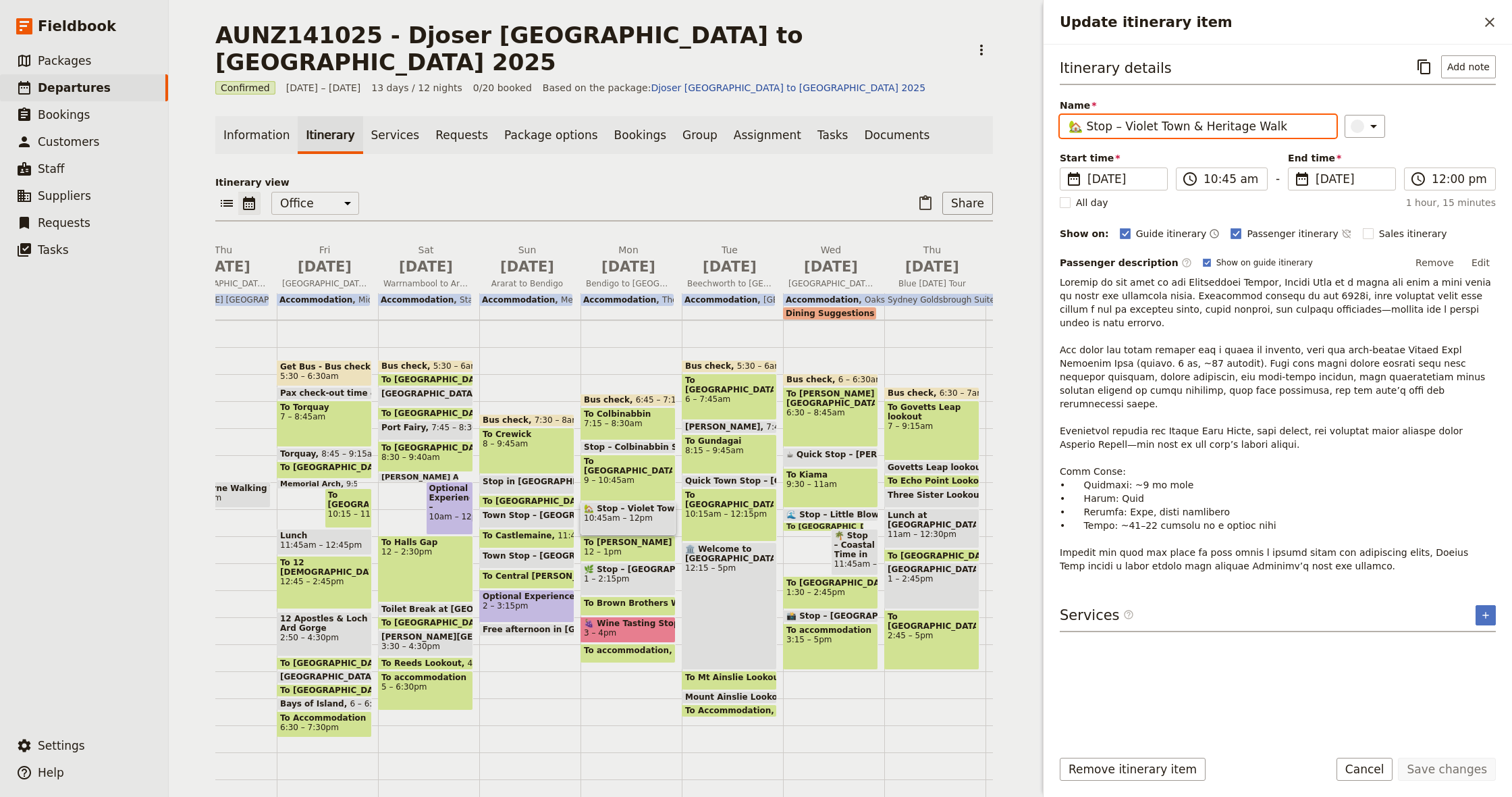
click at [1089, 126] on input "🏡 Stop – Violet Town & Heritage Walk" at bounding box center [1198, 126] width 277 height 23
type input "Stop – Violet Town & Heritage Walk"
click at [1455, 768] on button "Save changes" at bounding box center [1447, 769] width 98 height 23
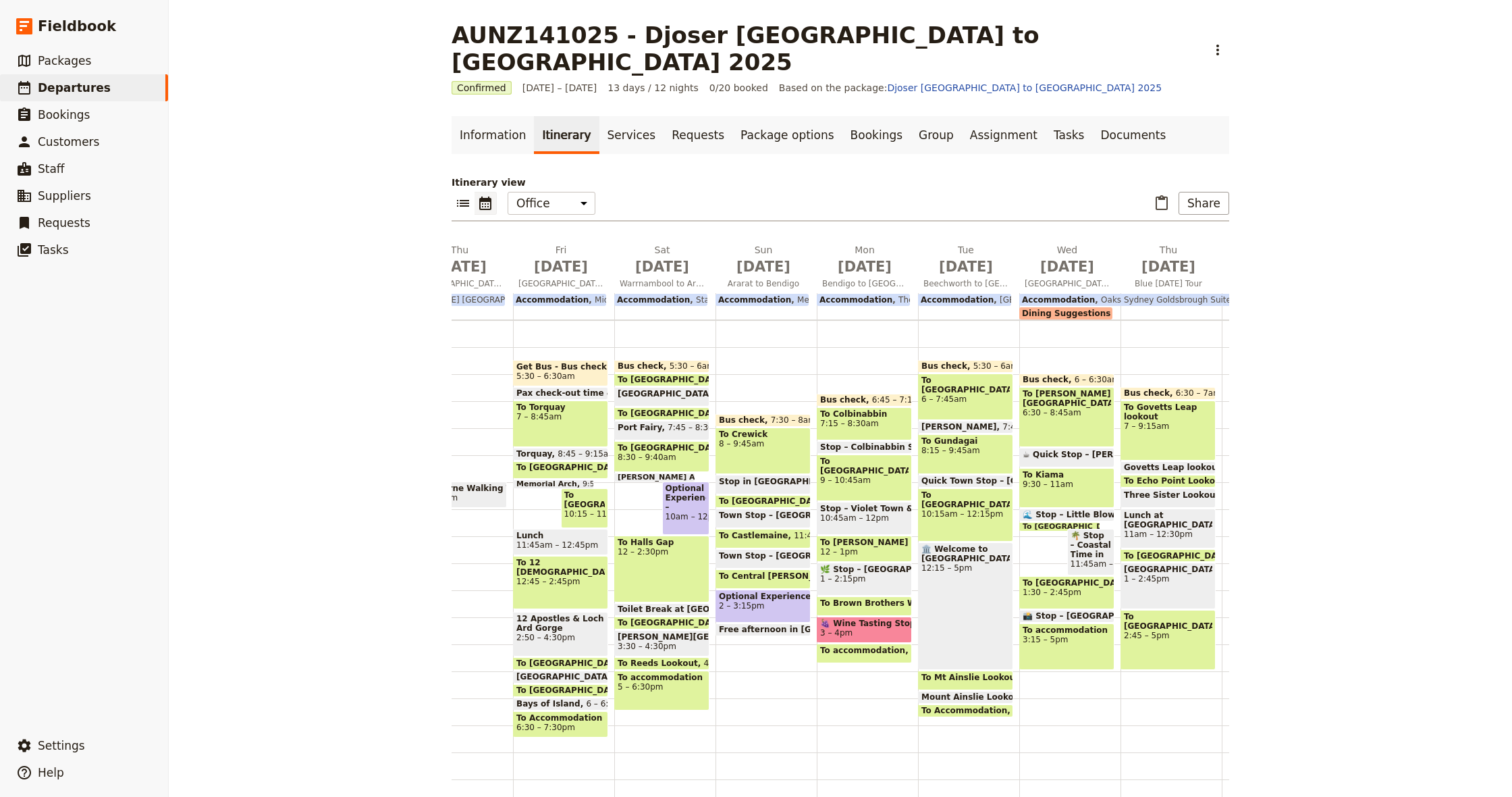
click at [842, 574] on span "1 – 2:15pm" at bounding box center [864, 578] width 89 height 9
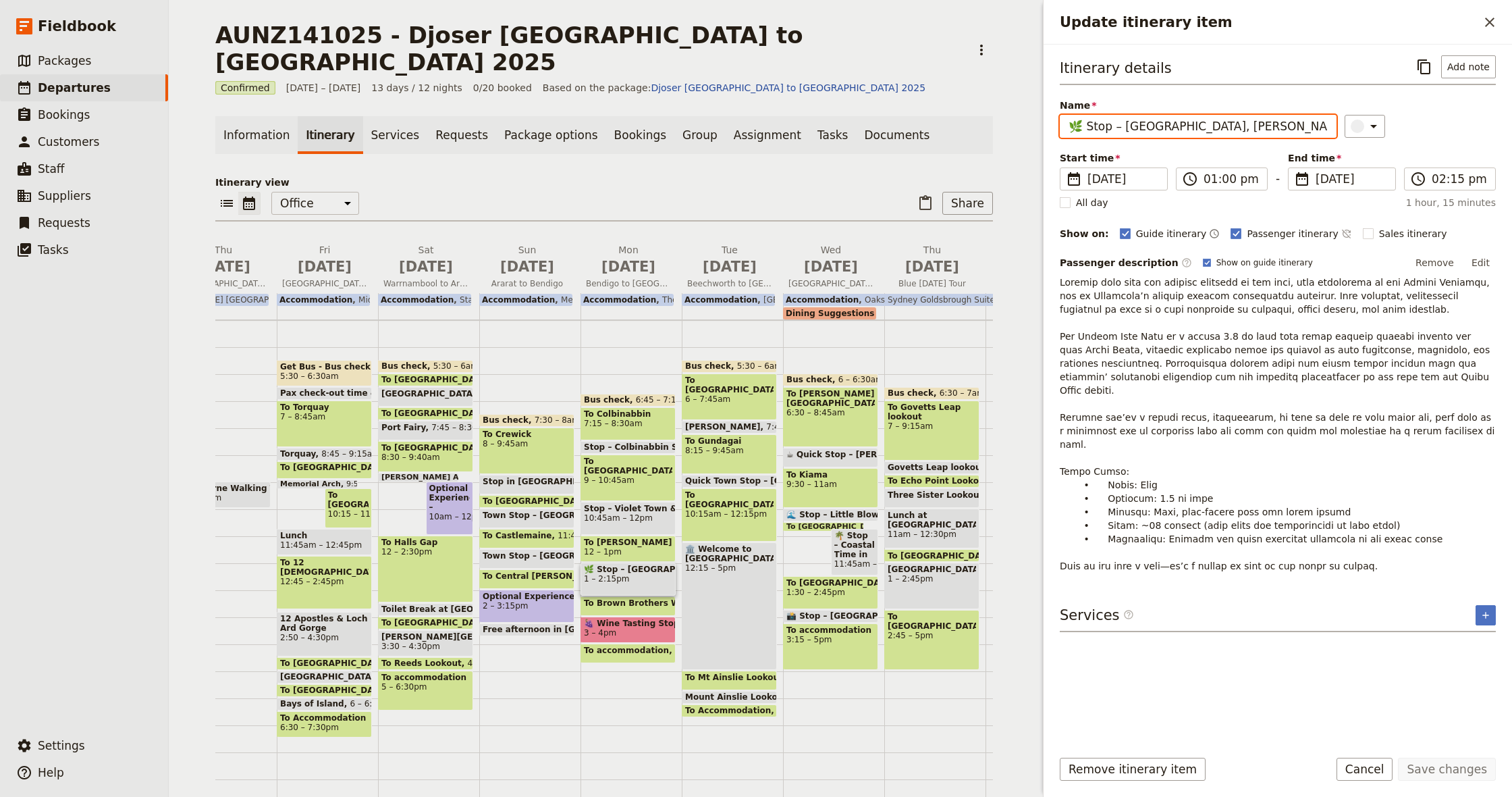
click at [1090, 122] on input "🌿 Stop – [GEOGRAPHIC_DATA], [PERSON_NAME][GEOGRAPHIC_DATA] (2.6 km loop)" at bounding box center [1198, 126] width 277 height 23
type input "Stop – [GEOGRAPHIC_DATA], [PERSON_NAME][GEOGRAPHIC_DATA] (2.6 km loop)"
click at [1447, 768] on button "Save changes" at bounding box center [1447, 769] width 98 height 23
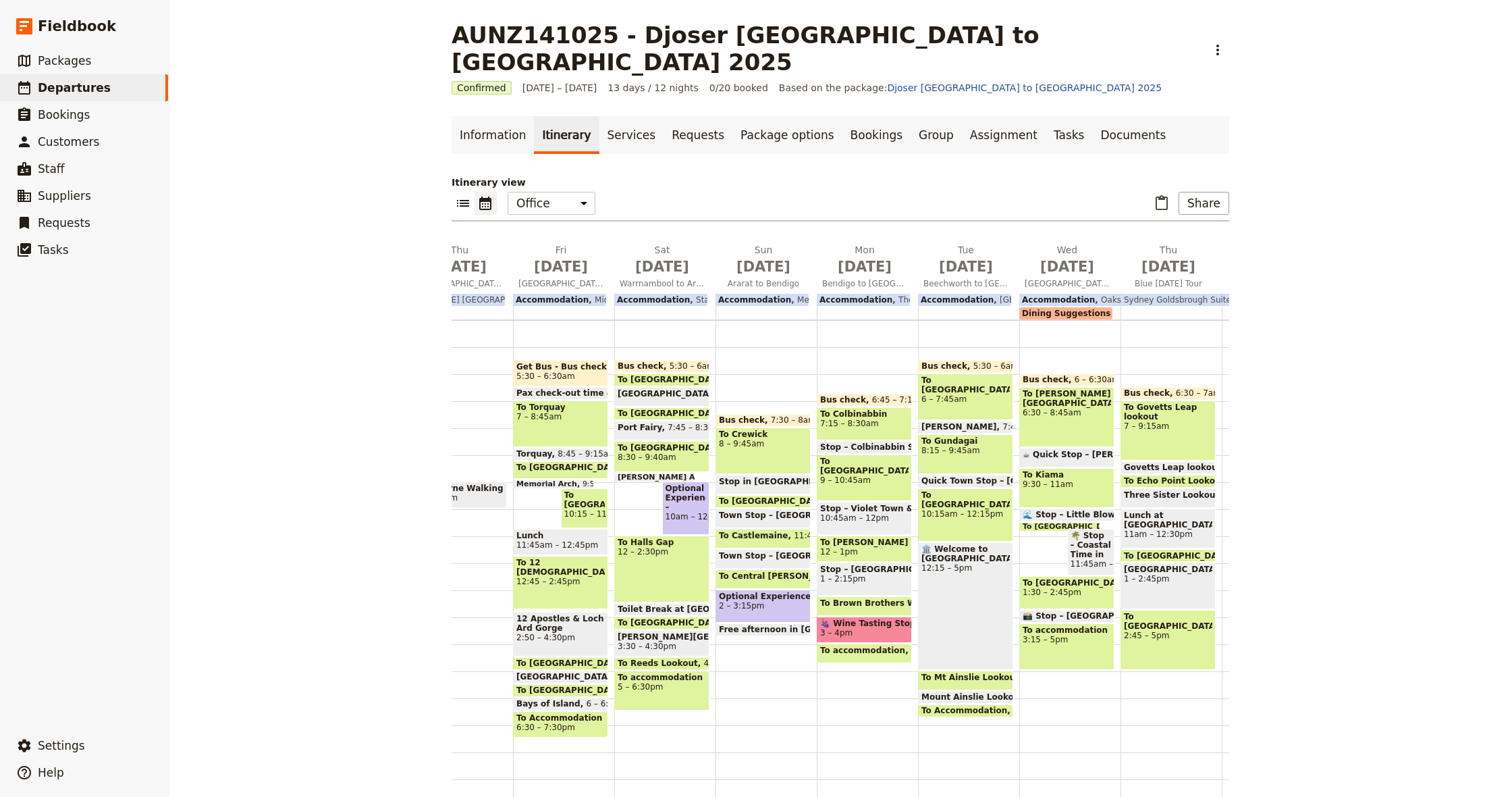
click at [866, 618] on span "🍇 Wine Tasting Stop – Brown Brothers, Milawa" at bounding box center [864, 623] width 89 height 9
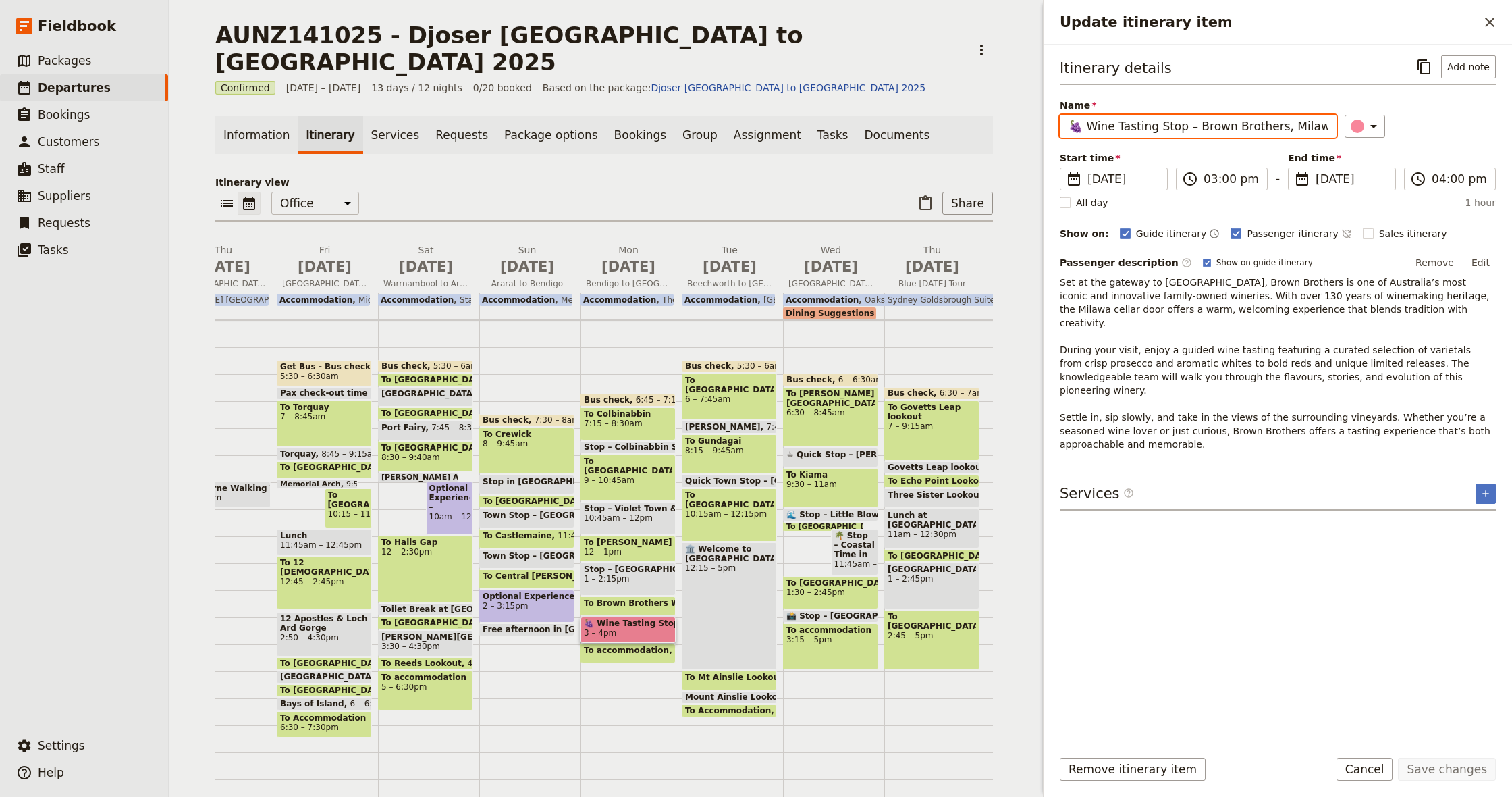
click at [1089, 129] on input "🍇 Wine Tasting Stop – Brown Brothers, Milawa" at bounding box center [1198, 126] width 277 height 23
type input "Wine Tasting Stop – Brown Brothers, Milawa"
click at [1453, 776] on button "Save changes" at bounding box center [1447, 769] width 98 height 23
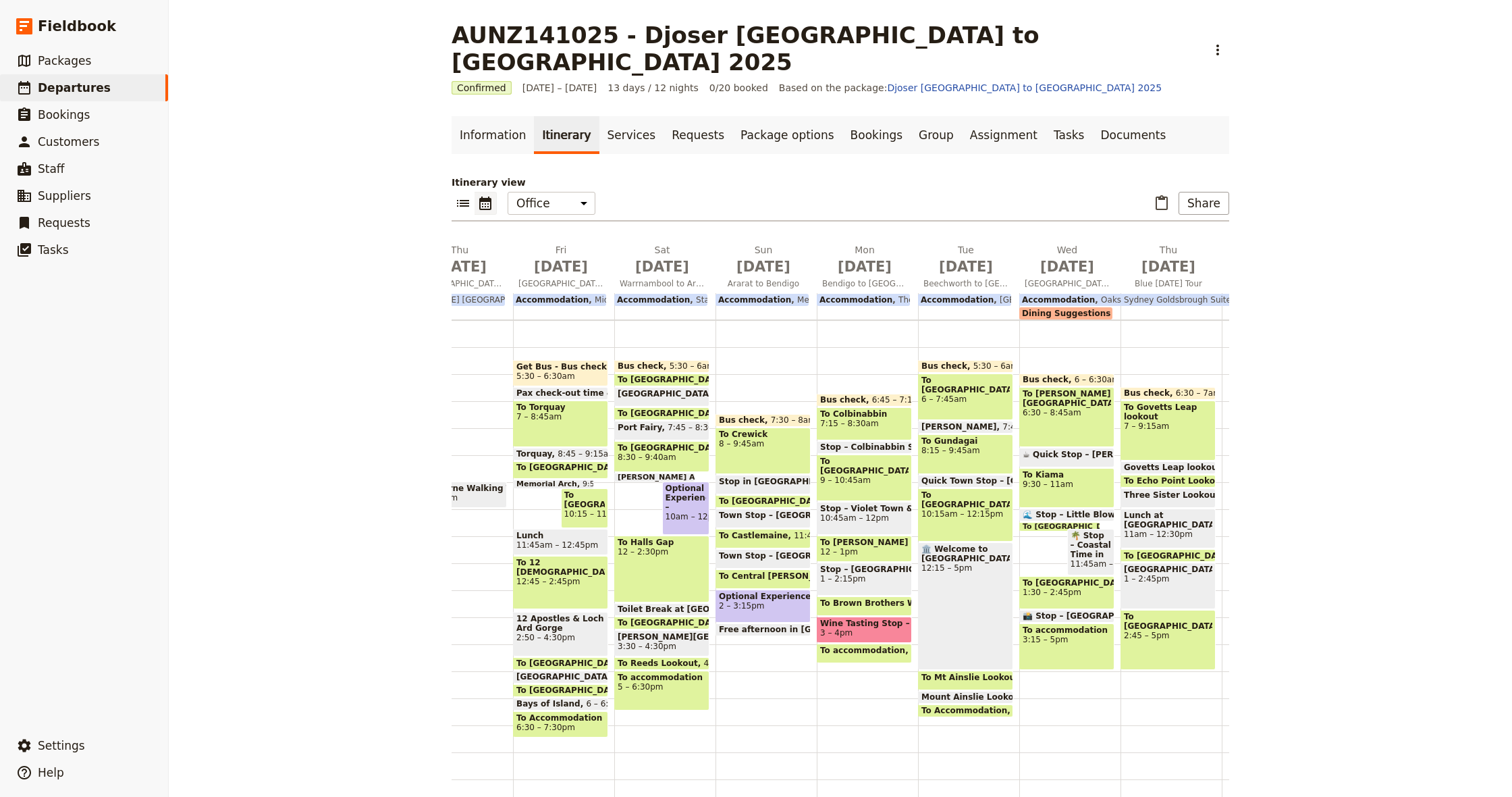
click at [954, 561] on div "🏛️ Welcome to [GEOGRAPHIC_DATA] 12:15 – 5pm" at bounding box center [965, 606] width 95 height 128
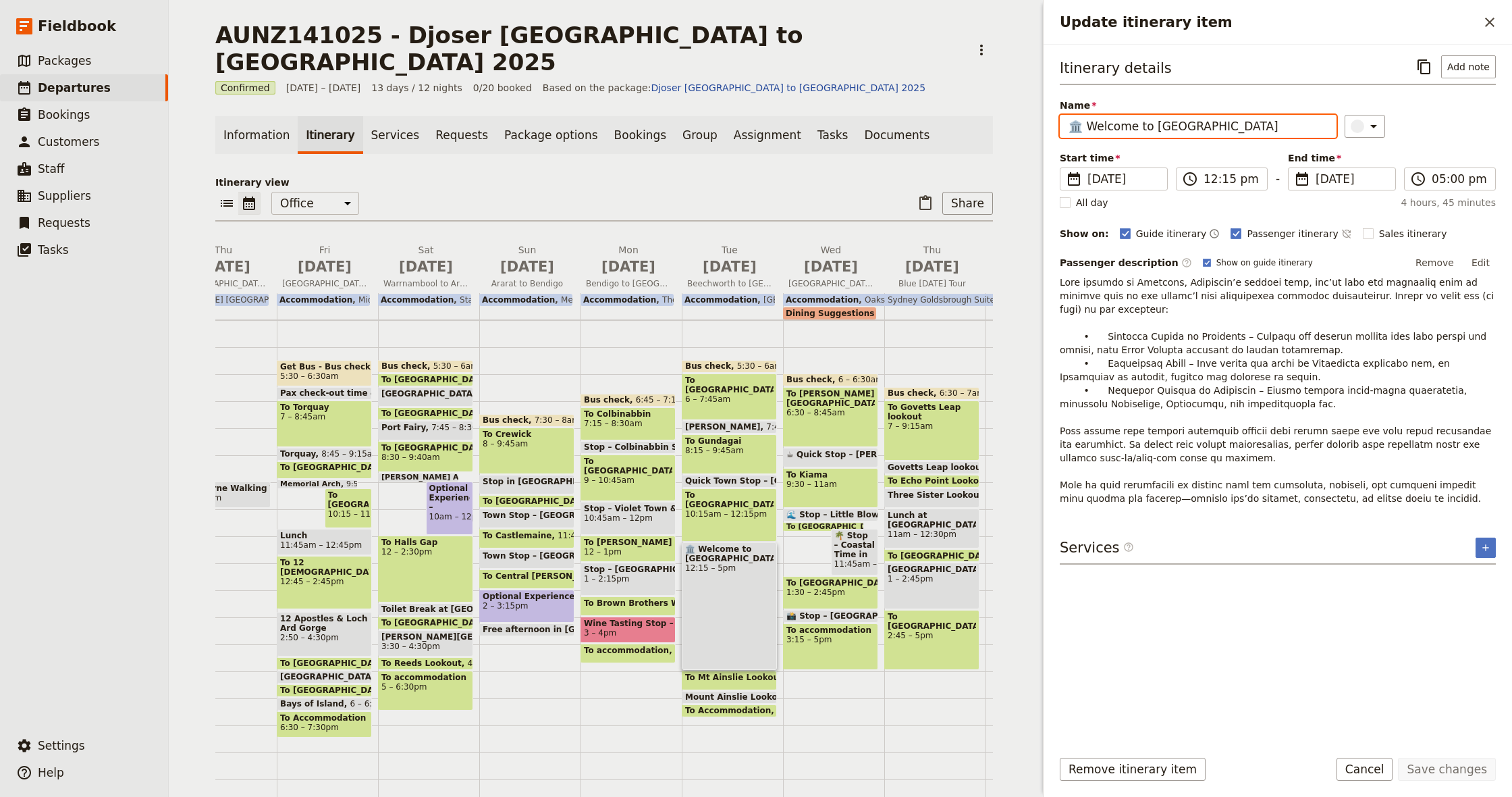
click at [1088, 124] on input "🏛️ Welcome to [GEOGRAPHIC_DATA]" at bounding box center [1198, 126] width 277 height 23
type input "Welcome to [GEOGRAPHIC_DATA]"
click at [1437, 773] on button "Save changes" at bounding box center [1447, 769] width 98 height 23
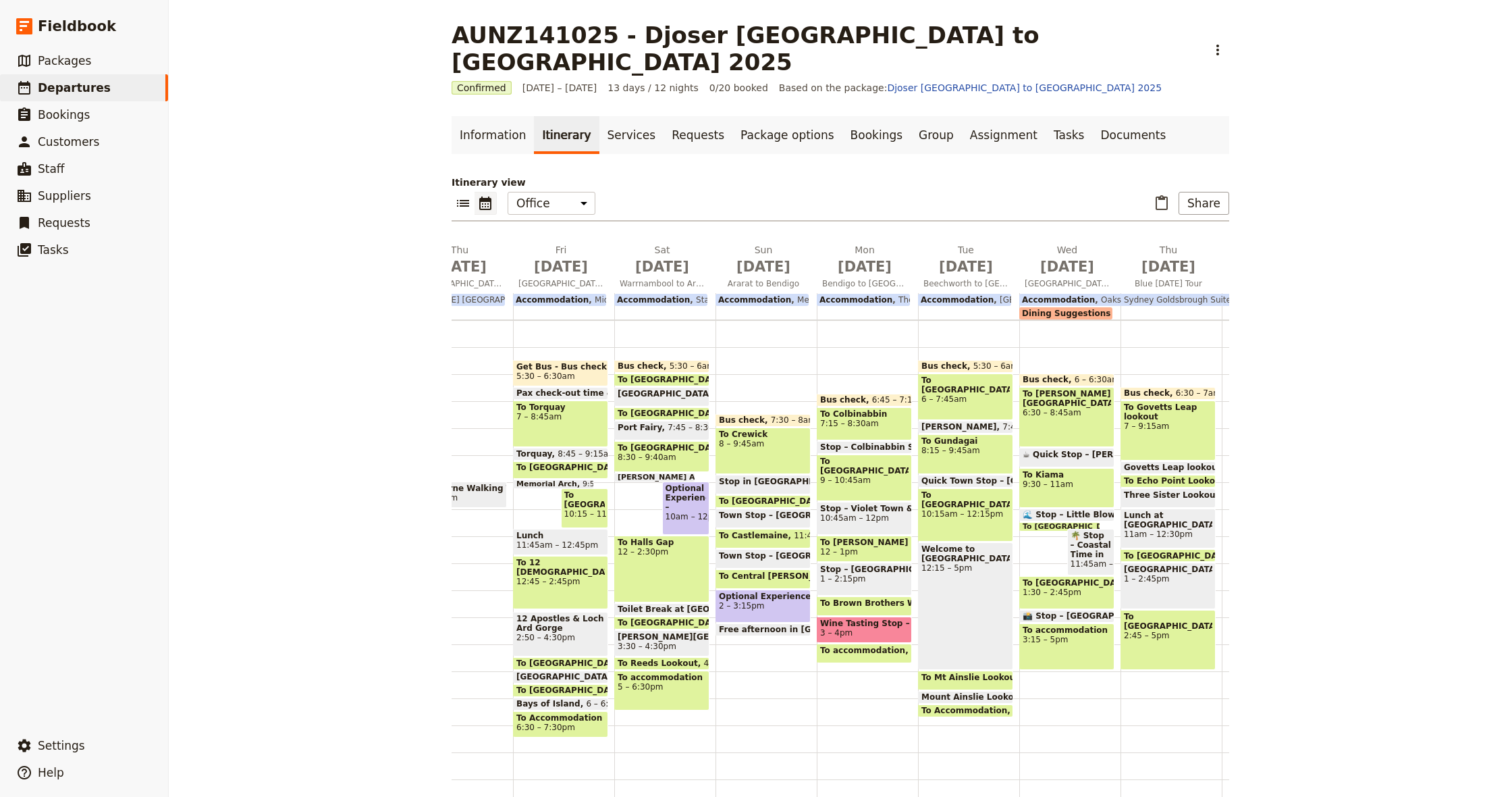
click at [1054, 450] on span "☕ Quick Stop – [PERSON_NAME][GEOGRAPHIC_DATA]" at bounding box center [1145, 454] width 245 height 9
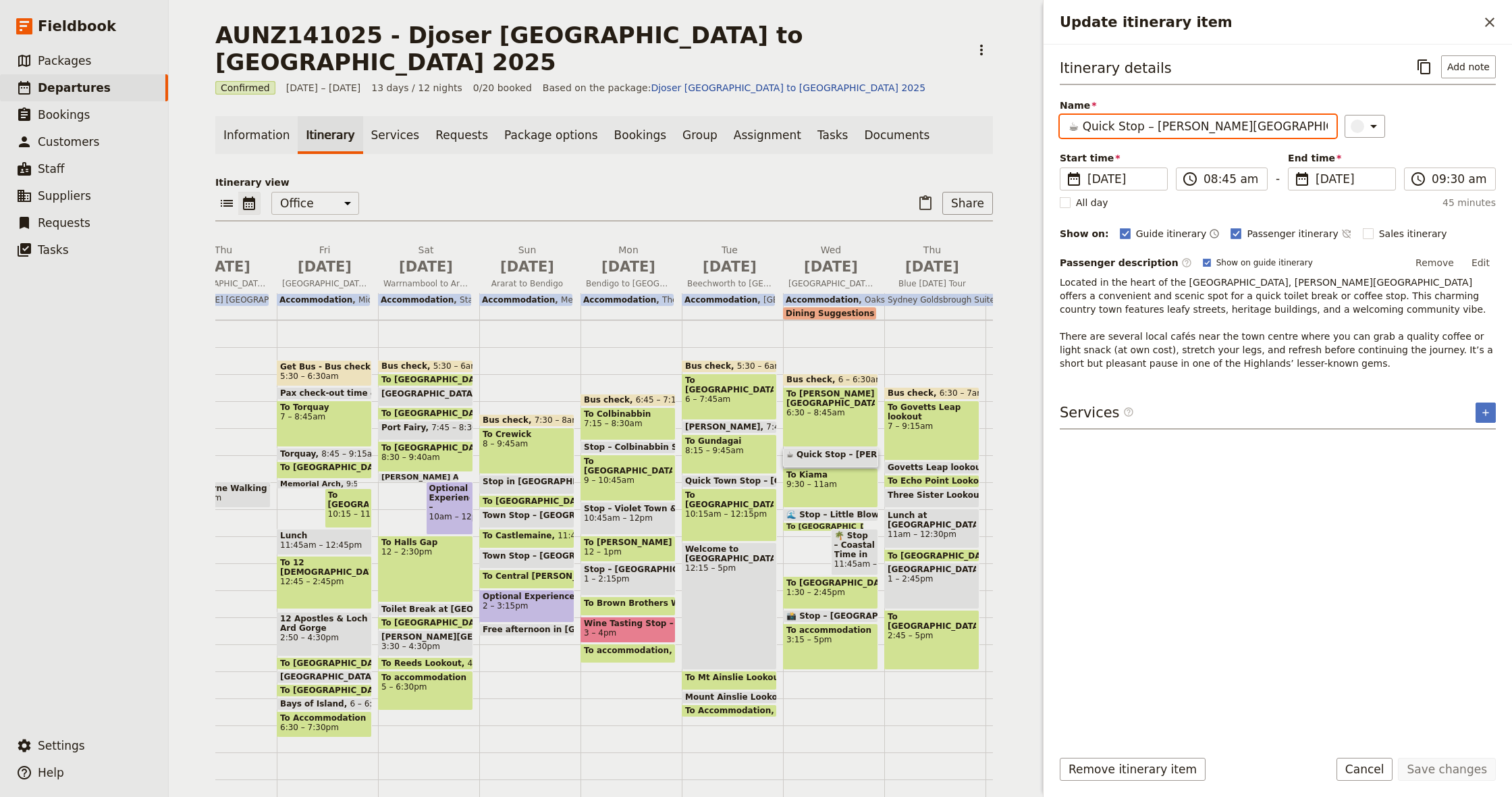
drag, startPoint x: 1085, startPoint y: 129, endPoint x: 1052, endPoint y: 130, distance: 33.0
click at [1050, 129] on div "Itinerary details ​ Add note Name ☕ Quick Stop – [PERSON_NAME][GEOGRAPHIC_DATA]…" at bounding box center [1277, 391] width 468 height 693
type input "Quick Stop – [PERSON_NAME][GEOGRAPHIC_DATA]"
click at [1446, 770] on button "Save changes" at bounding box center [1447, 769] width 98 height 23
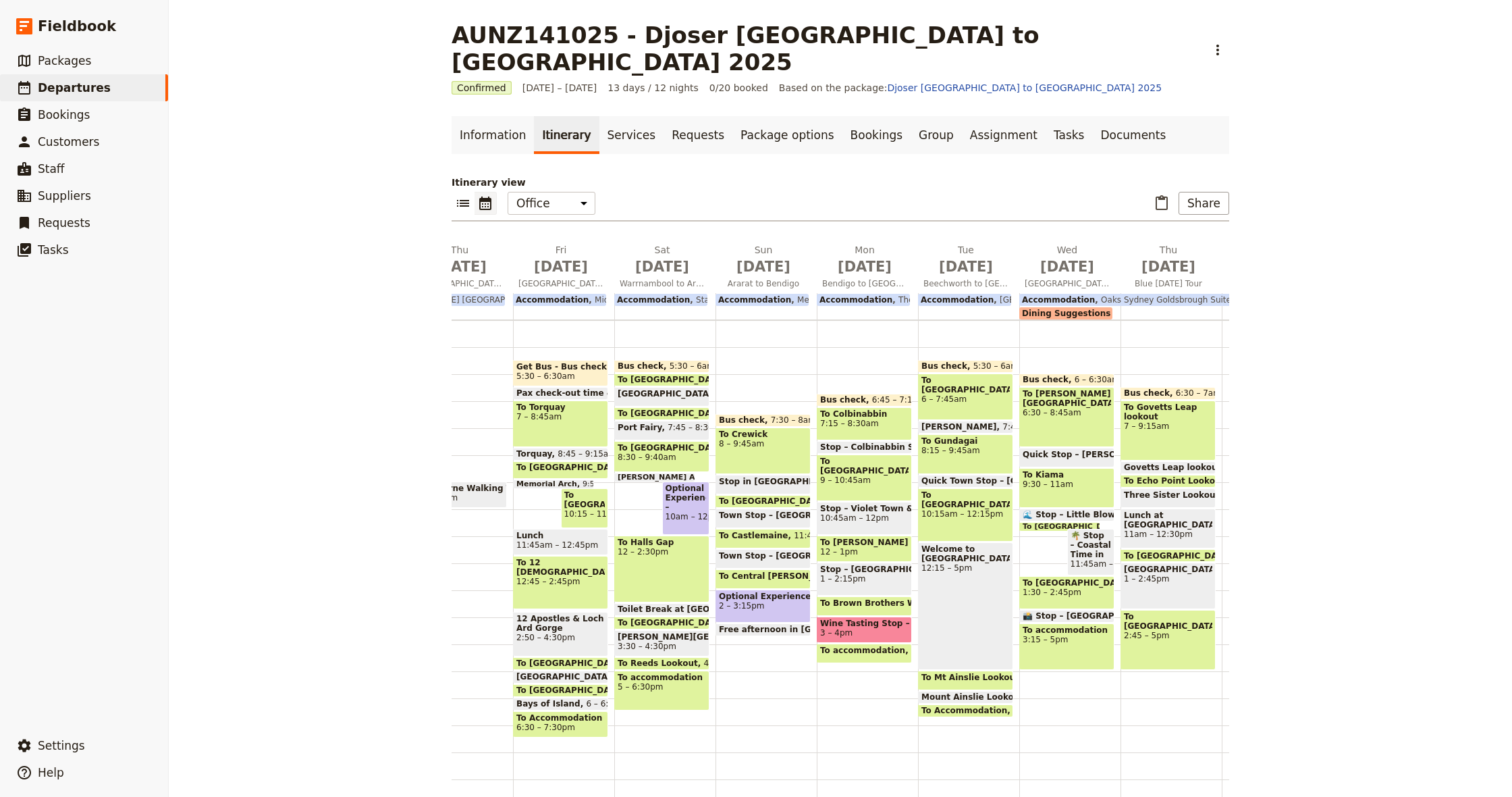
click at [1057, 510] on span "🌊 Stop – Little Blowhole, Kiama" at bounding box center [1099, 514] width 153 height 9
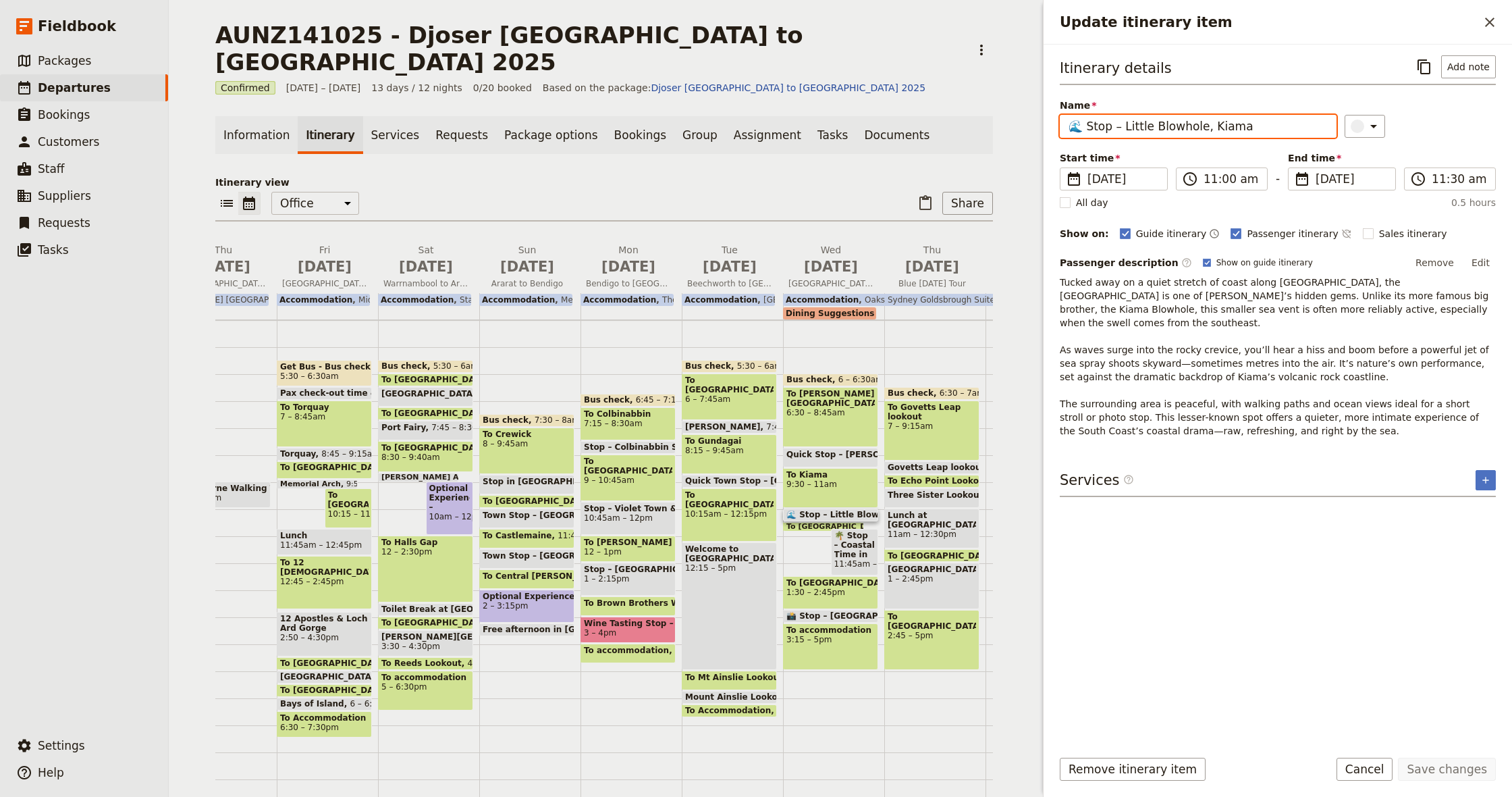
drag, startPoint x: 1086, startPoint y: 125, endPoint x: 1055, endPoint y: 128, distance: 31.1
click at [1054, 124] on div "Itinerary details ​ Add note Name 🌊 Stop – Little Blowhole, Kiama ​ Start time …" at bounding box center [1277, 391] width 468 height 693
type input "Stop – Little Blowhole, Kiama"
click at [1439, 767] on button "Save changes" at bounding box center [1447, 769] width 98 height 23
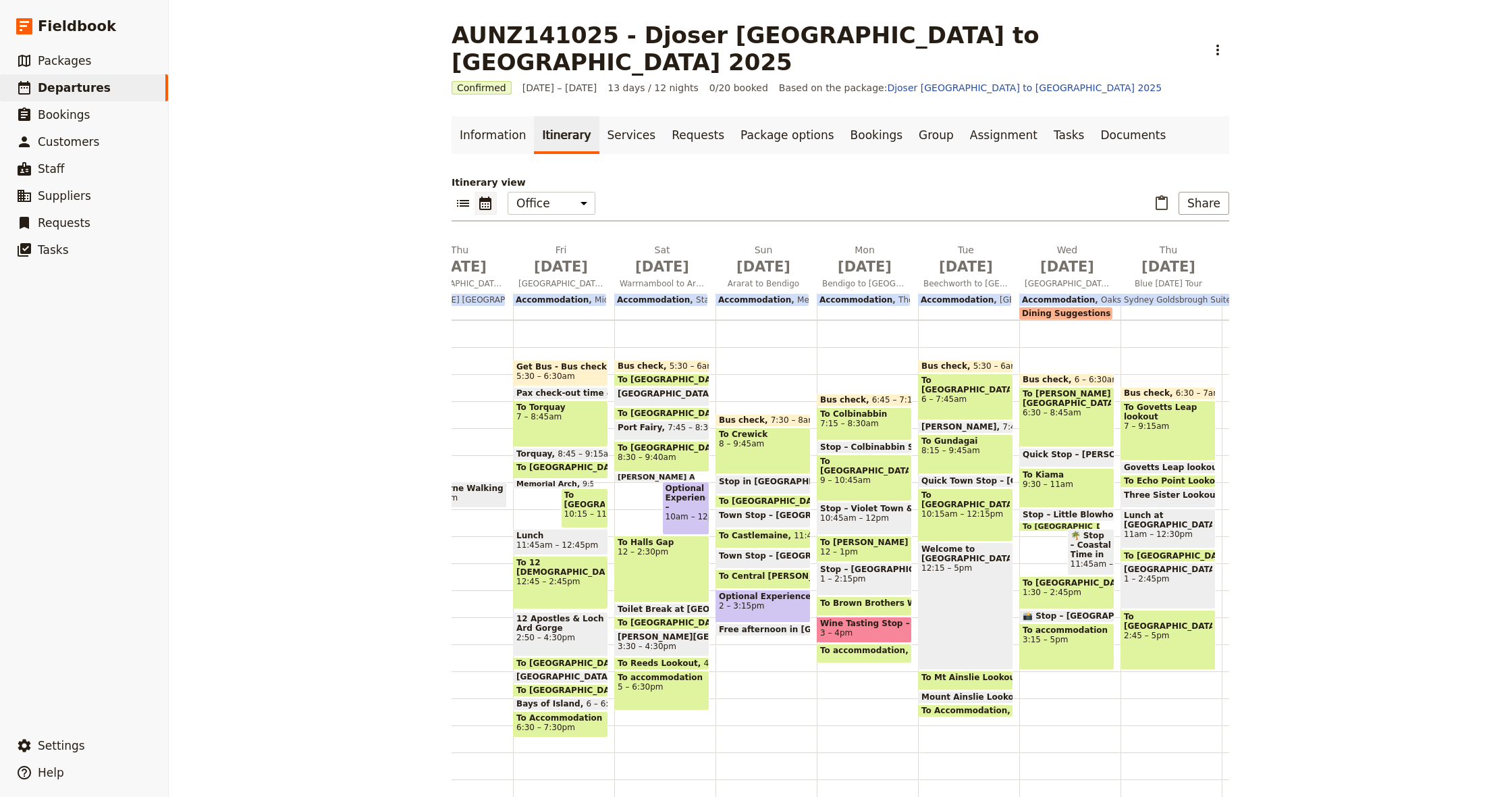
click at [1085, 531] on span "🌴 Stop – Coastal Time in [GEOGRAPHIC_DATA]" at bounding box center [1091, 545] width 41 height 28
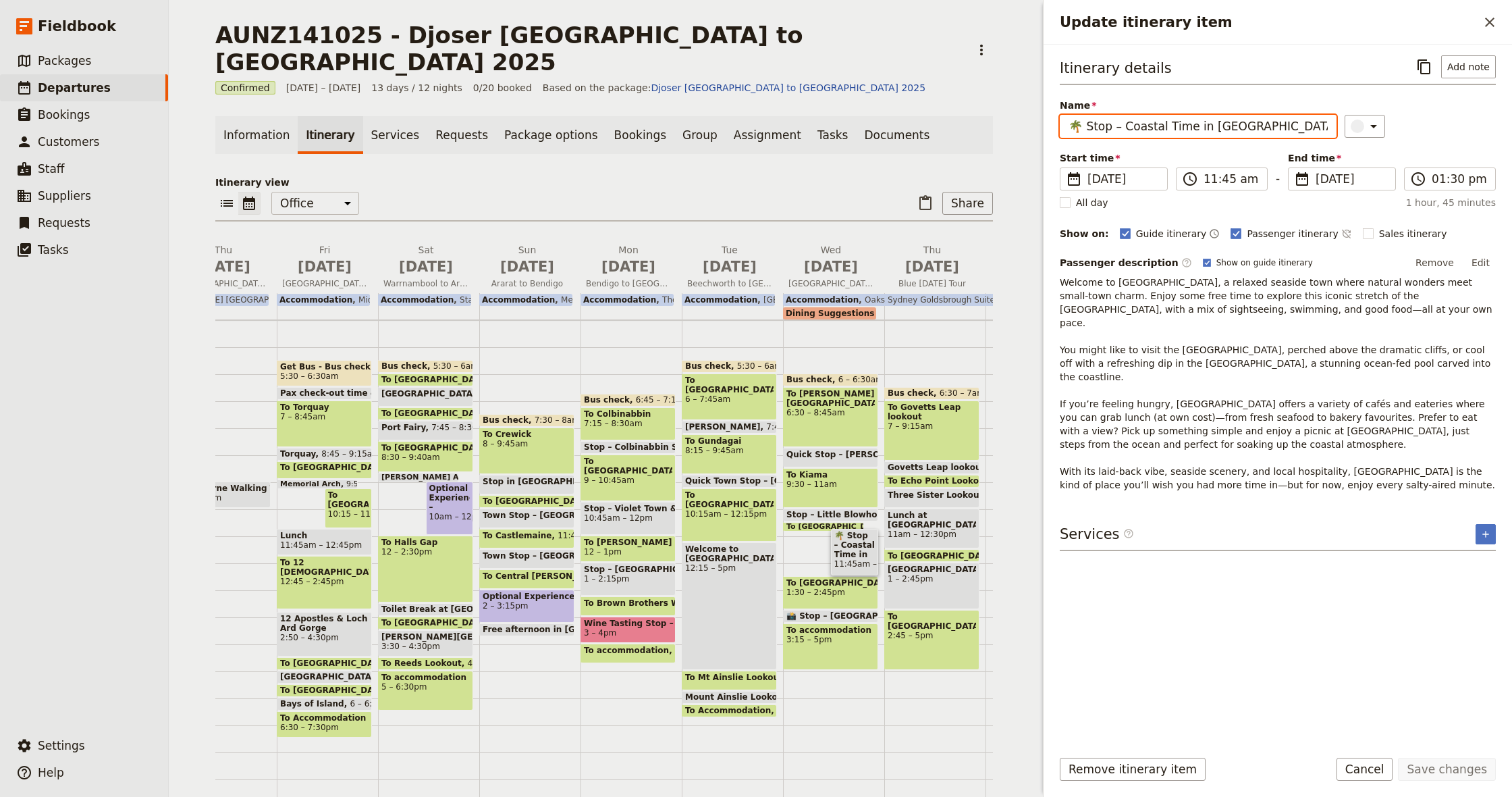
drag, startPoint x: 1084, startPoint y: 130, endPoint x: 1050, endPoint y: 131, distance: 34.0
click at [1050, 131] on div "Itinerary details ​ Add note Name 🌴 Stop – Coastal Time in [GEOGRAPHIC_DATA] ​ …" at bounding box center [1277, 391] width 468 height 693
type input "Stop – Coastal Time in [GEOGRAPHIC_DATA]"
click at [1448, 766] on button "Save changes" at bounding box center [1447, 769] width 98 height 23
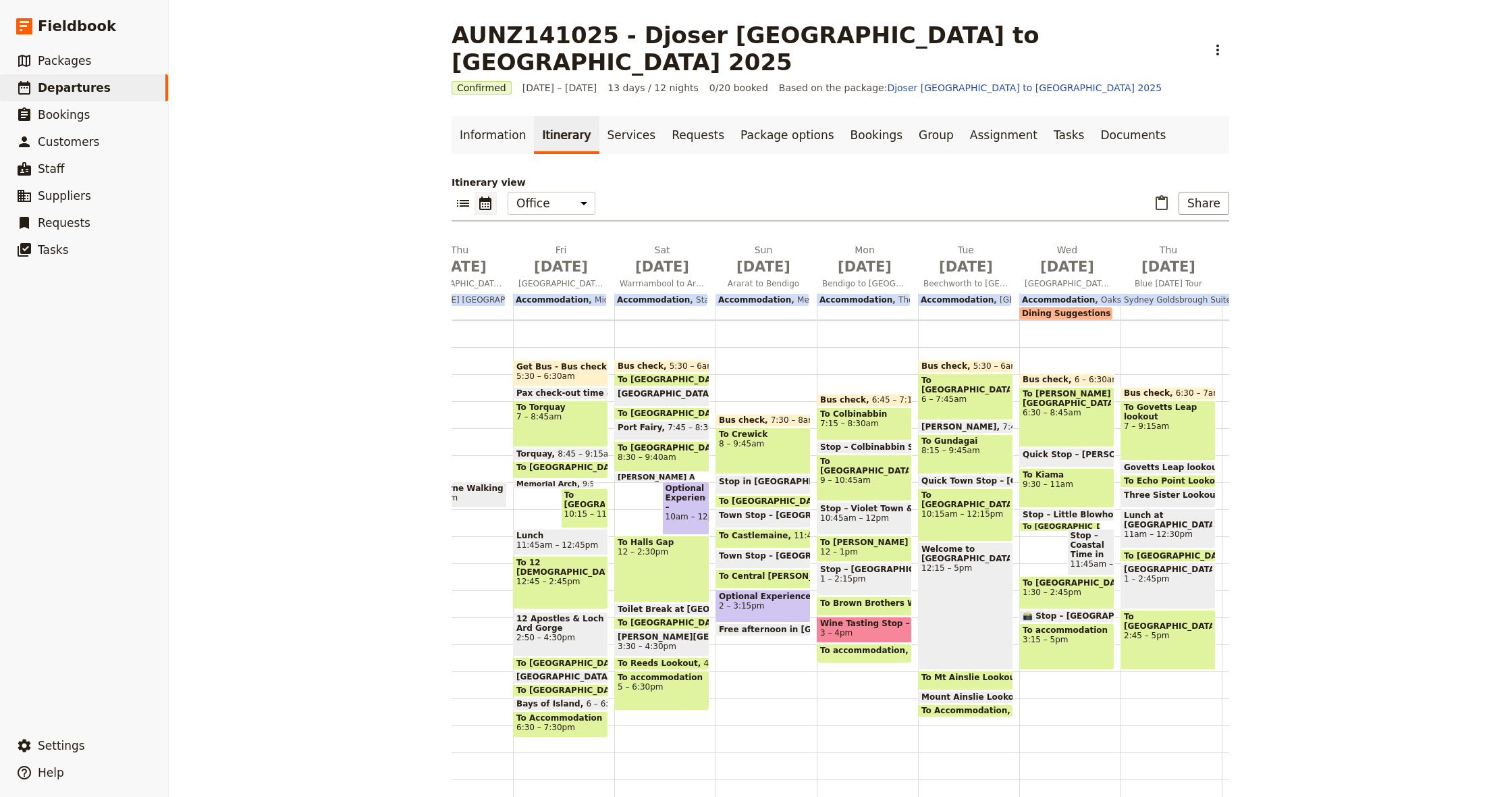
click at [1068, 611] on span "📸 Stop – [GEOGRAPHIC_DATA], [GEOGRAPHIC_DATA]" at bounding box center [1145, 615] width 245 height 9
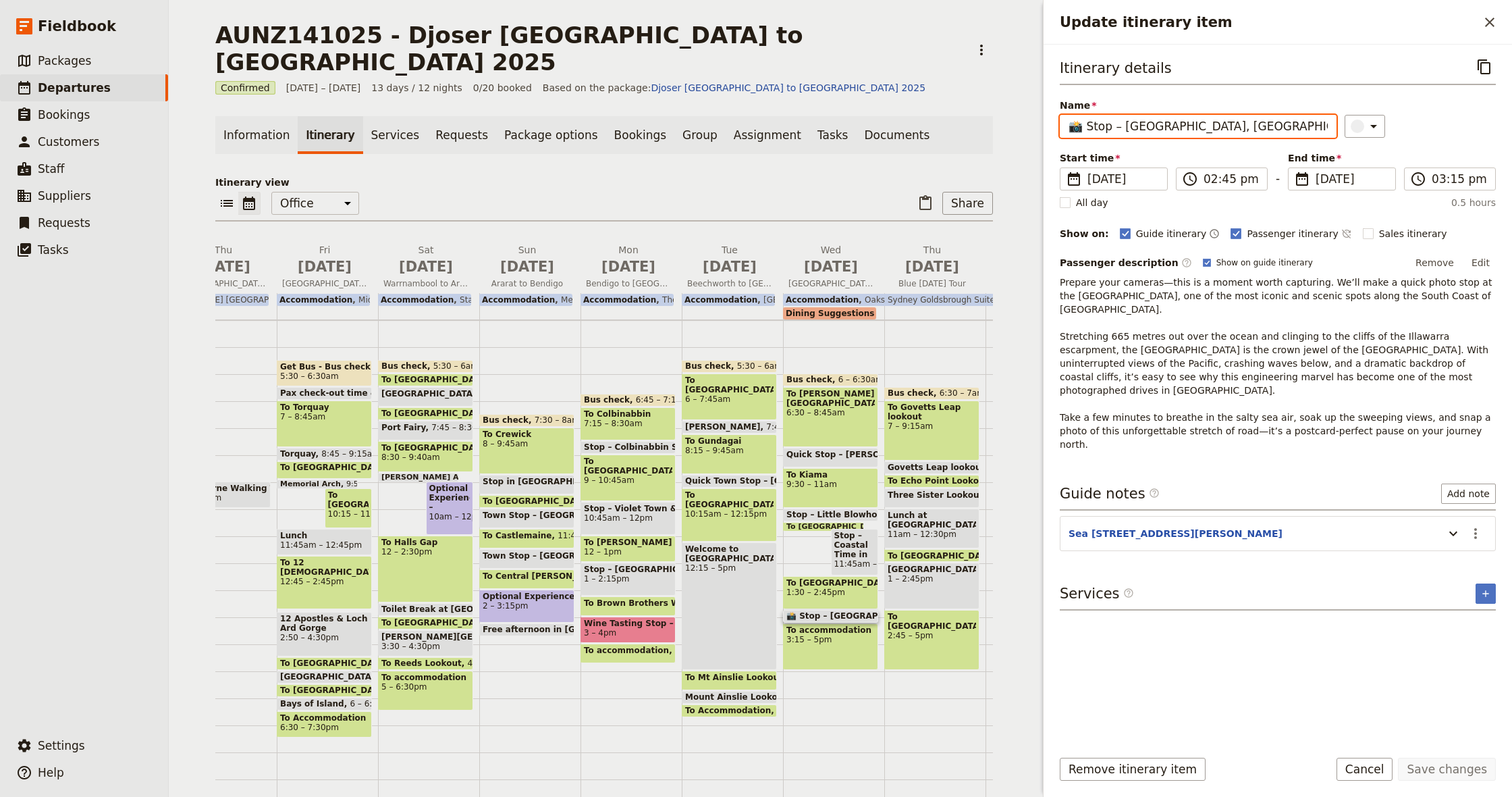
drag, startPoint x: 1086, startPoint y: 126, endPoint x: 1021, endPoint y: 121, distance: 65.2
click at [1021, 121] on div "AUNZ141025 - Djoser [GEOGRAPHIC_DATA] to [GEOGRAPHIC_DATA] 2025 ​ Confirmed [DA…" at bounding box center [840, 398] width 1344 height 797
type input "Stop – [GEOGRAPHIC_DATA], [GEOGRAPHIC_DATA]"
click at [1431, 766] on button "Save changes" at bounding box center [1447, 769] width 98 height 23
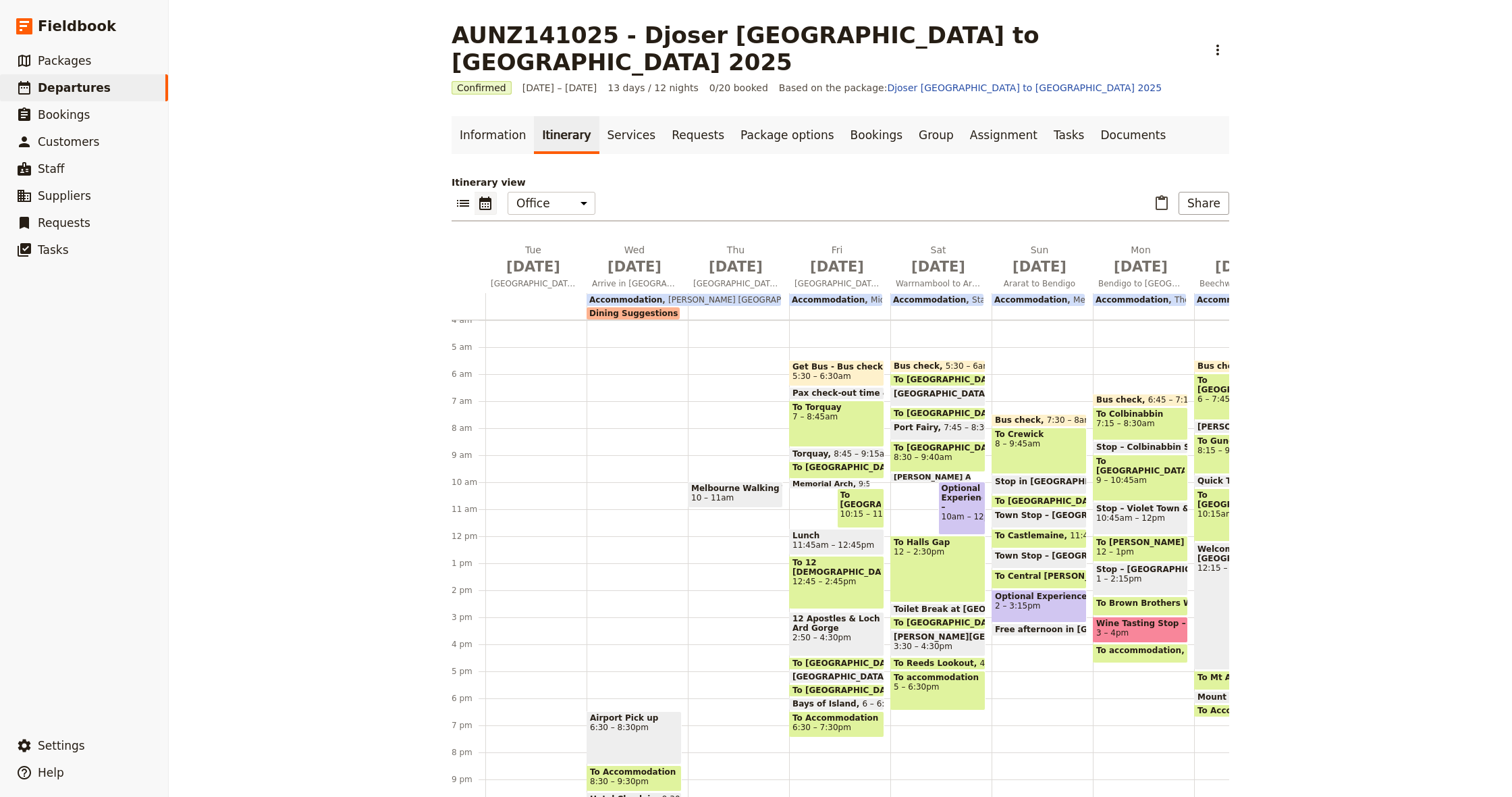
scroll to position [0, 0]
click at [1092, 116] on link "Documents" at bounding box center [1133, 135] width 81 height 38
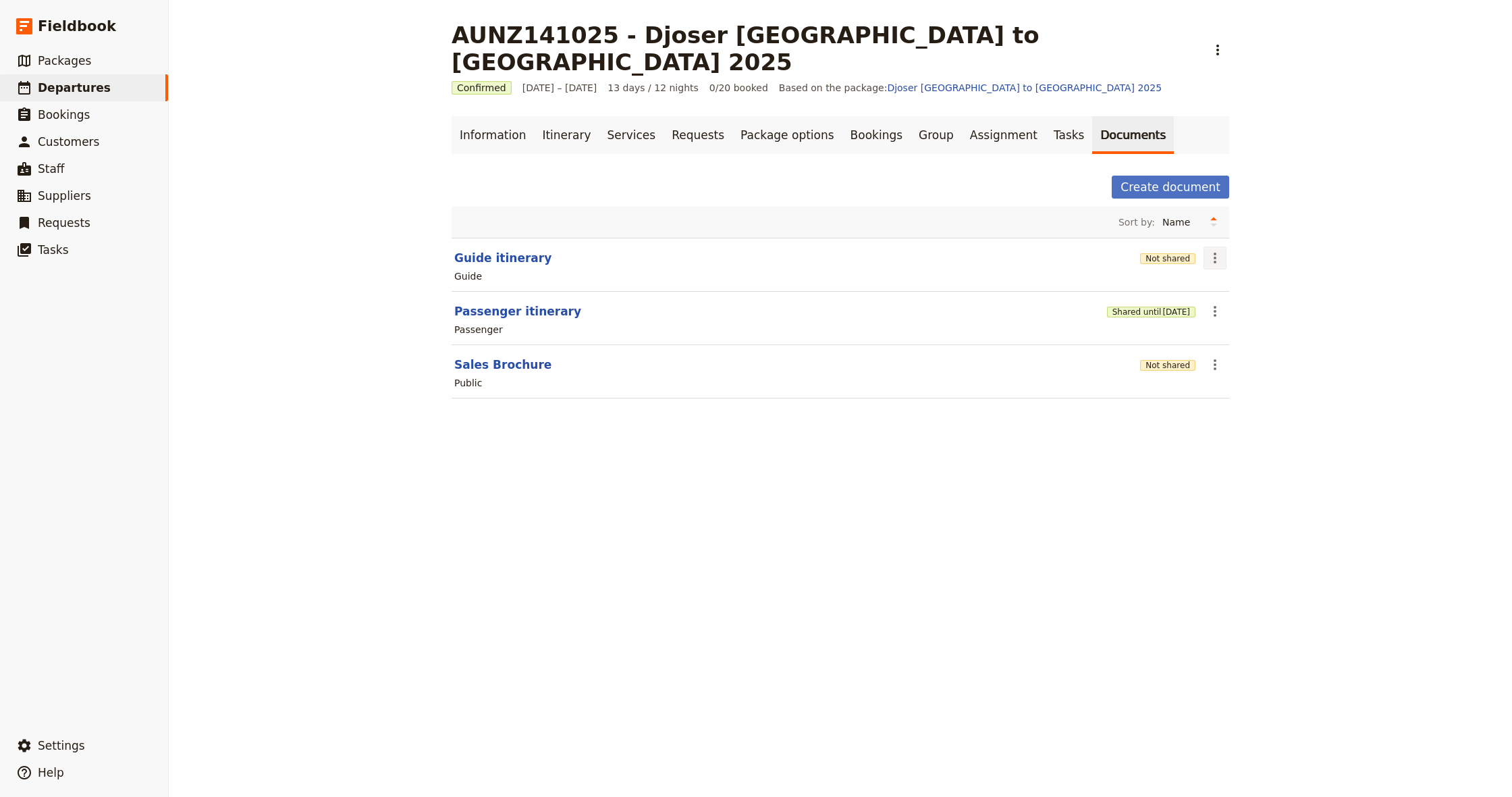
click at [1208, 250] on icon "Actions" at bounding box center [1215, 258] width 16 height 16
click at [1239, 278] on span "Edit document" at bounding box center [1246, 280] width 69 height 14
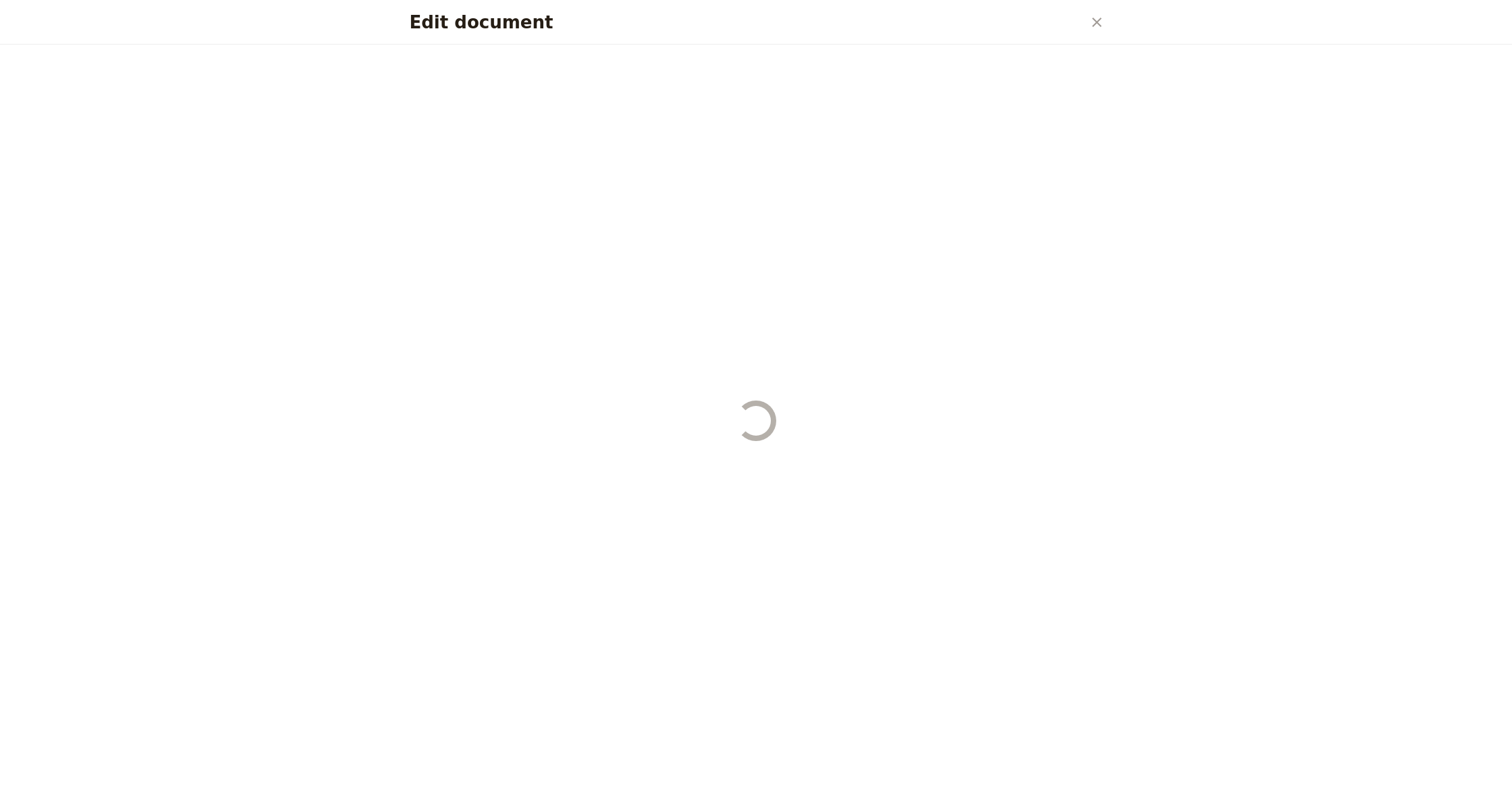
select select "STAFF"
select select "RUN_SHEET"
select select "DEFAULT"
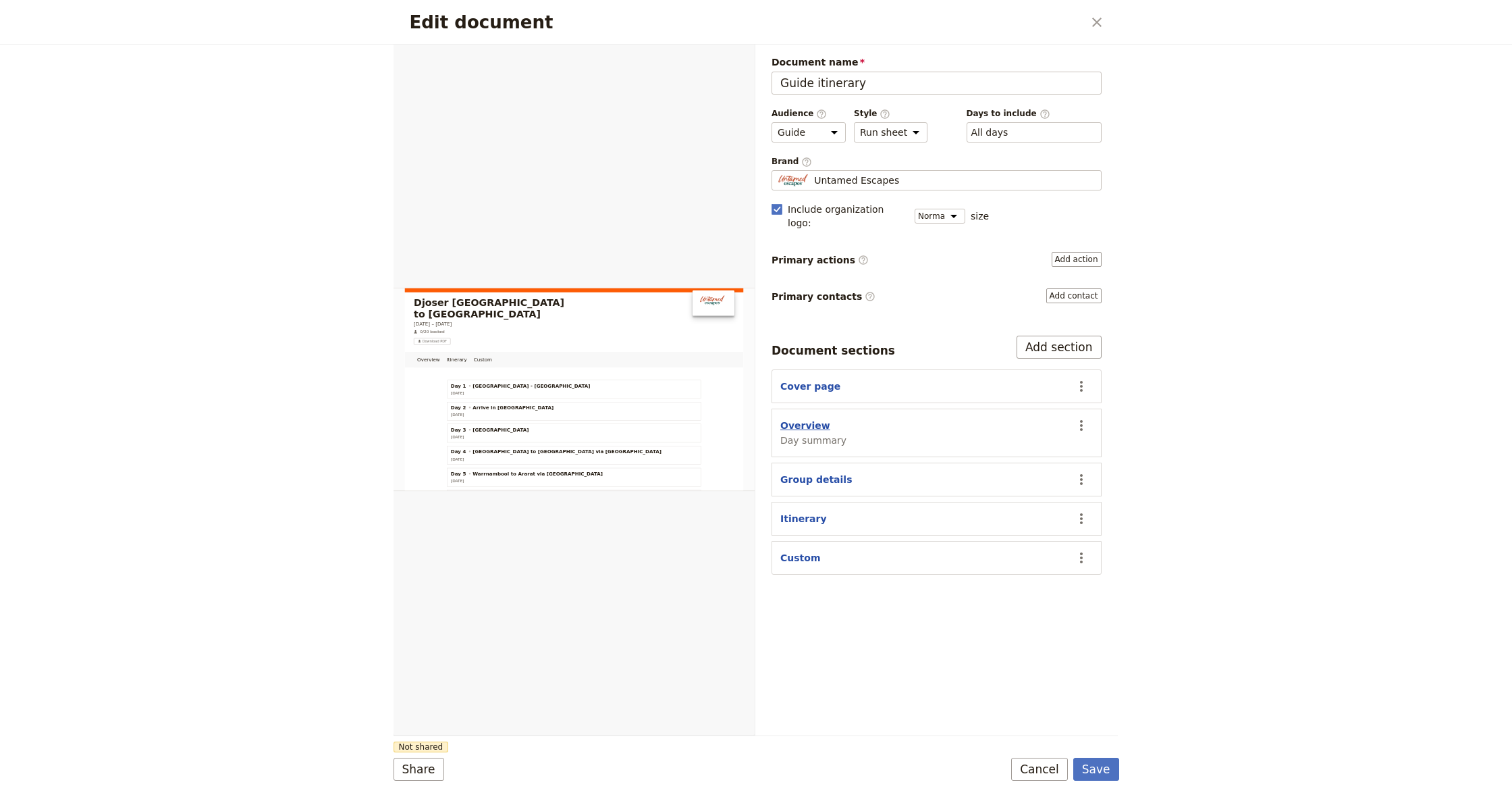
drag, startPoint x: 808, startPoint y: 541, endPoint x: 801, endPoint y: 404, distance: 137.2
click at [801, 404] on div "Document sections Add section Cover page ​ Overview Day summary ​ Group details…" at bounding box center [936, 455] width 330 height 239
drag, startPoint x: 1034, startPoint y: 506, endPoint x: 991, endPoint y: 445, distance: 74.6
click at [982, 432] on div "Document sections Add section Cover page ​ Overview Day summary ​ Group details…" at bounding box center [936, 455] width 330 height 239
click at [1044, 541] on section "Custom ​" at bounding box center [936, 557] width 330 height 33
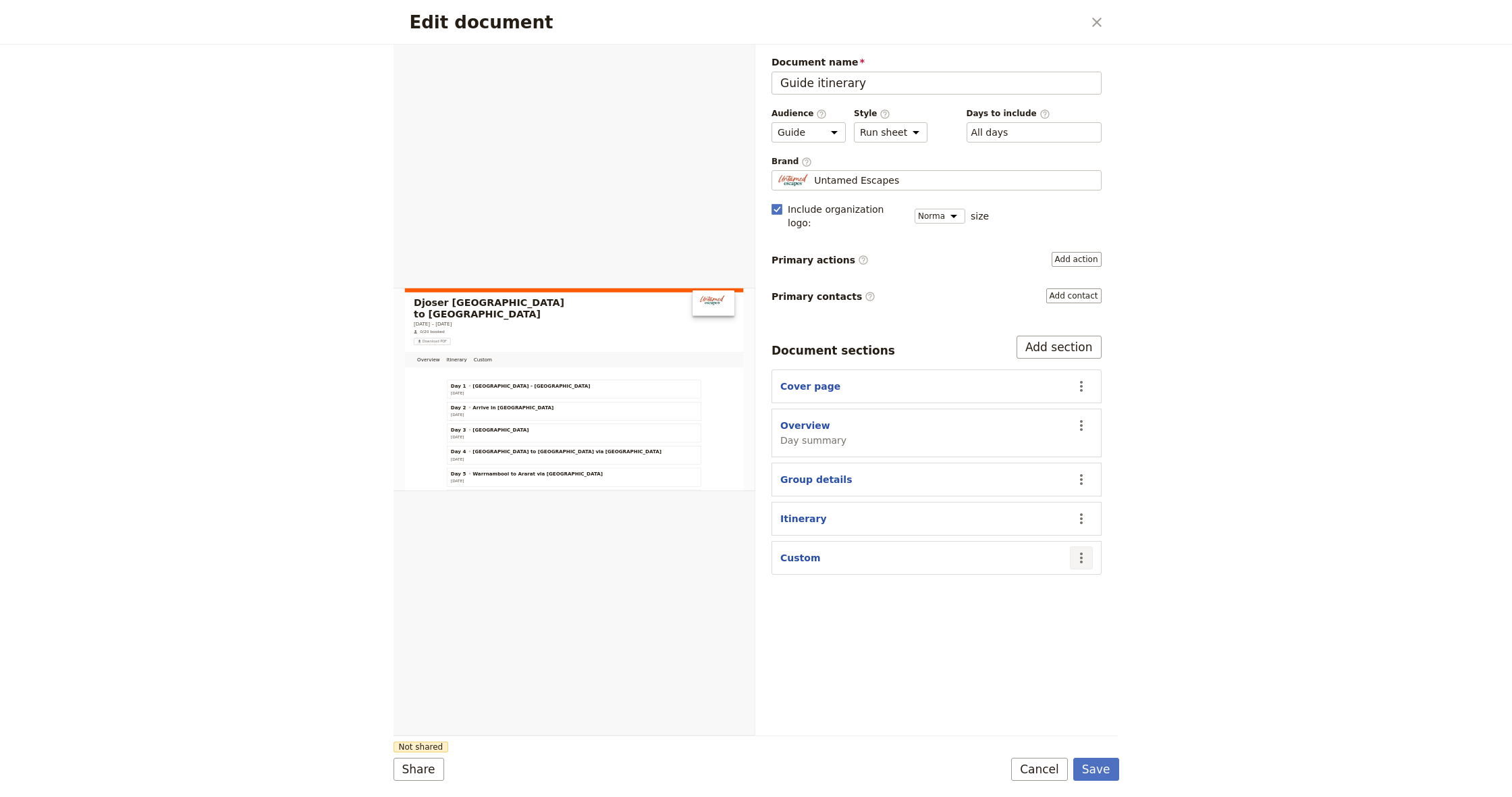
click at [1082, 550] on icon "Actions" at bounding box center [1081, 558] width 16 height 16
click at [1034, 612] on span "Move up" at bounding box center [1028, 613] width 110 height 14
click at [1081, 511] on icon "Actions" at bounding box center [1081, 519] width 16 height 16
click at [1027, 576] on span "Move up" at bounding box center [1028, 574] width 110 height 14
click at [1082, 474] on icon "Actions" at bounding box center [1081, 479] width 3 height 11
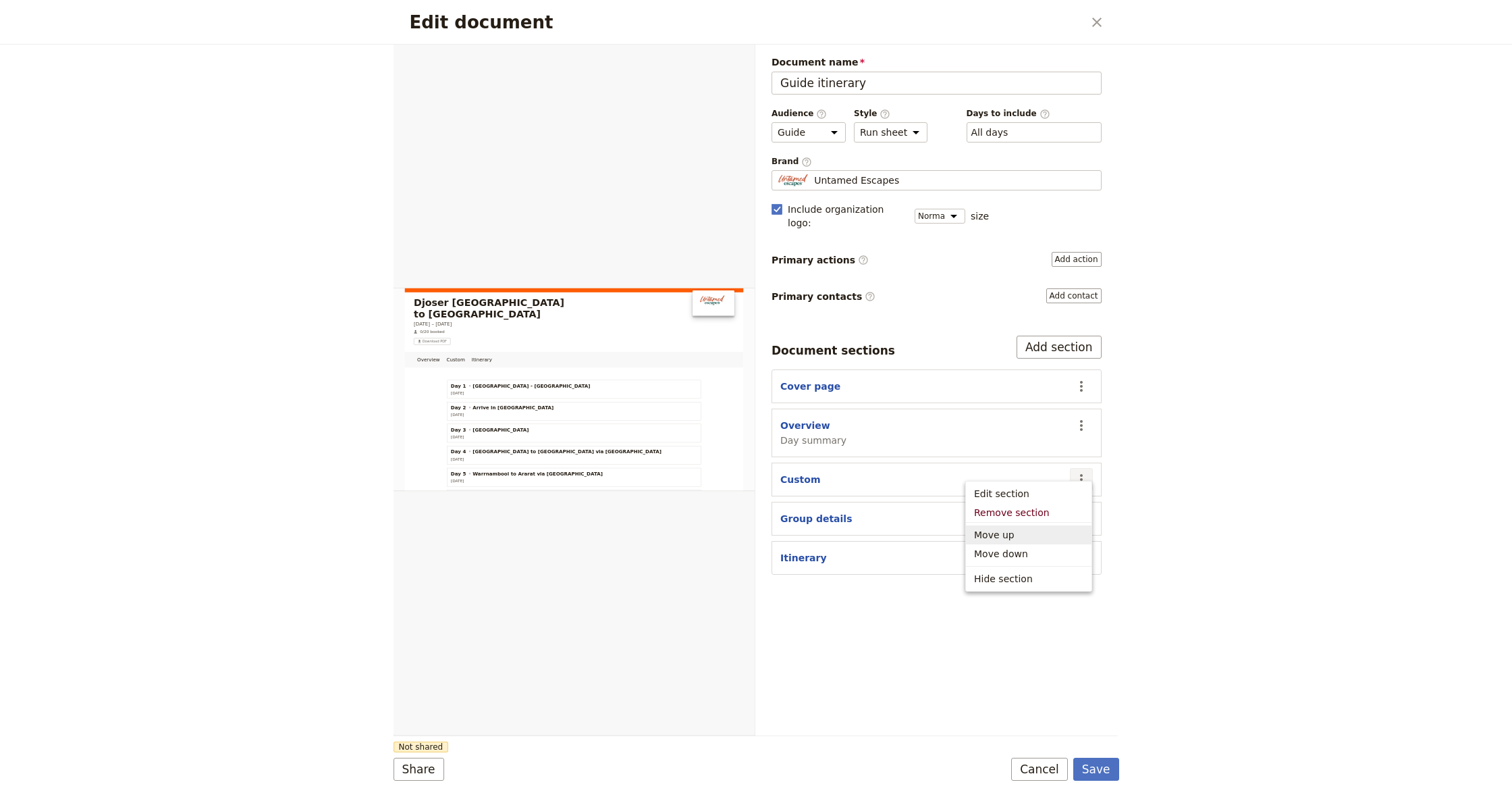
click at [1020, 536] on span "Move up" at bounding box center [1028, 535] width 110 height 14
select select "68a4221ca0420423ef210ac1"
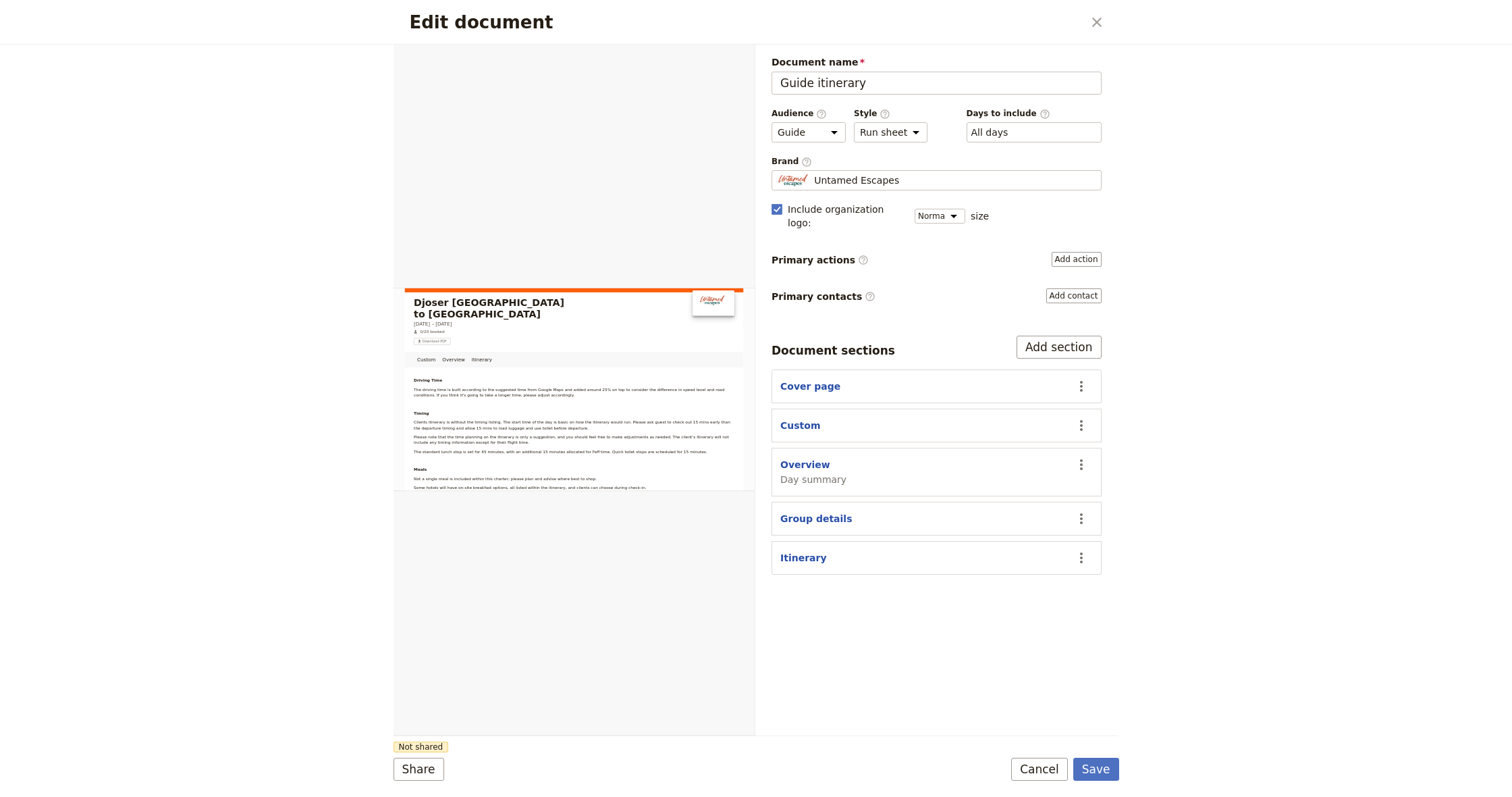
click at [853, 458] on div "Overview Day summary" at bounding box center [922, 472] width 284 height 28
click at [834, 512] on button "Group details" at bounding box center [816, 519] width 72 height 14
select select "GROUP_DETAILS"
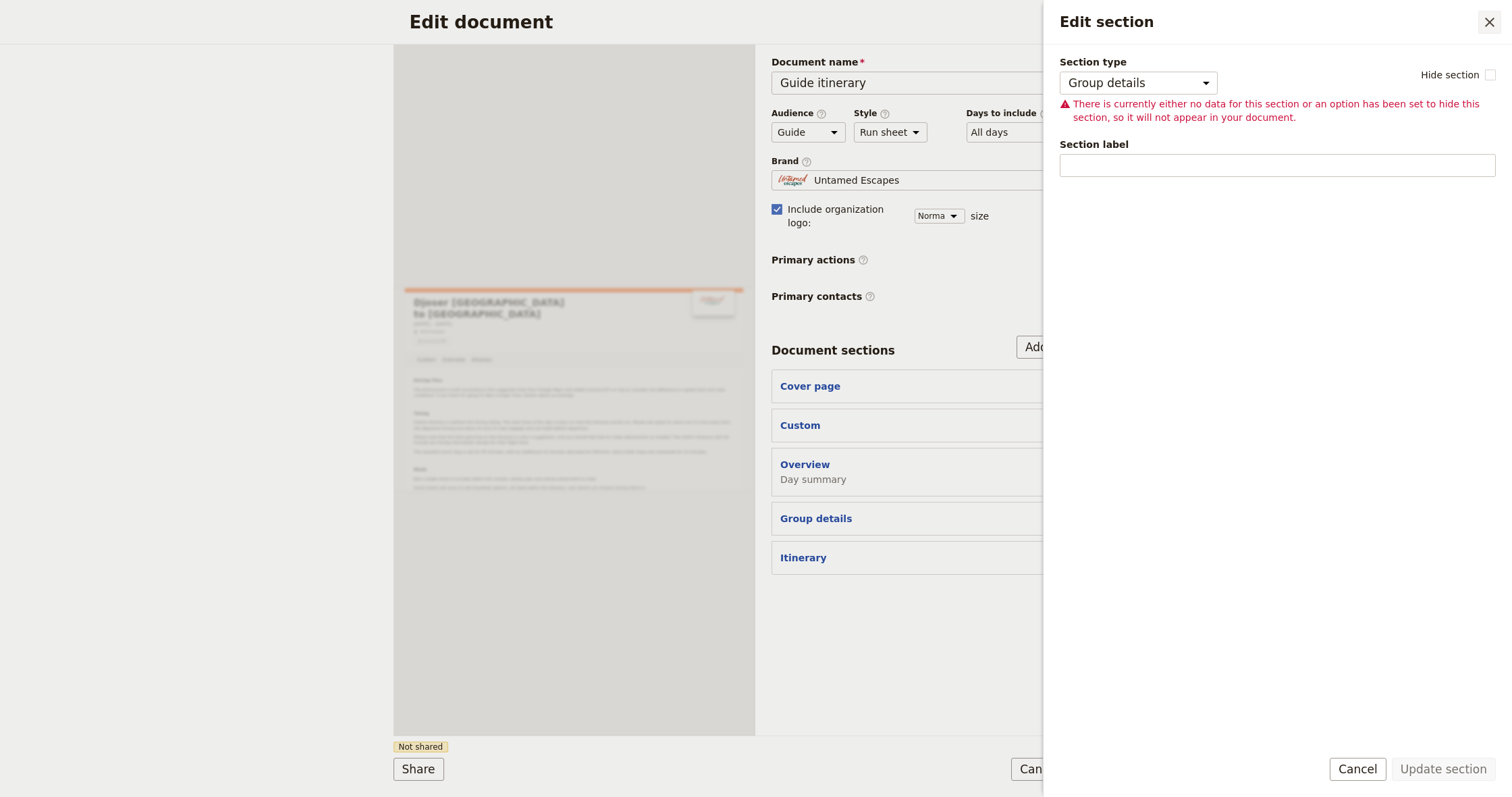
click at [1492, 21] on icon "Close drawer" at bounding box center [1489, 23] width 16 height 16
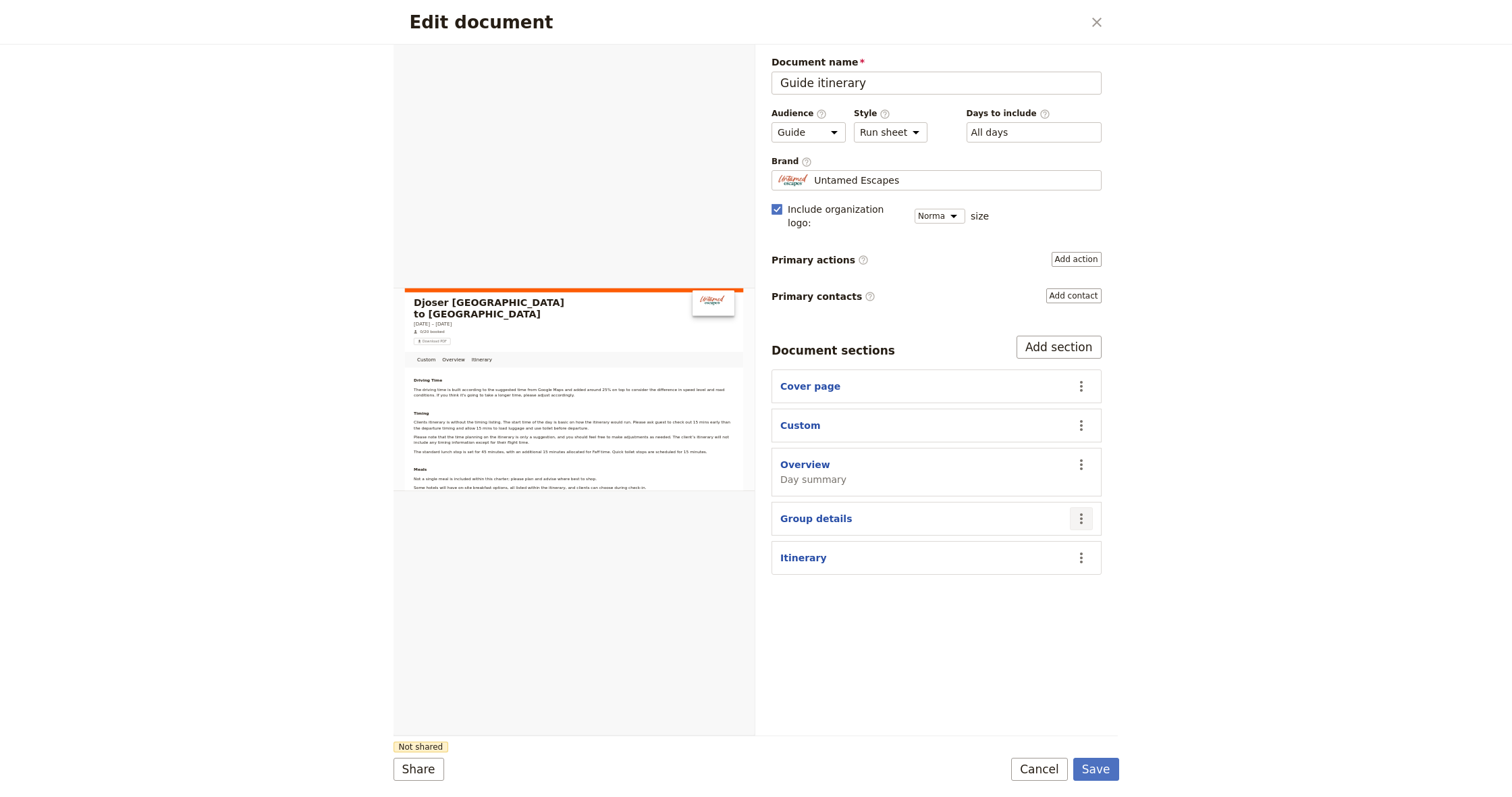
click at [1082, 511] on icon "Actions" at bounding box center [1081, 519] width 16 height 16
click at [1031, 553] on span "Remove section" at bounding box center [1012, 551] width 76 height 14
click at [1100, 766] on button "Save" at bounding box center [1096, 769] width 46 height 23
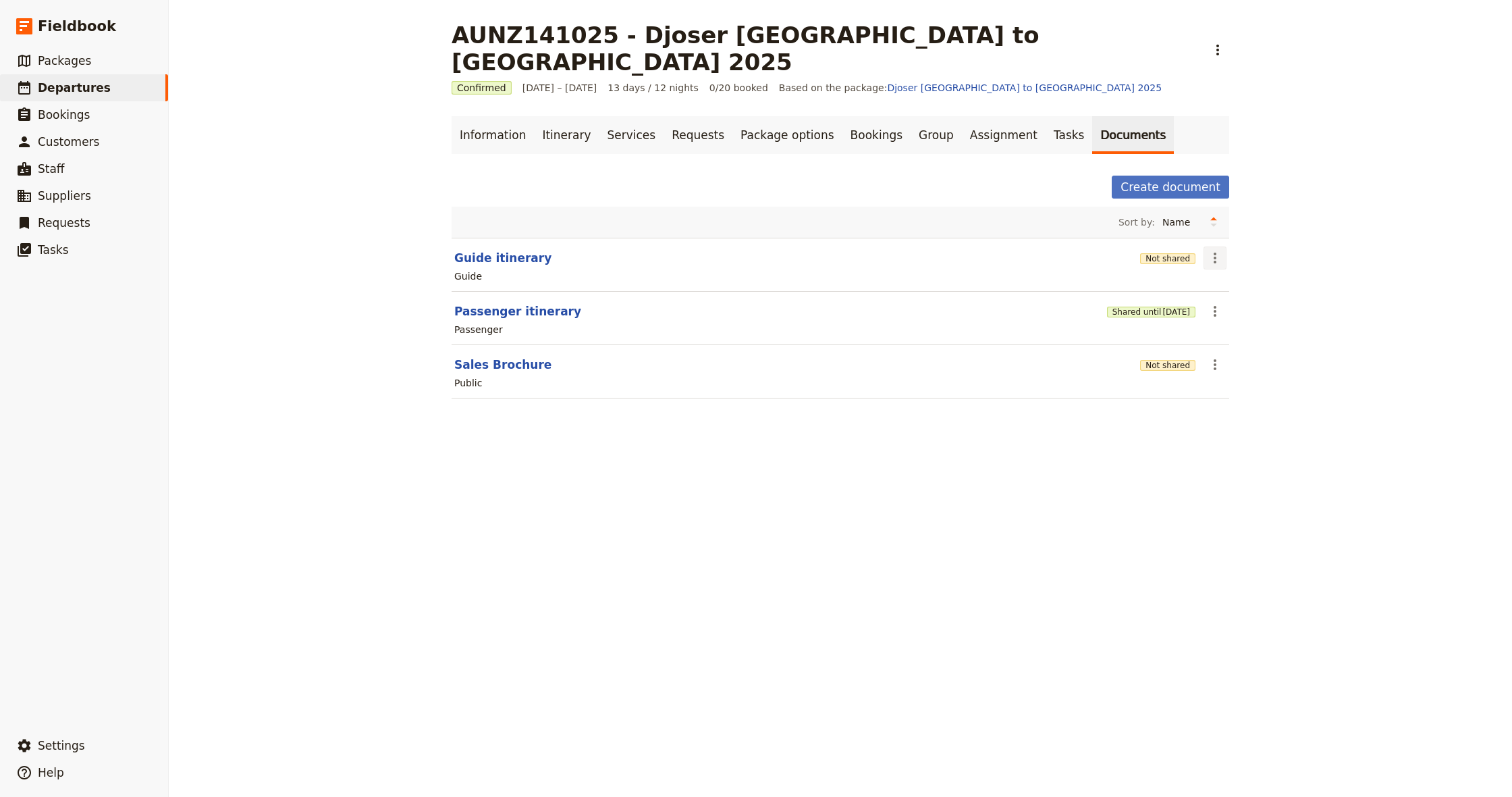
click at [1216, 253] on icon "Actions" at bounding box center [1215, 258] width 3 height 11
click at [1229, 260] on span "Share" at bounding box center [1225, 260] width 27 height 14
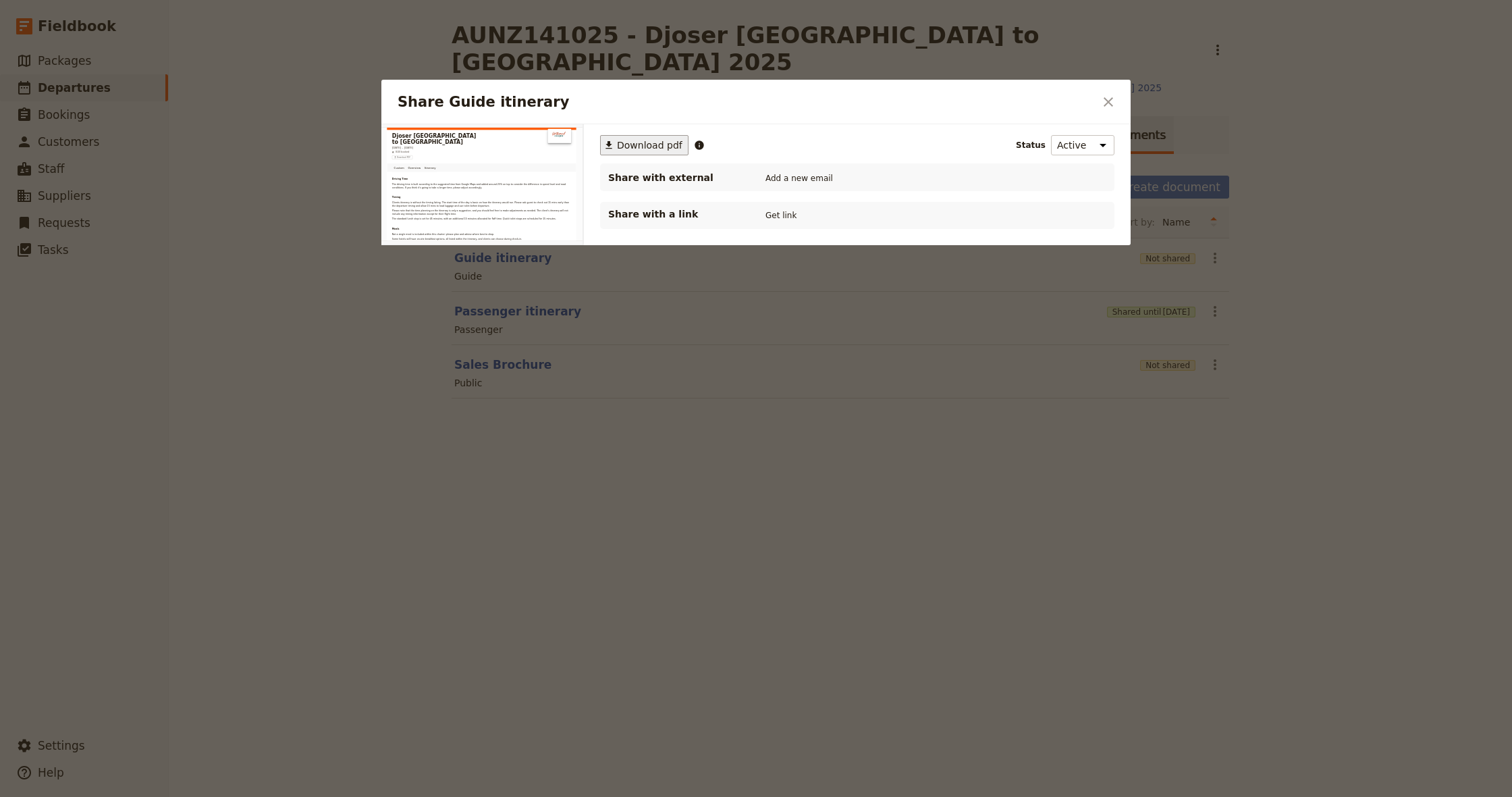
click at [650, 145] on span "Download pdf" at bounding box center [650, 145] width 65 height 14
click at [1110, 98] on icon "Close dialog" at bounding box center [1108, 102] width 16 height 16
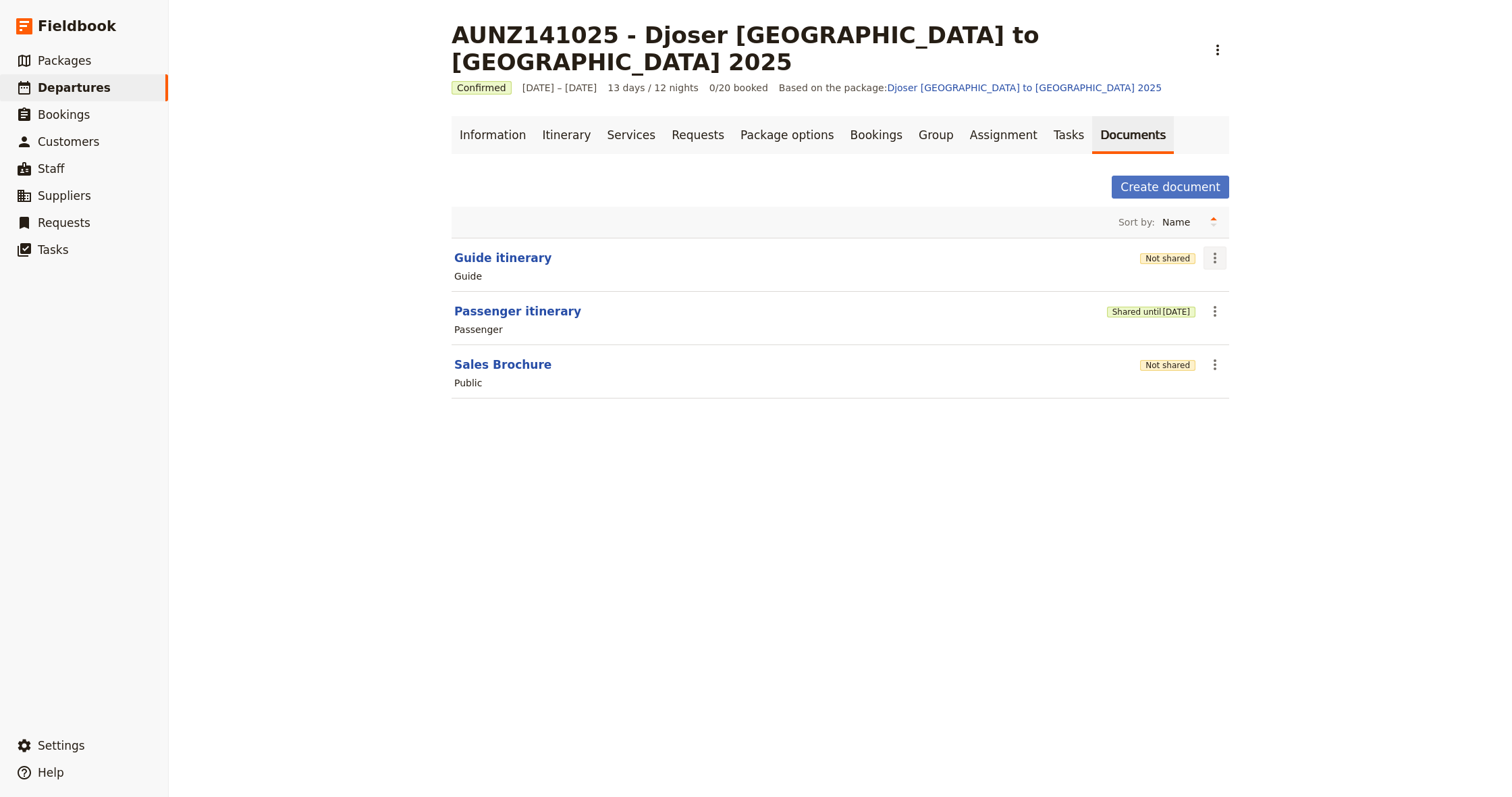
click at [1215, 250] on icon "Actions" at bounding box center [1215, 258] width 16 height 16
click at [1243, 280] on span "Edit document" at bounding box center [1246, 280] width 69 height 14
select select "STAFF"
select select "RUN_SHEET"
select select "DEFAULT"
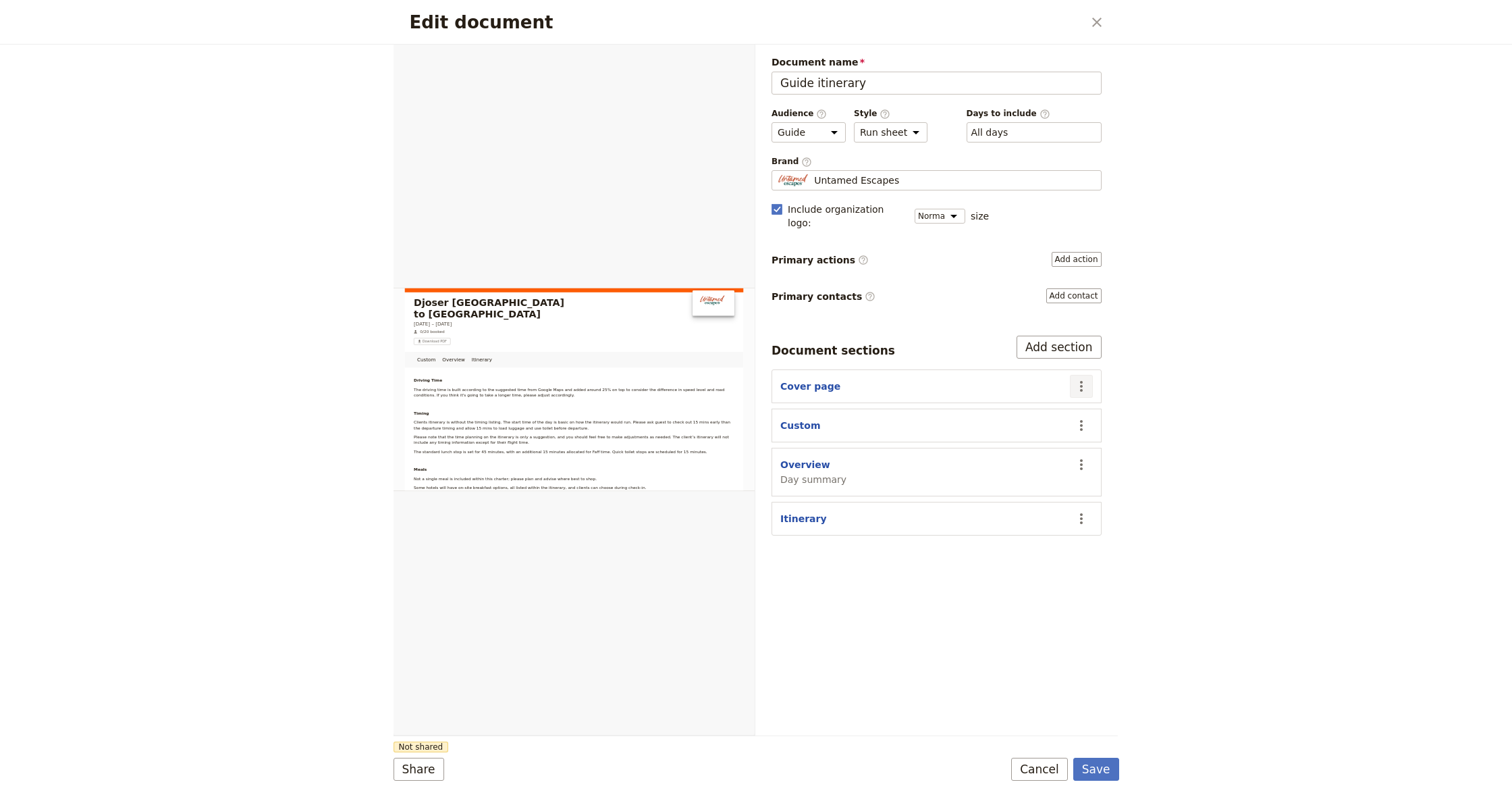
click at [1076, 378] on icon "Actions" at bounding box center [1081, 386] width 16 height 16
click at [1028, 401] on span "Edit section" at bounding box center [1028, 400] width 110 height 14
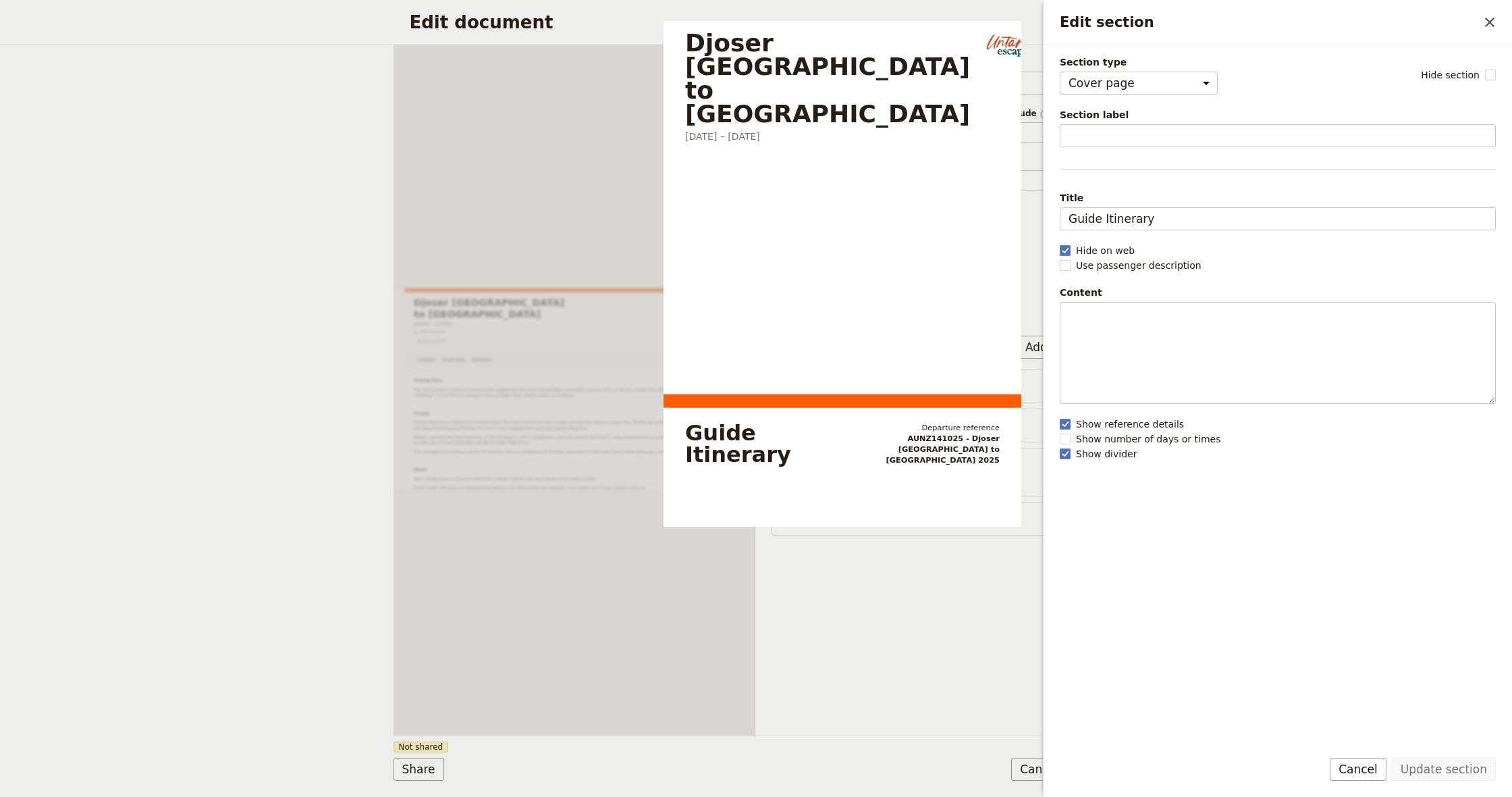
drag, startPoint x: 1492, startPoint y: 17, endPoint x: 1422, endPoint y: 73, distance: 89.6
click at [1492, 17] on icon "Close drawer" at bounding box center [1489, 23] width 16 height 16
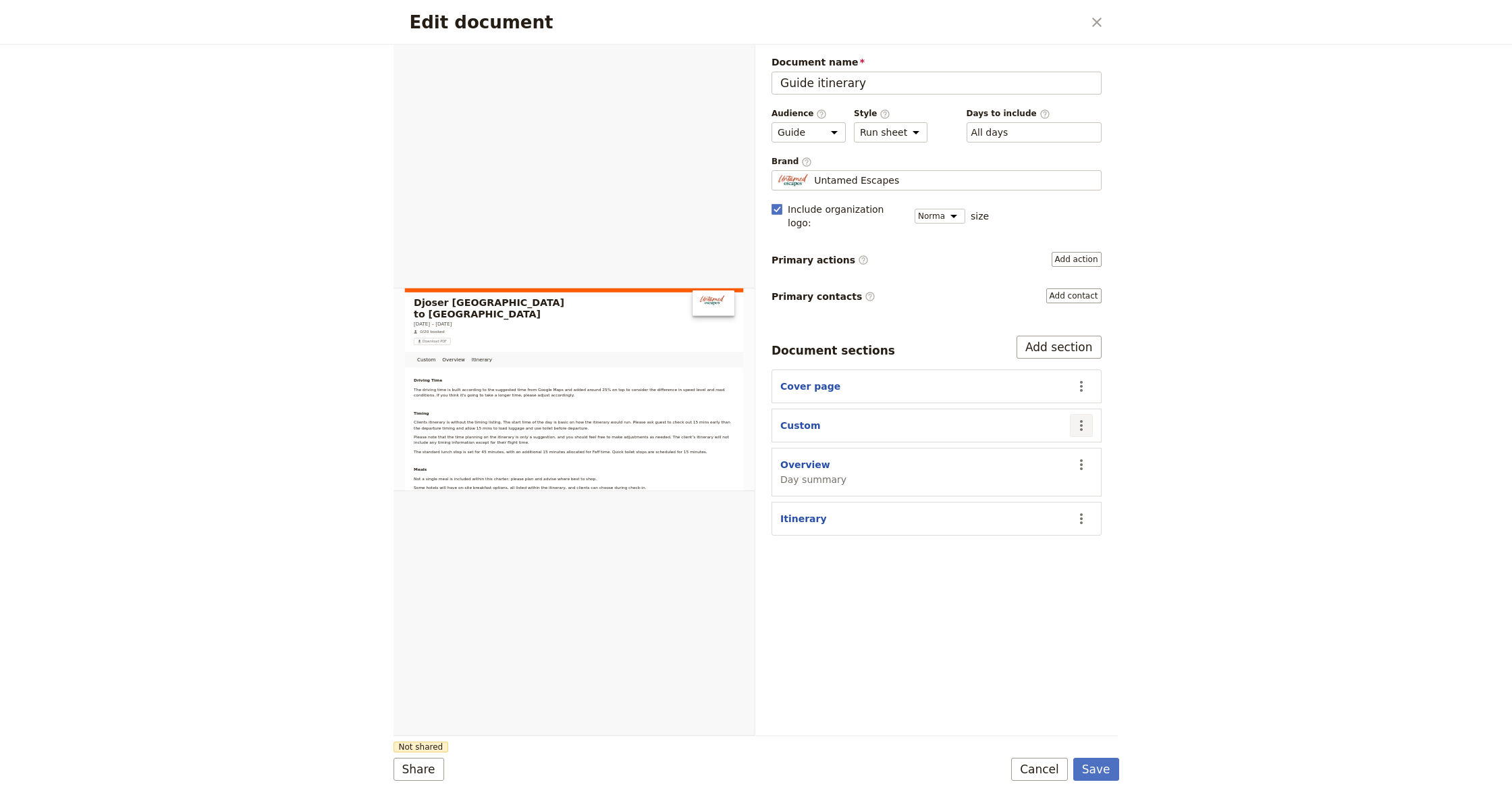
click at [1084, 417] on icon "Actions" at bounding box center [1081, 425] width 16 height 16
click at [1051, 442] on span "Edit section" at bounding box center [1028, 440] width 110 height 14
select select "CUSTOM"
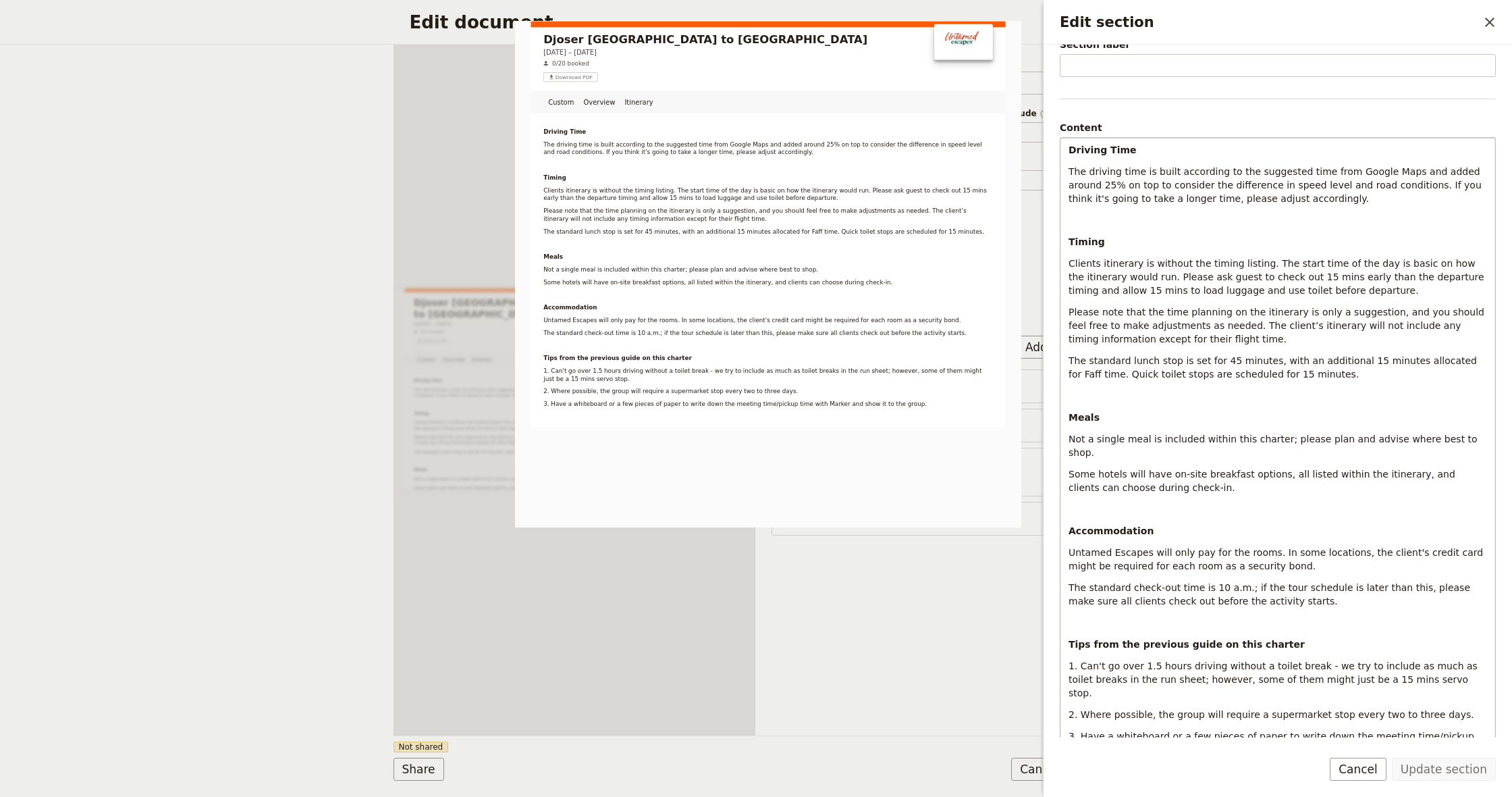
scroll to position [36, 0]
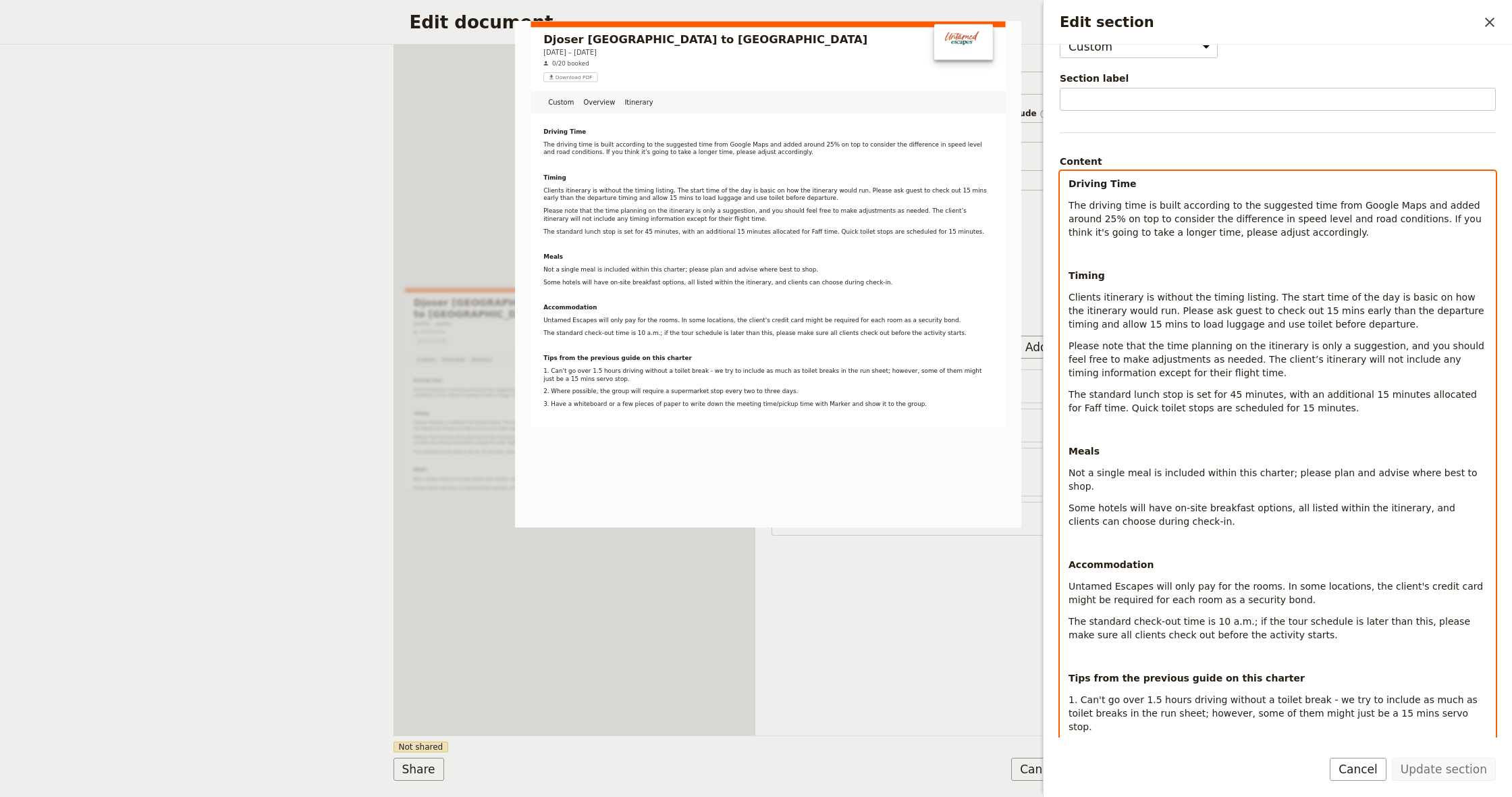
click at [1113, 258] on p "Edit section" at bounding box center [1277, 254] width 418 height 14
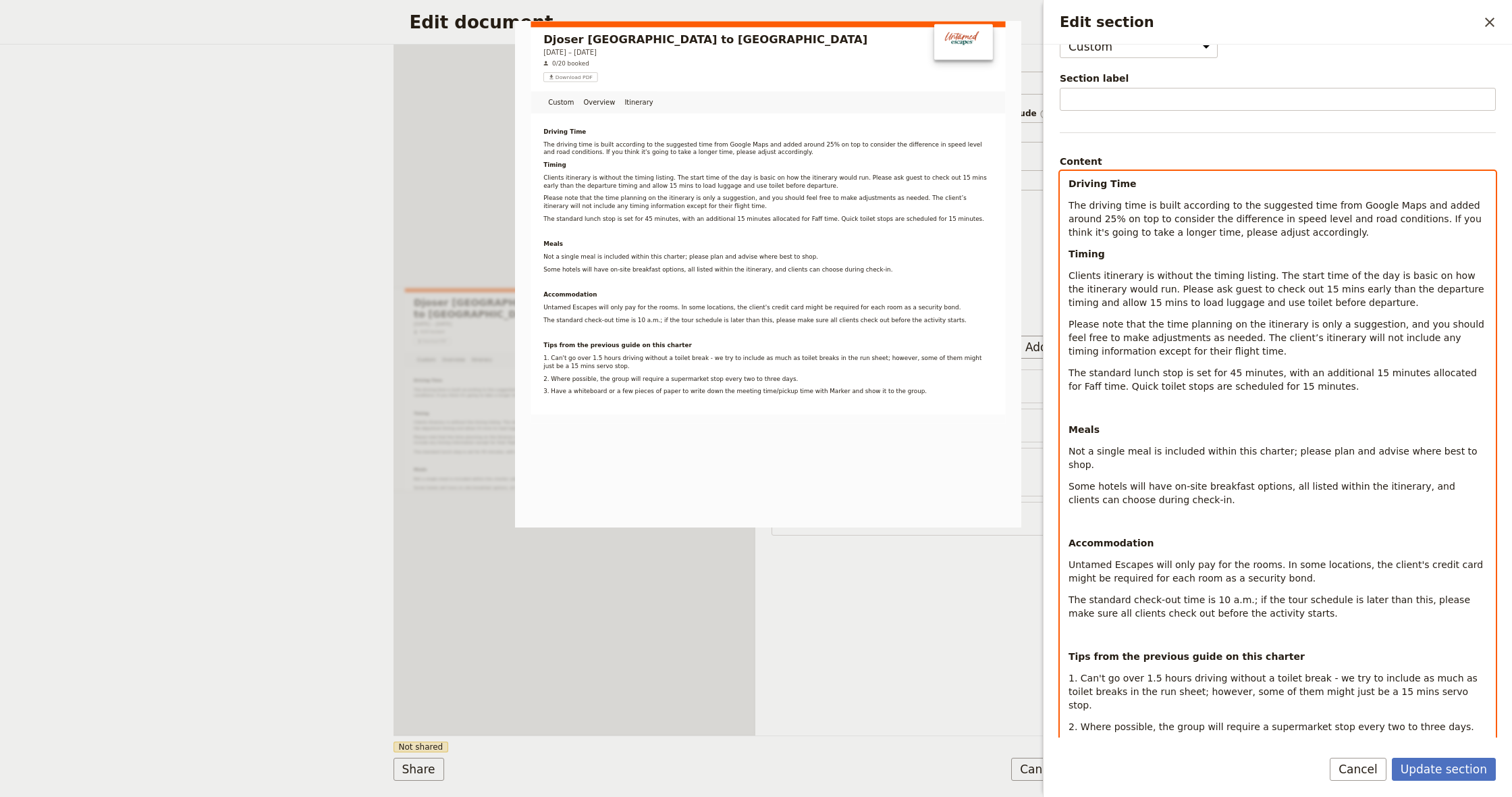
scroll to position [36, 0]
click at [1126, 405] on p "Edit section" at bounding box center [1277, 408] width 418 height 14
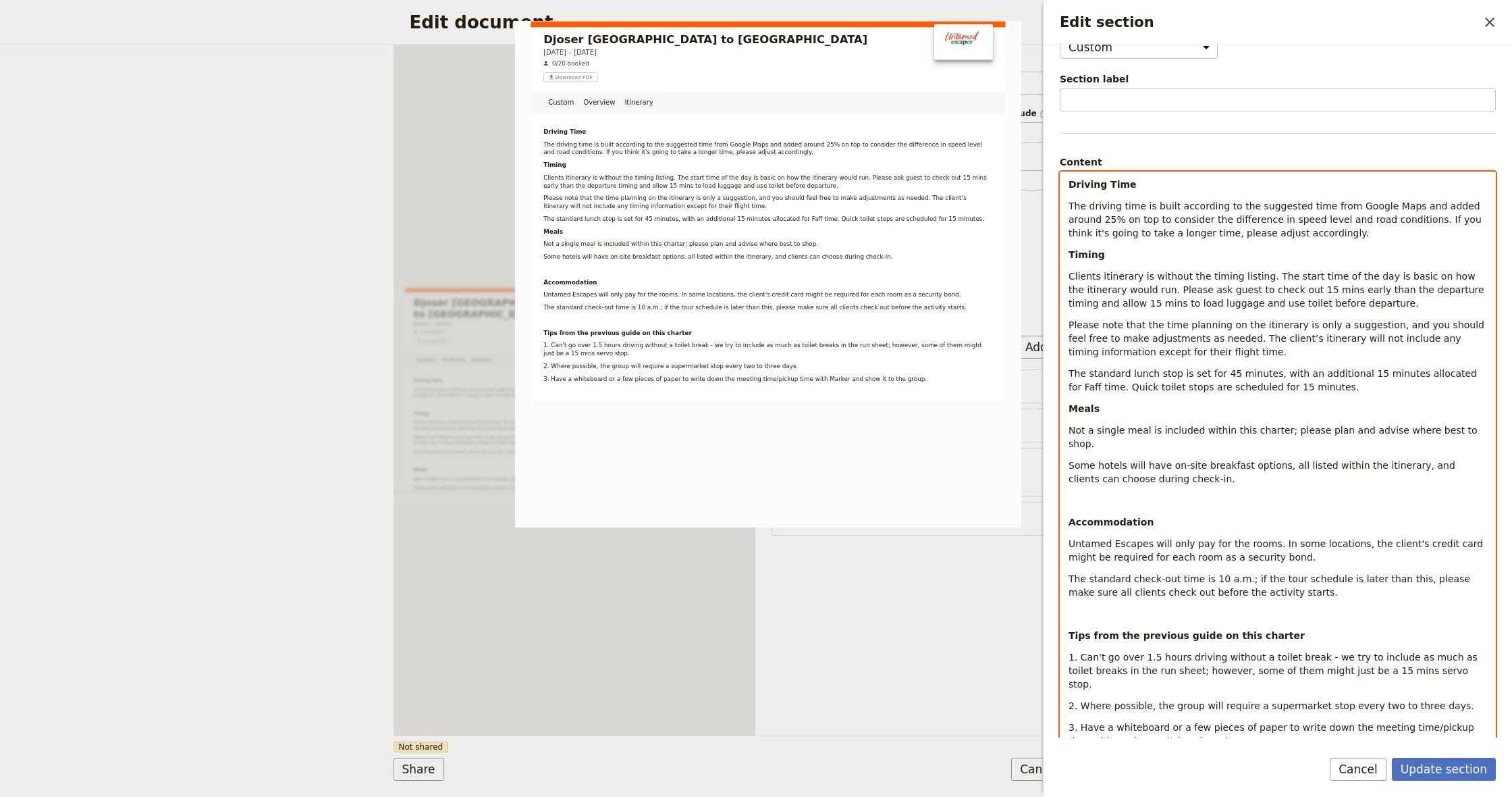
click at [1126, 480] on div "Driving Time The driving time is built according to the suggested time from Goo…" at bounding box center [1277, 460] width 435 height 575
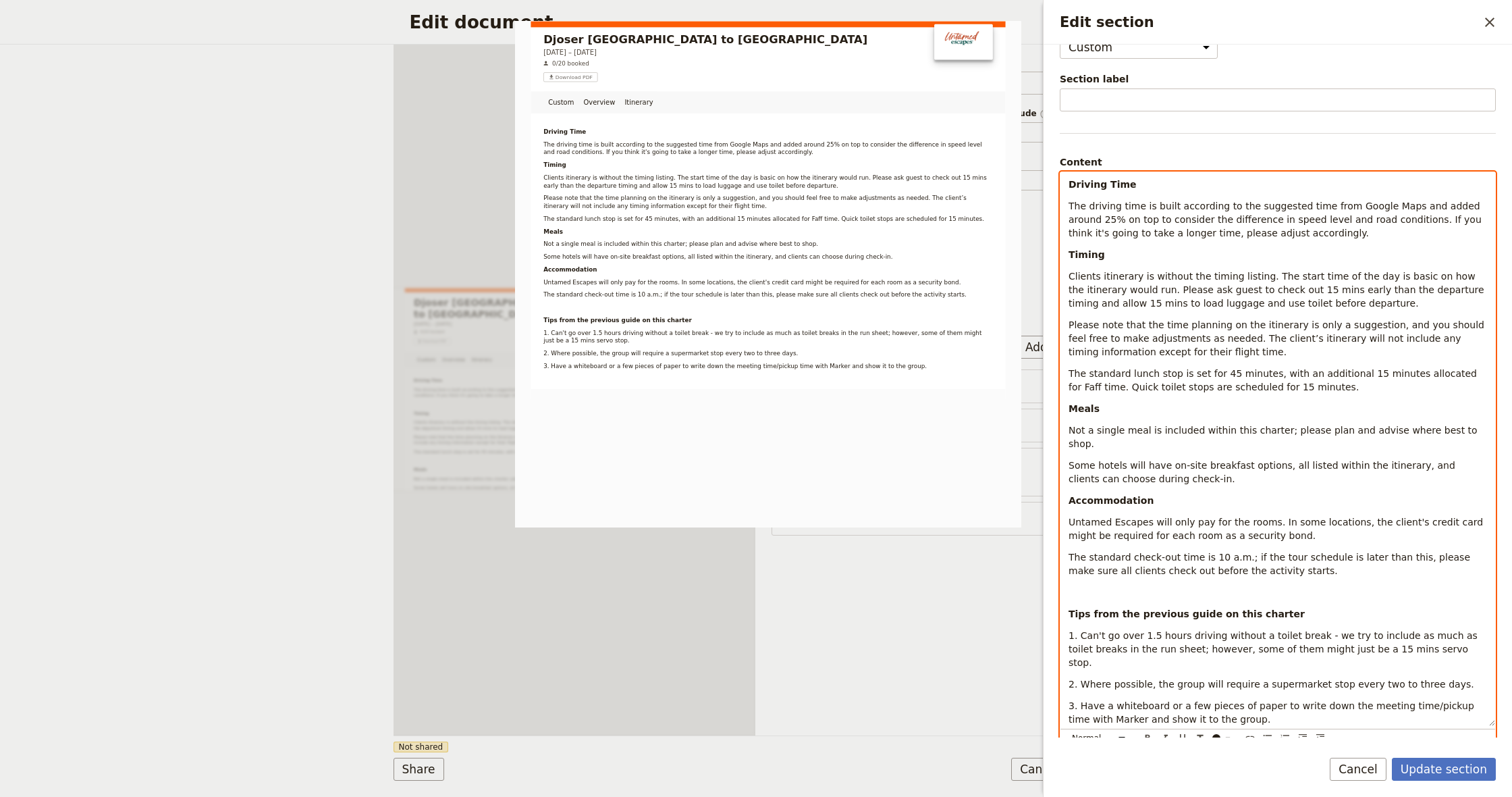
click at [1113, 586] on p "Edit section" at bounding box center [1277, 592] width 418 height 14
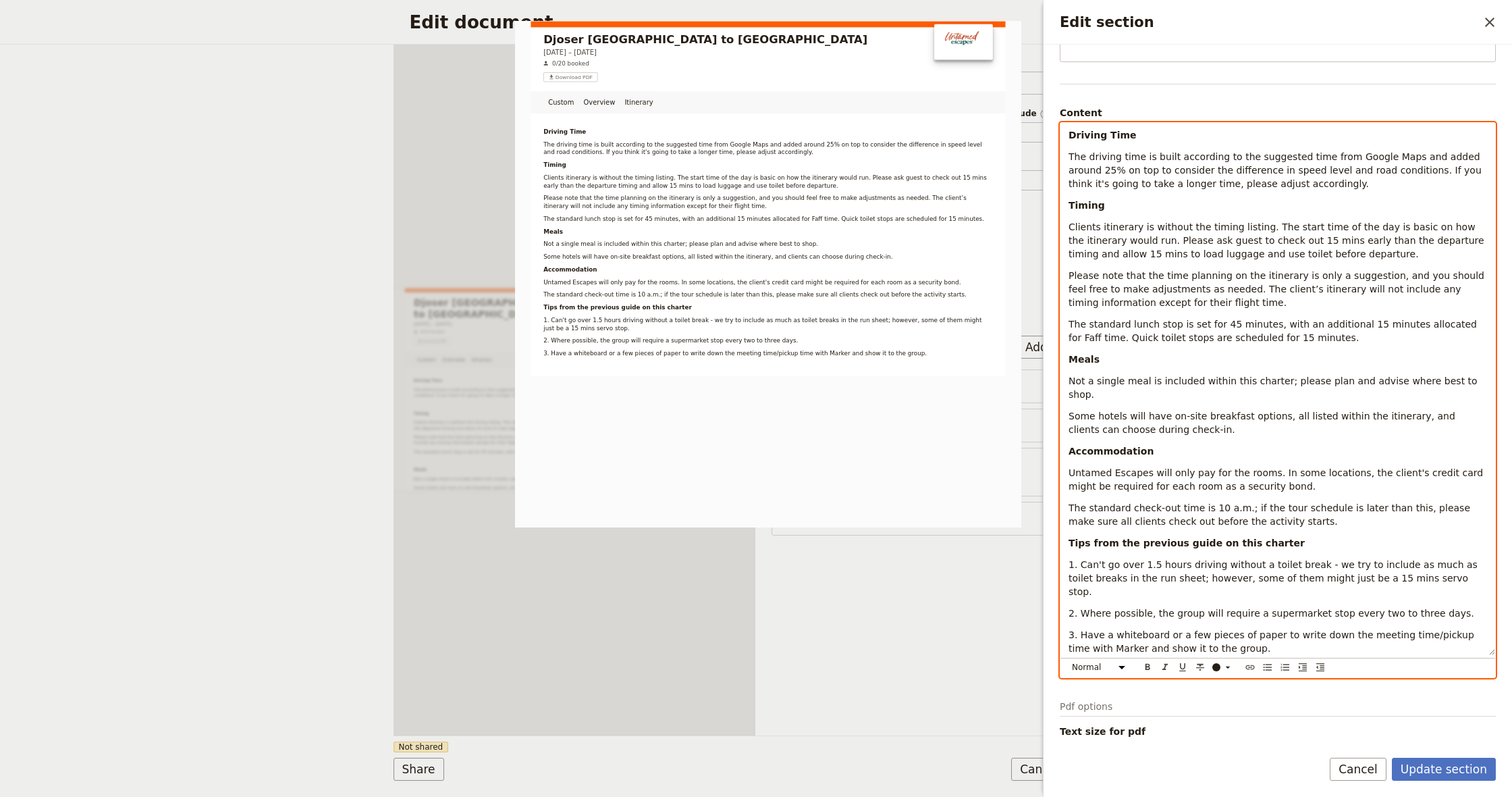
scroll to position [84, 0]
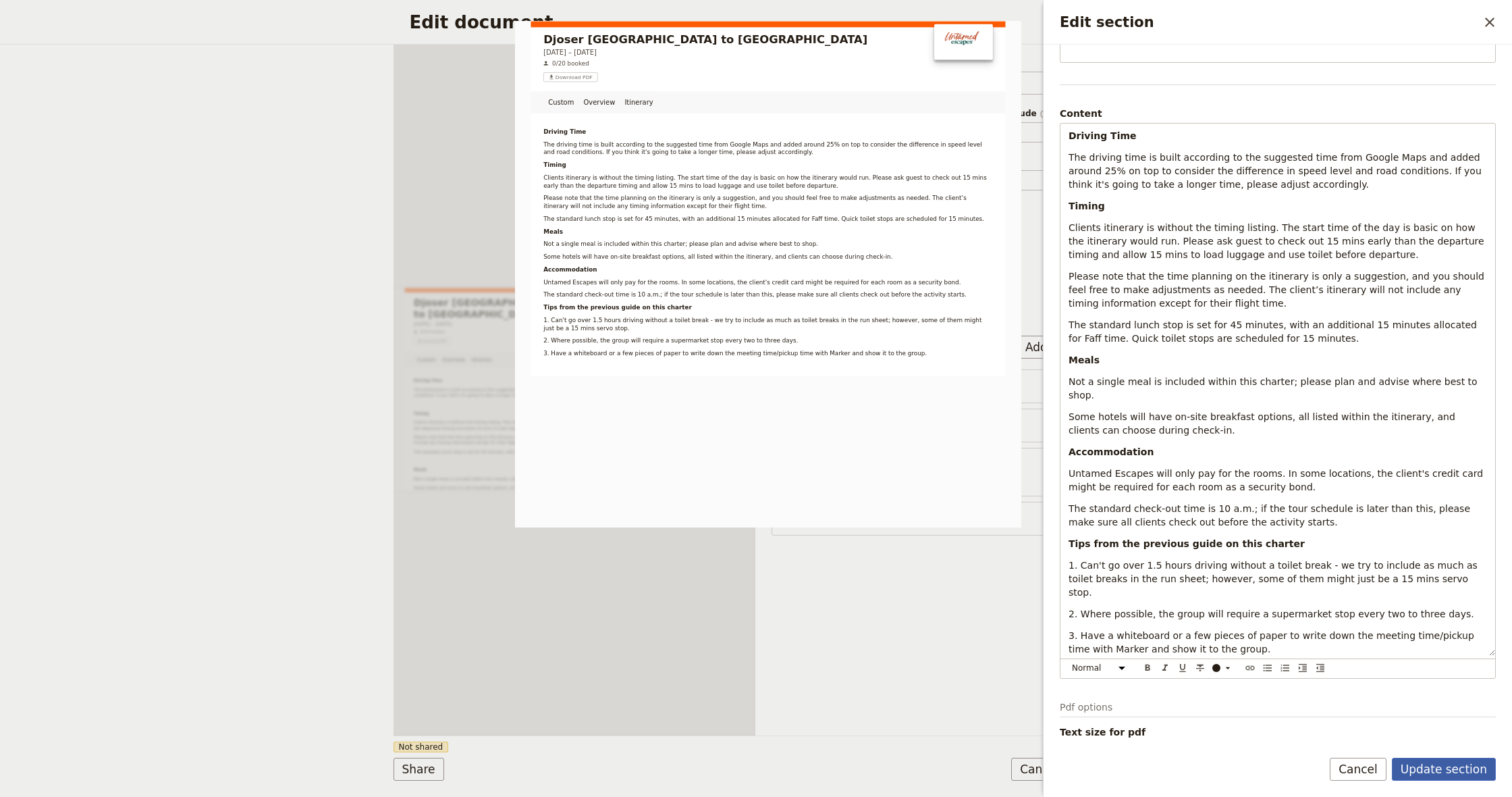
click at [1439, 770] on button "Update section" at bounding box center [1444, 769] width 104 height 23
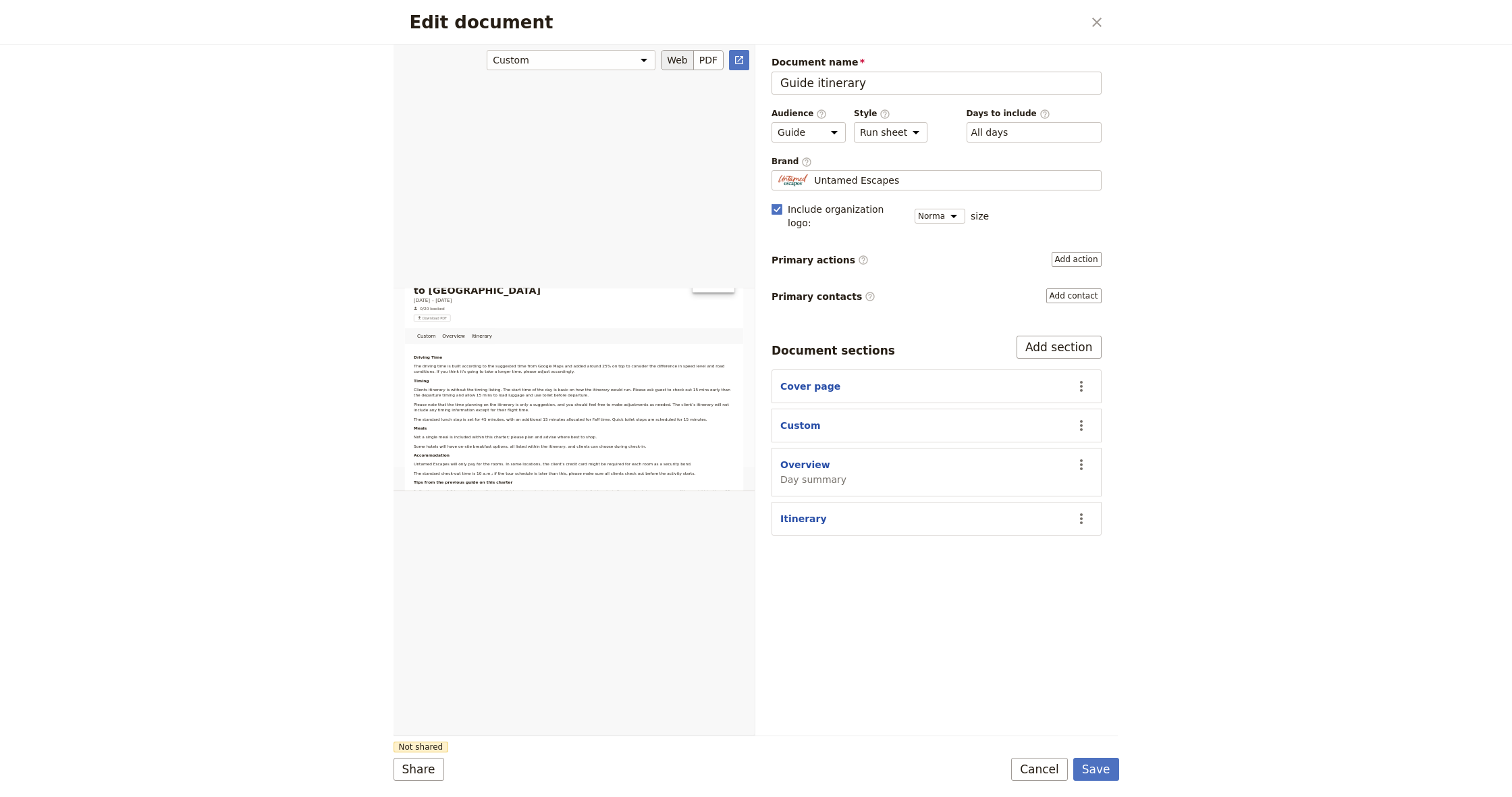
scroll to position [129, 0]
click at [1100, 765] on button "Save" at bounding box center [1096, 769] width 46 height 23
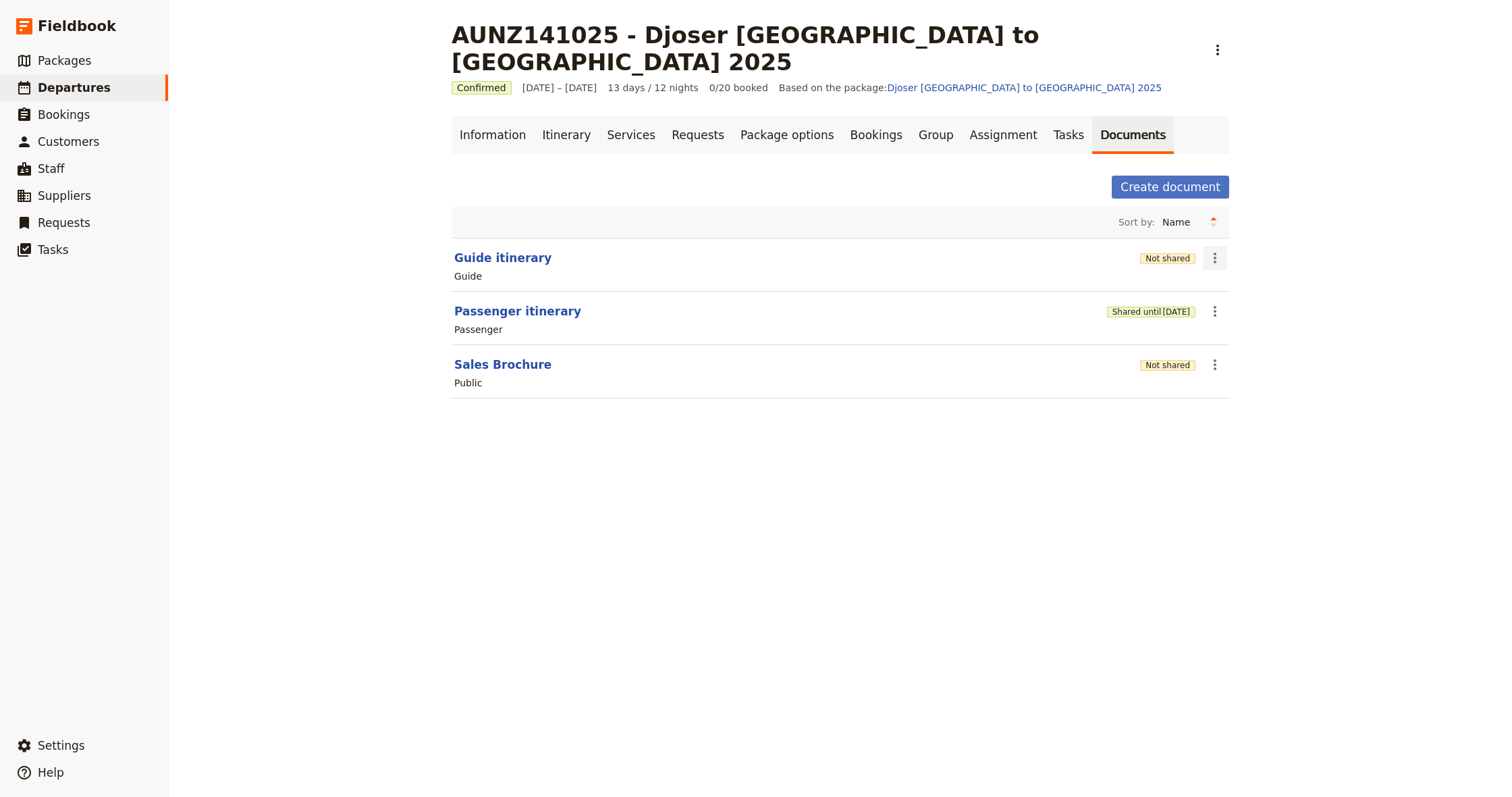
click at [1219, 250] on icon "Actions" at bounding box center [1215, 258] width 16 height 16
click at [1232, 261] on span "Share" at bounding box center [1225, 260] width 27 height 14
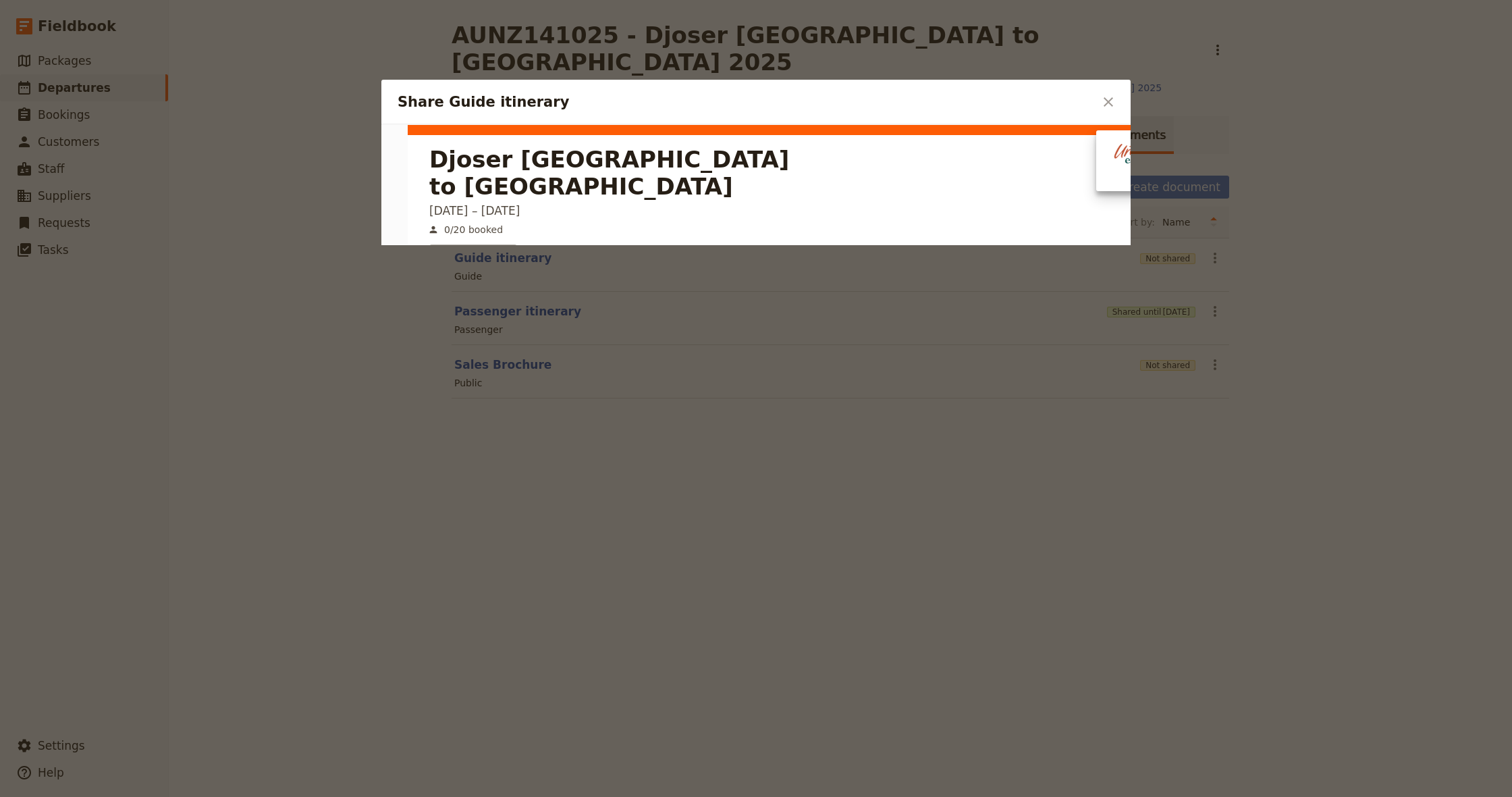
scroll to position [0, 0]
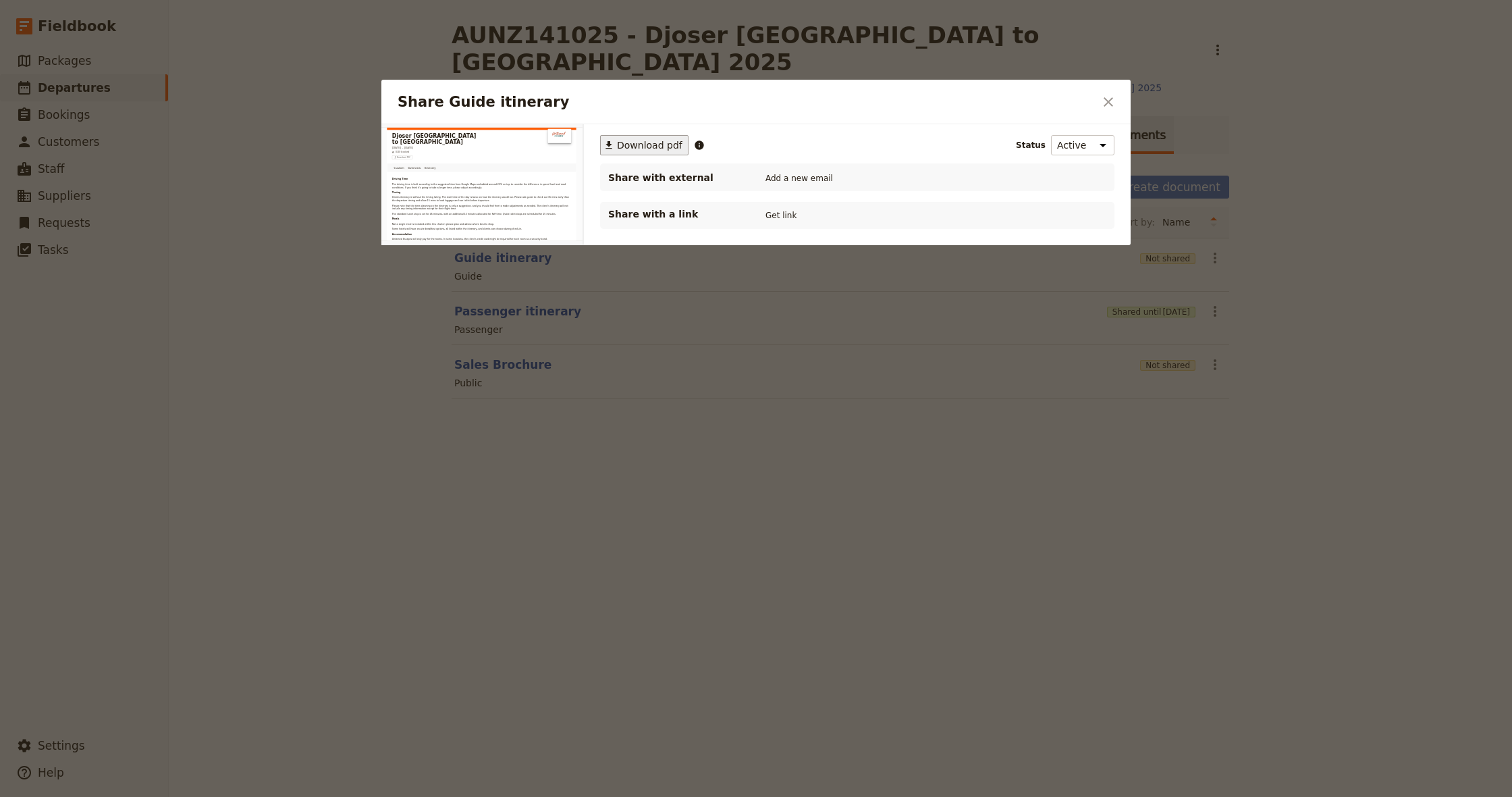
click at [635, 144] on span "Download pdf" at bounding box center [650, 145] width 65 height 14
click at [651, 145] on span "Download pdf" at bounding box center [650, 145] width 65 height 14
